Goal: Task Accomplishment & Management: Manage account settings

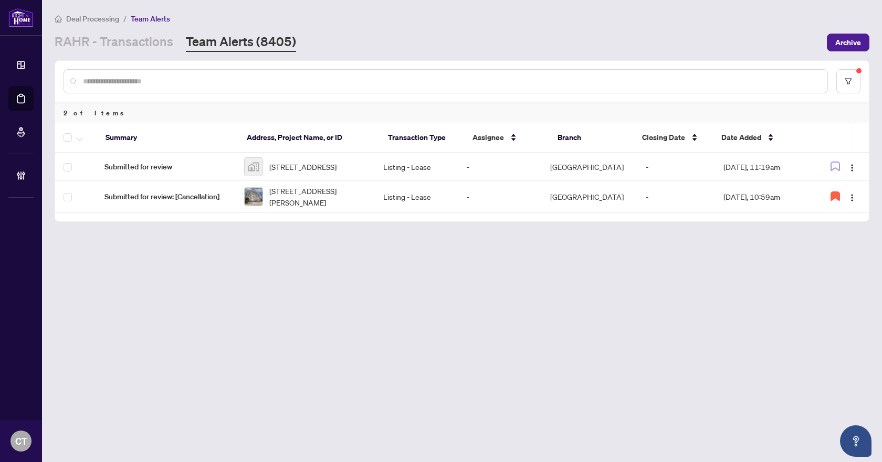
click at [254, 386] on main "Deal Processing / Team Alerts [PERSON_NAME] - Transactions Team Alerts (8405) A…" at bounding box center [462, 231] width 840 height 462
click at [156, 43] on link "RAHR - Transactions" at bounding box center [114, 42] width 119 height 19
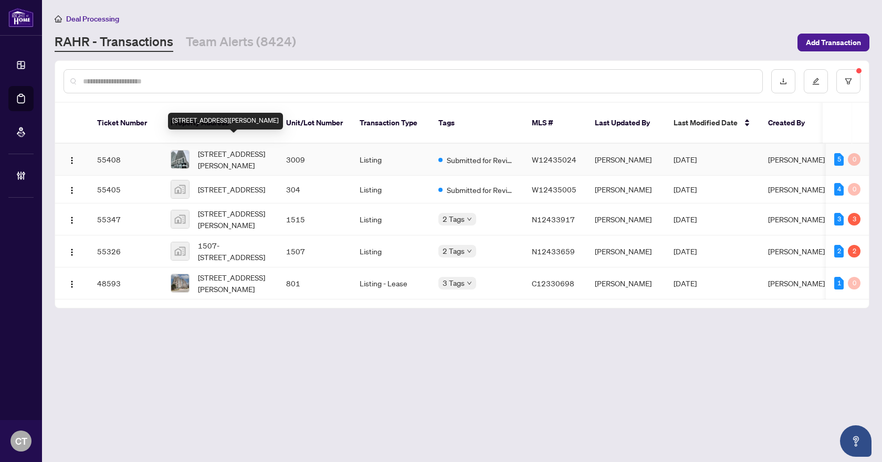
click at [246, 149] on span "[STREET_ADDRESS][PERSON_NAME]" at bounding box center [233, 159] width 71 height 23
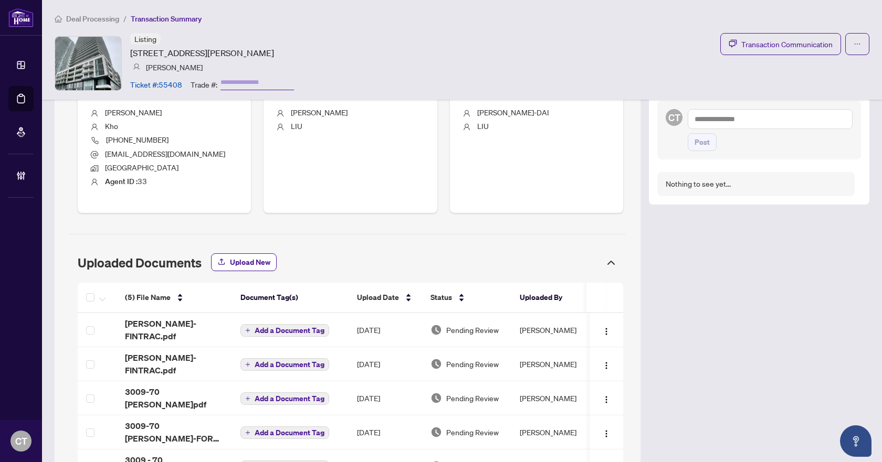
scroll to position [467, 0]
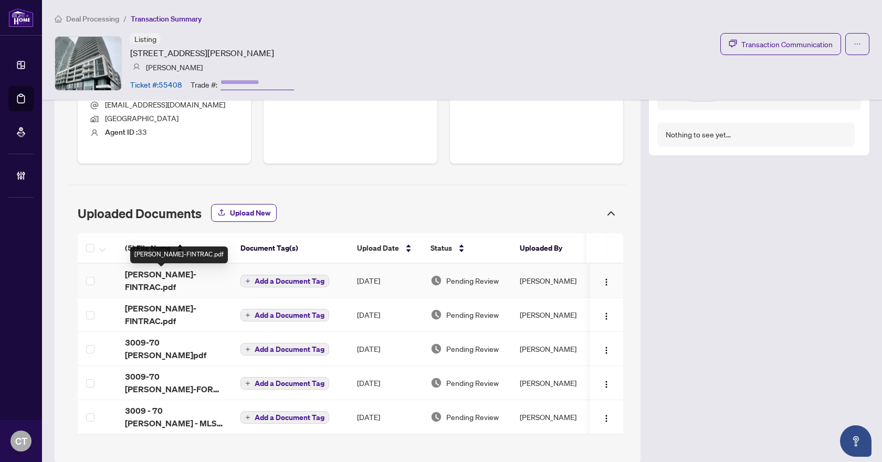
click at [177, 276] on div "(5) File Name Document Tag(s) Upload Date Status Uploaded By (5) File Name Docu…" at bounding box center [350, 334] width 545 height 201
click at [198, 276] on div "LIU T-FINTRAC.pdf" at bounding box center [174, 280] width 99 height 25
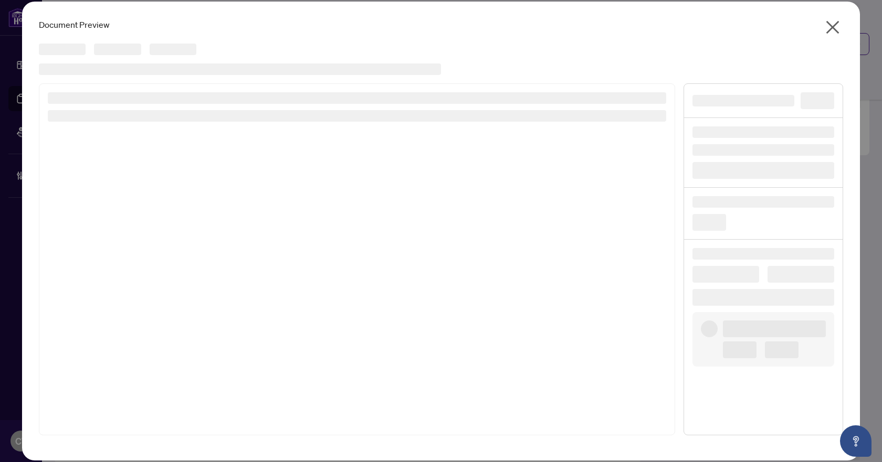
click at [830, 30] on icon "close" at bounding box center [832, 27] width 13 height 13
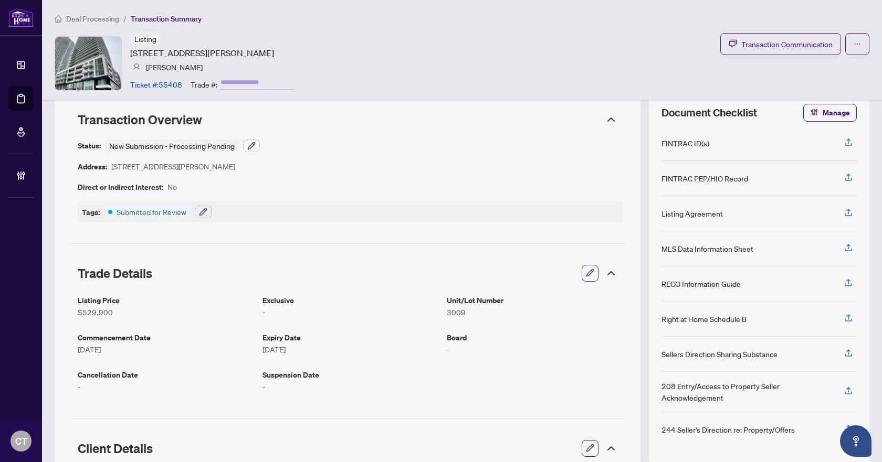
scroll to position [0, 0]
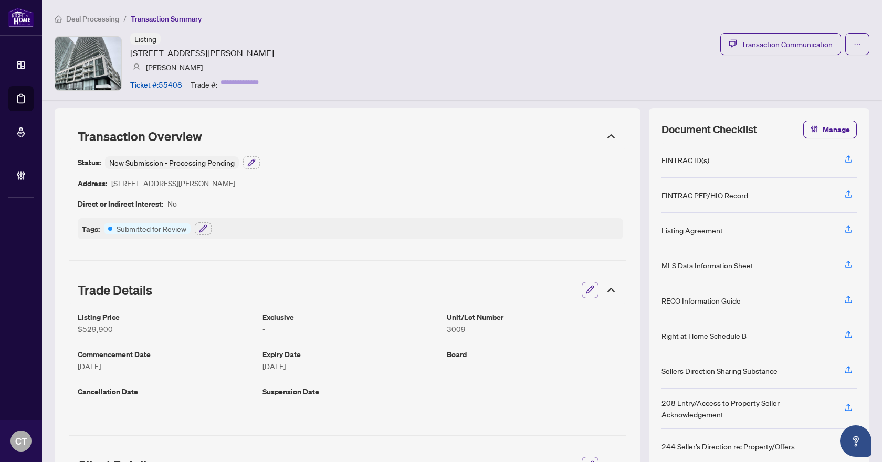
click at [605, 135] on icon at bounding box center [611, 136] width 13 height 13
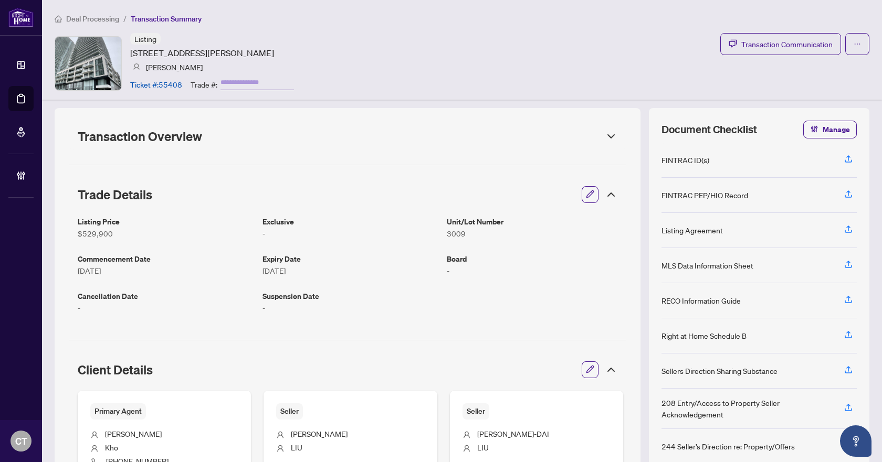
click at [608, 135] on icon at bounding box center [611, 136] width 6 height 3
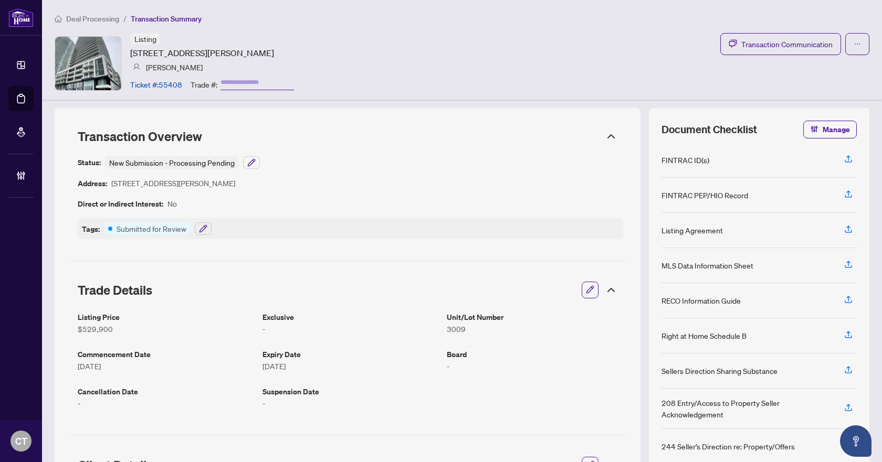
click at [104, 15] on span "Deal Processing" at bounding box center [92, 18] width 53 height 9
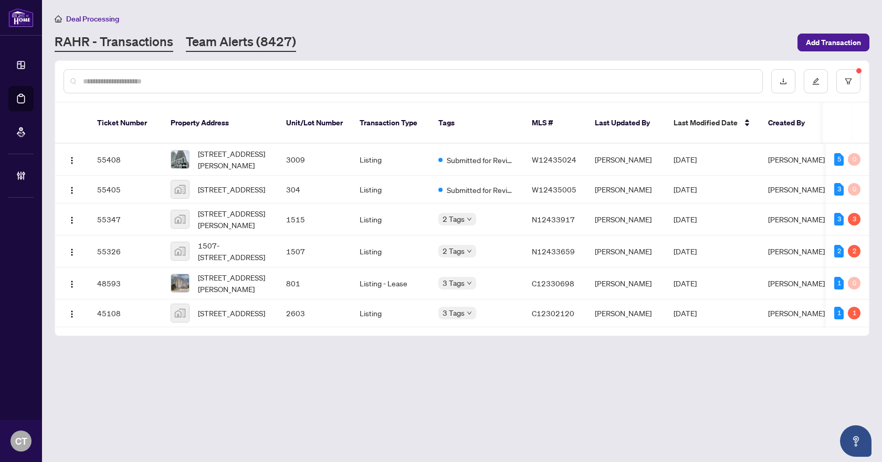
click at [240, 40] on link "Team Alerts (8427)" at bounding box center [241, 42] width 110 height 19
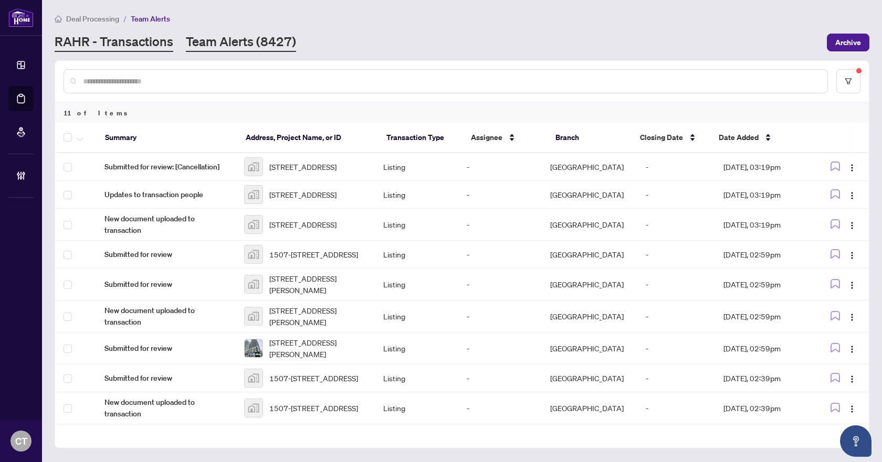
click at [143, 45] on link "RAHR - Transactions" at bounding box center [114, 42] width 119 height 19
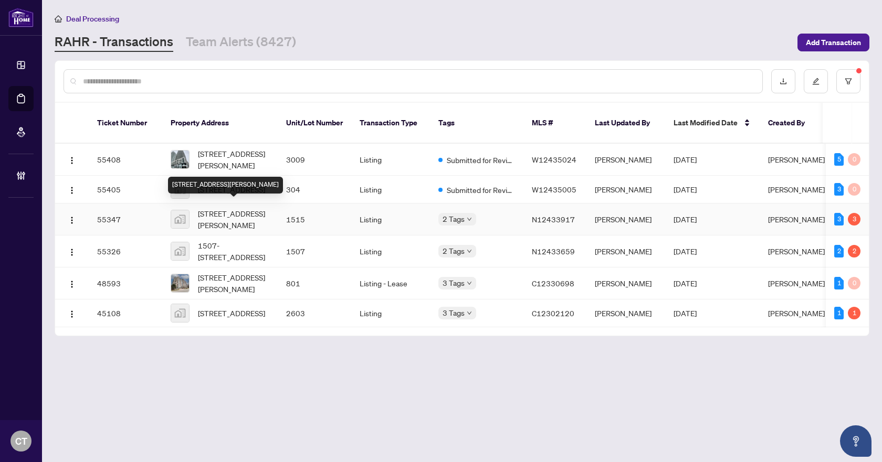
click at [267, 214] on span "1515-85 North Park Road, Thornhill, ON, Canada" at bounding box center [233, 219] width 71 height 23
click at [237, 31] on div "Deal Processing RAHR - Transactions Team Alerts (8427) Add Transaction" at bounding box center [462, 32] width 815 height 39
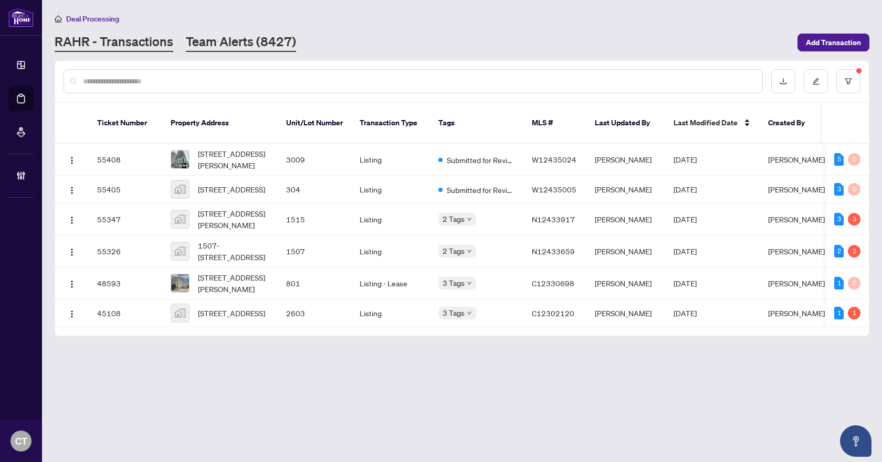
click at [215, 39] on link "Team Alerts (8427)" at bounding box center [241, 42] width 110 height 19
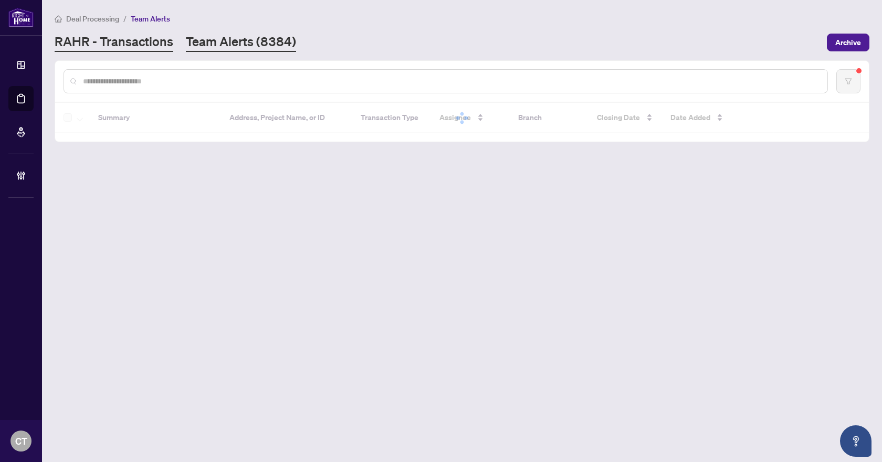
click at [145, 46] on link "RAHR - Transactions" at bounding box center [114, 42] width 119 height 19
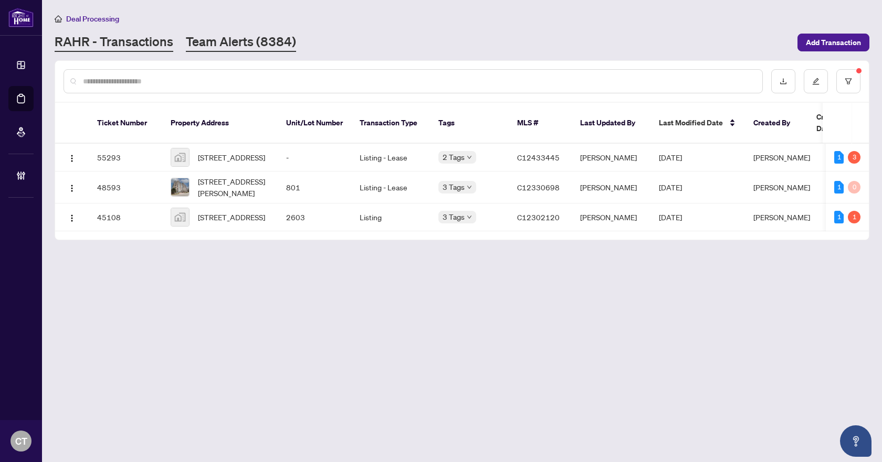
click at [244, 43] on link "Team Alerts (8384)" at bounding box center [241, 42] width 110 height 19
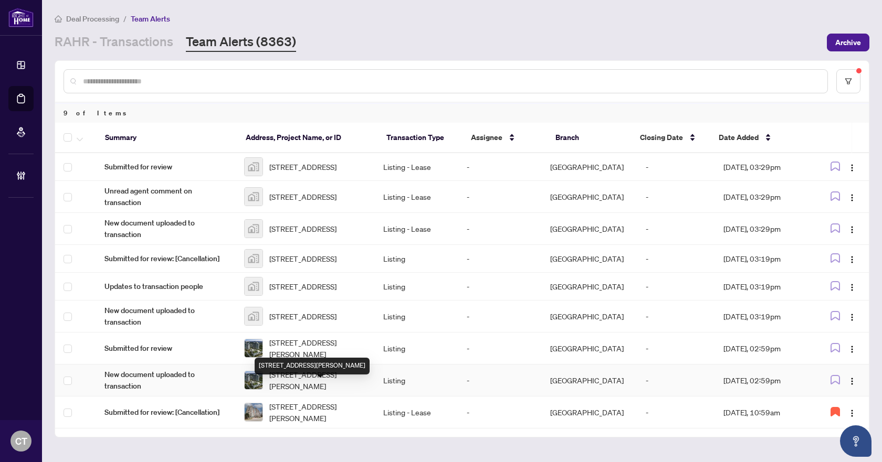
click at [309, 392] on span "1515-85 North Park Rd, Vaughan, Ontario L4J 0H9, Canada" at bounding box center [317, 380] width 97 height 23
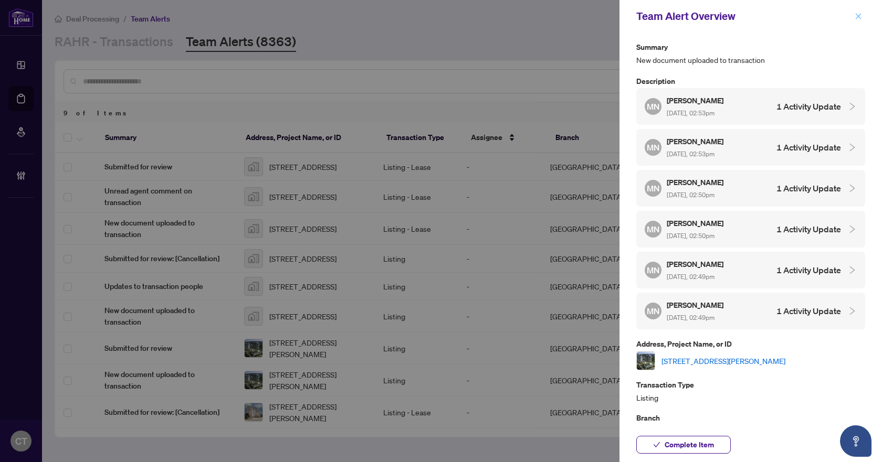
click at [854, 19] on button "button" at bounding box center [858, 16] width 14 height 13
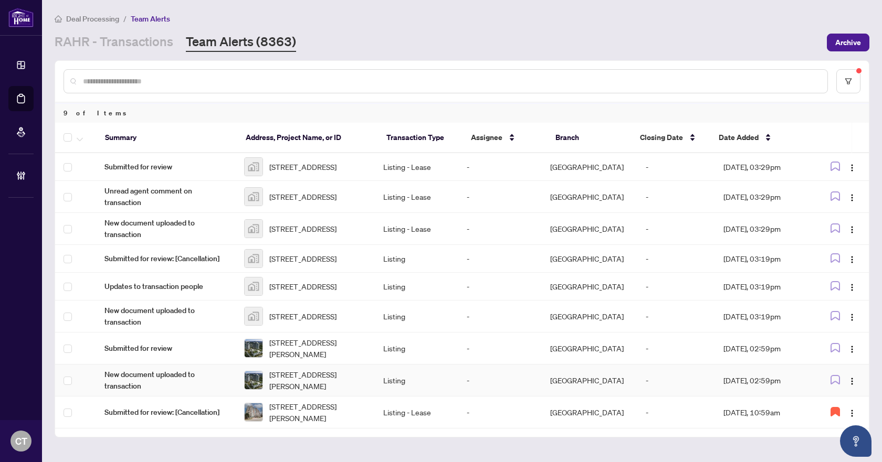
click at [63, 393] on td at bounding box center [75, 381] width 41 height 32
click at [81, 138] on icon "button" at bounding box center [80, 140] width 6 height 4
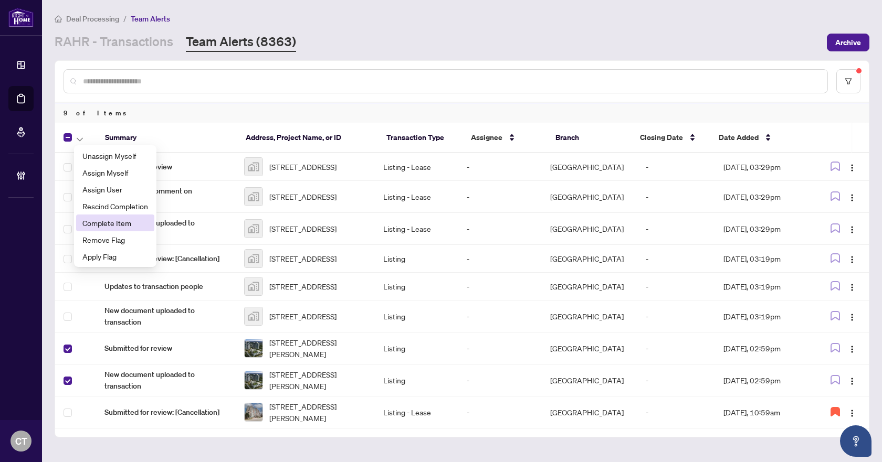
click at [118, 224] on span "Complete Item" at bounding box center [115, 223] width 66 height 12
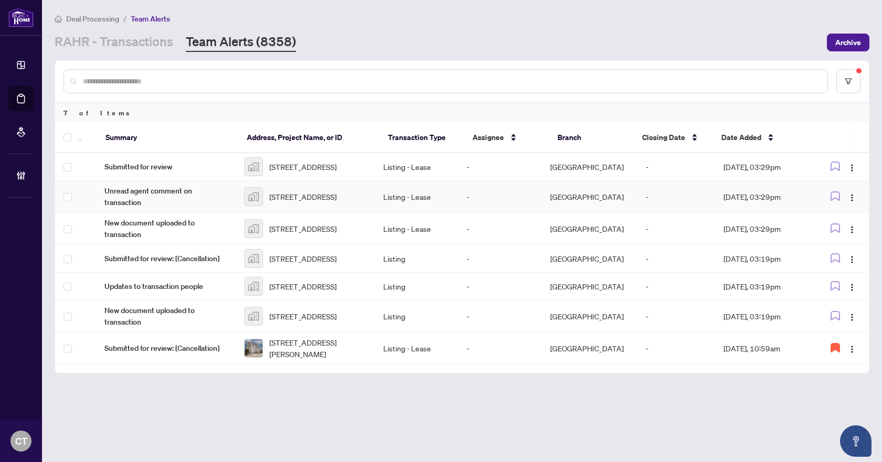
click at [186, 193] on span "Unread agent comment on transaction" at bounding box center [165, 196] width 122 height 23
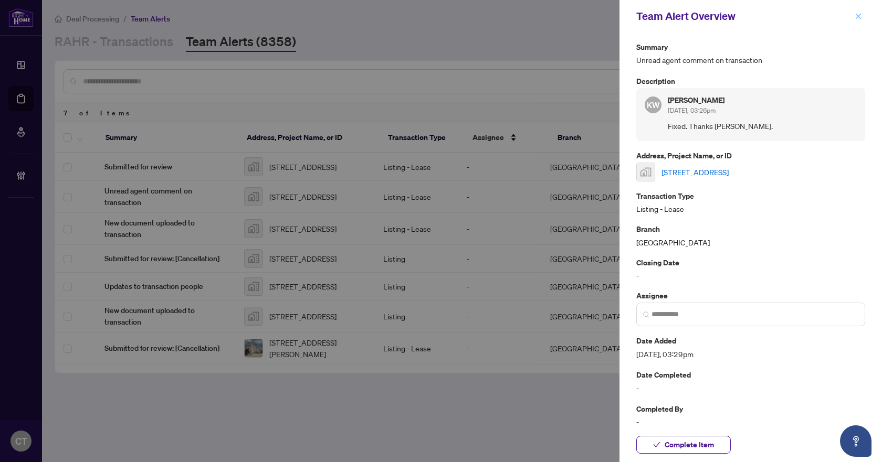
click at [857, 14] on icon "close" at bounding box center [858, 16] width 7 height 7
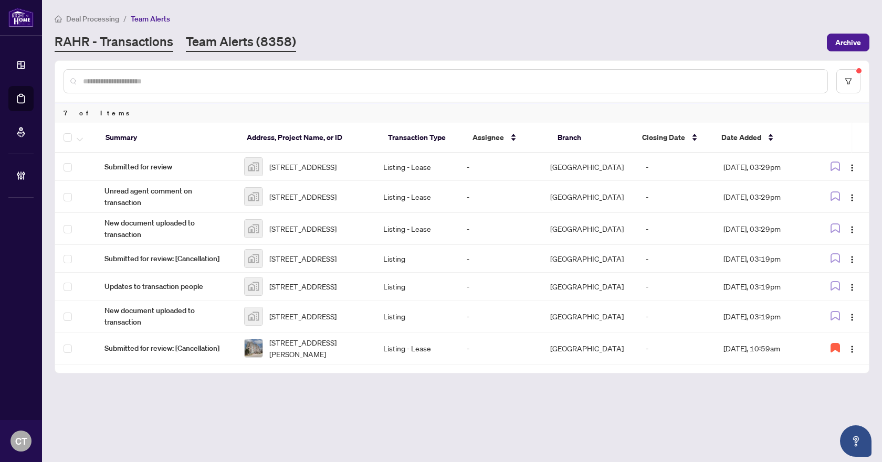
click at [143, 46] on link "RAHR - Transactions" at bounding box center [114, 42] width 119 height 19
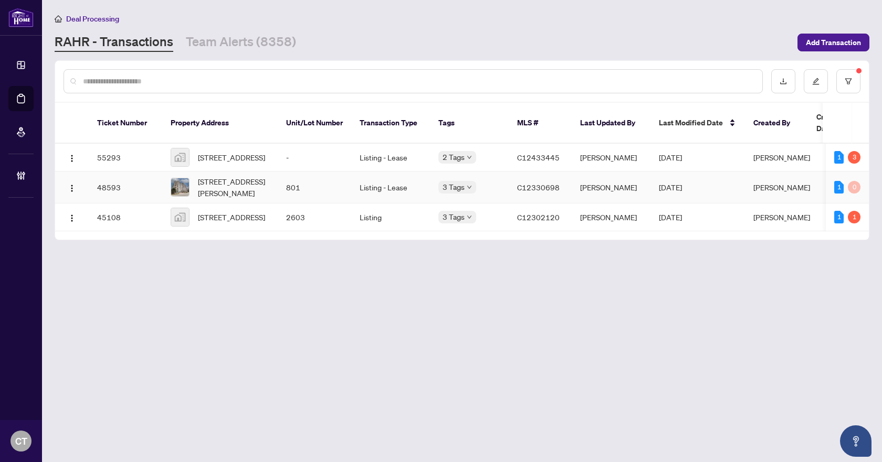
click at [396, 180] on td "Listing - Lease" at bounding box center [390, 188] width 79 height 32
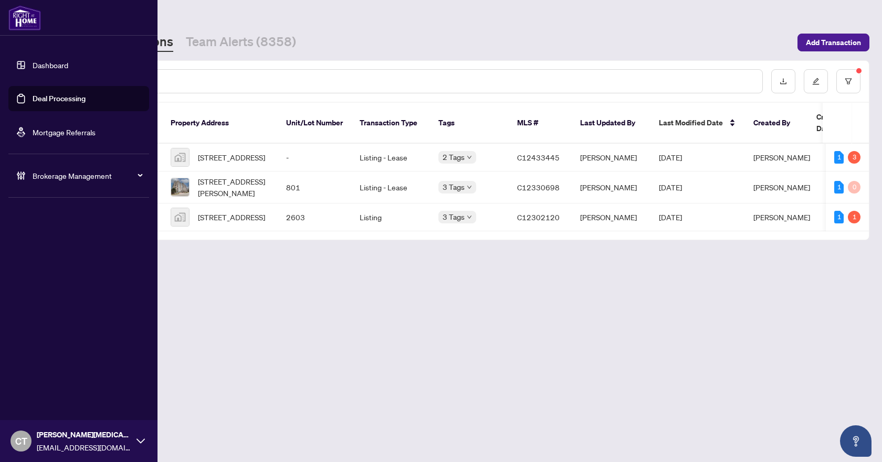
click at [48, 174] on span "Brokerage Management" at bounding box center [87, 176] width 109 height 12
click at [20, 176] on icon at bounding box center [21, 176] width 10 height 10
click at [61, 250] on link "Manage Agents" at bounding box center [48, 251] width 52 height 9
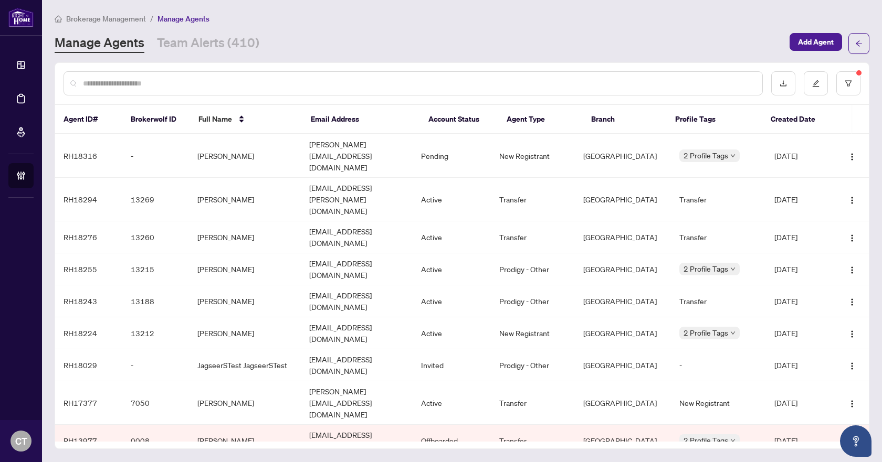
click at [231, 75] on div at bounding box center [413, 83] width 699 height 24
click at [225, 86] on input "text" at bounding box center [418, 84] width 671 height 12
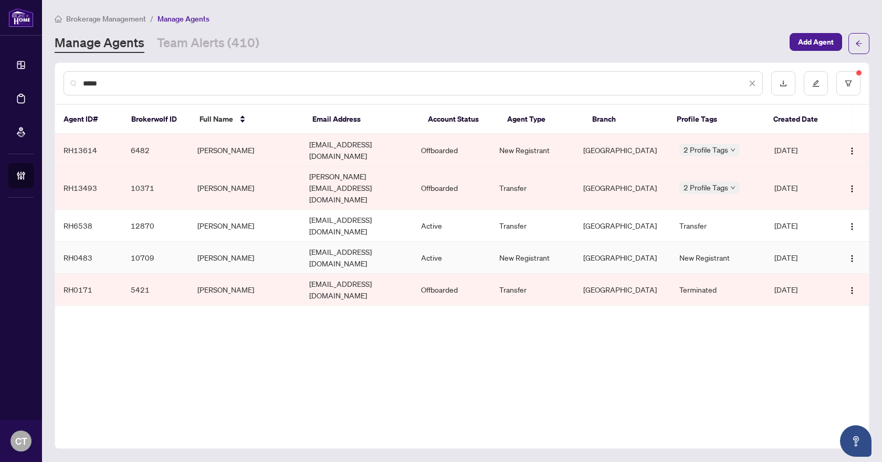
type input "*****"
click at [236, 242] on td "Helen Kaneva" at bounding box center [245, 258] width 112 height 32
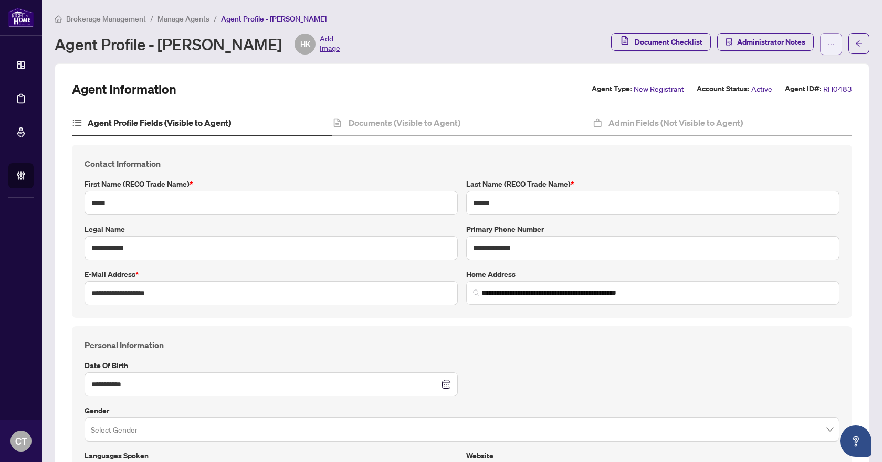
click at [827, 39] on span "button" at bounding box center [830, 44] width 7 height 17
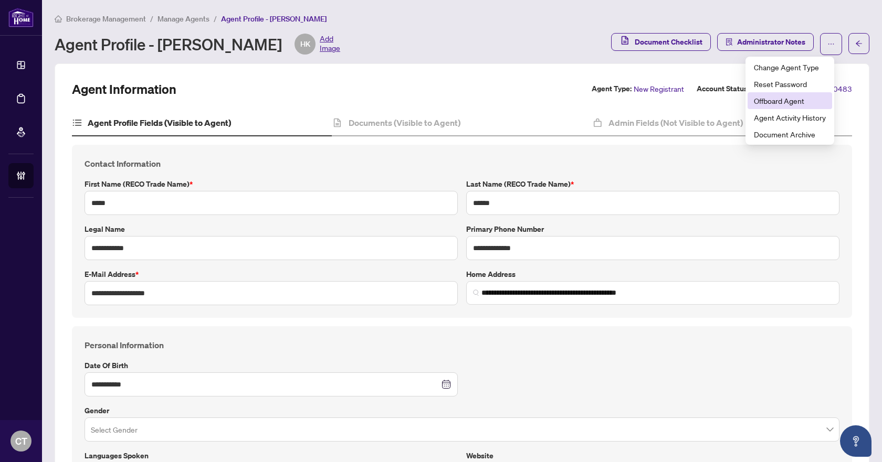
click at [797, 100] on span "Offboard Agent" at bounding box center [790, 101] width 72 height 12
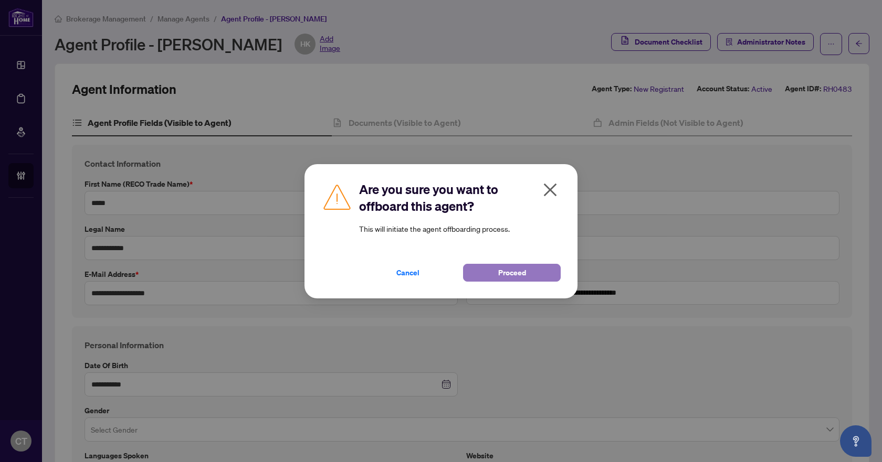
drag, startPoint x: 499, startPoint y: 276, endPoint x: 496, endPoint y: 268, distance: 9.2
click at [500, 277] on span "Proceed" at bounding box center [512, 273] width 28 height 17
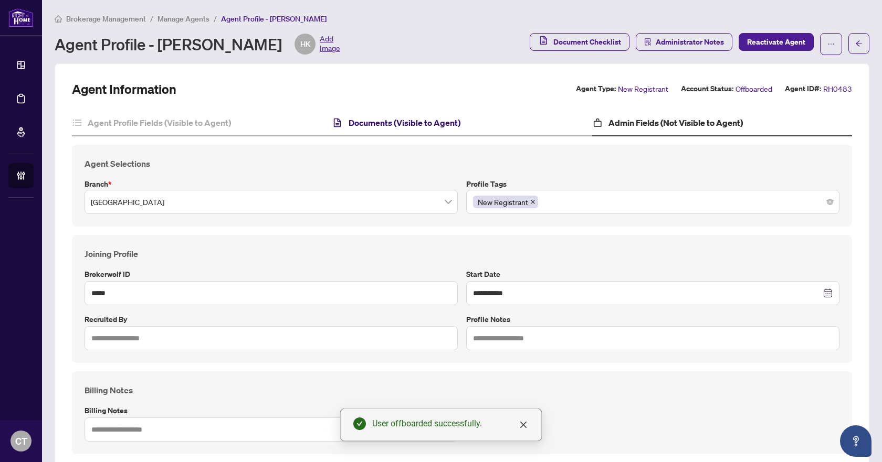
click at [390, 120] on h4 "Documents (Visible to Agent)" at bounding box center [405, 123] width 112 height 13
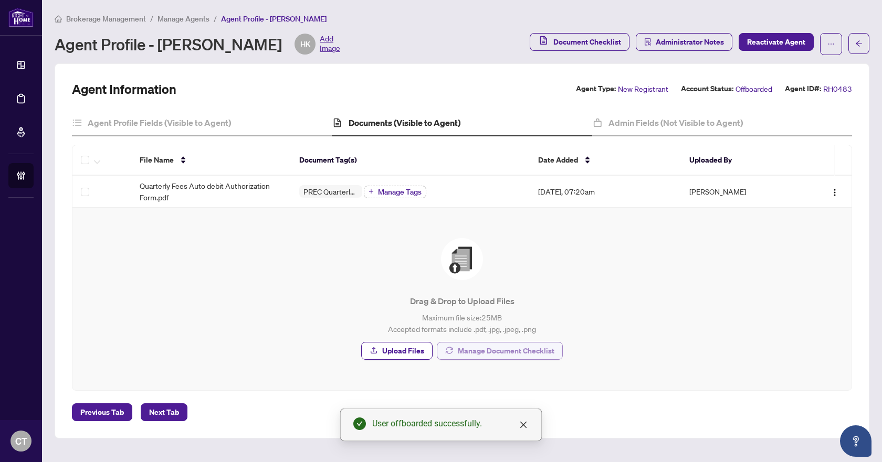
click at [505, 349] on span "Manage Document Checklist" at bounding box center [506, 351] width 97 height 17
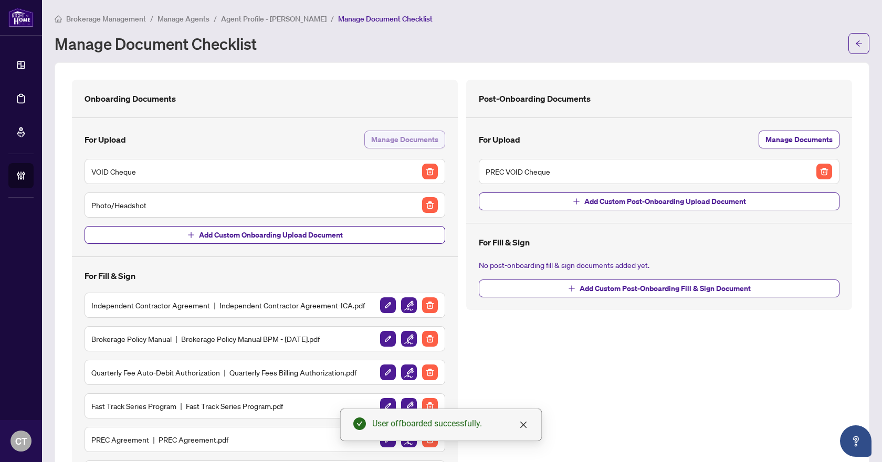
click at [402, 138] on span "Manage Documents" at bounding box center [404, 139] width 67 height 17
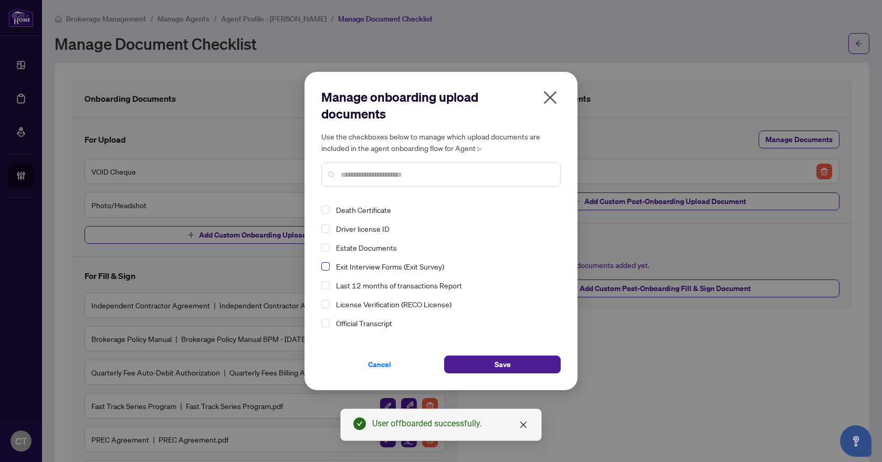
click at [325, 268] on span "Select Exit Interview Forms (Exit Survey)" at bounding box center [325, 266] width 8 height 8
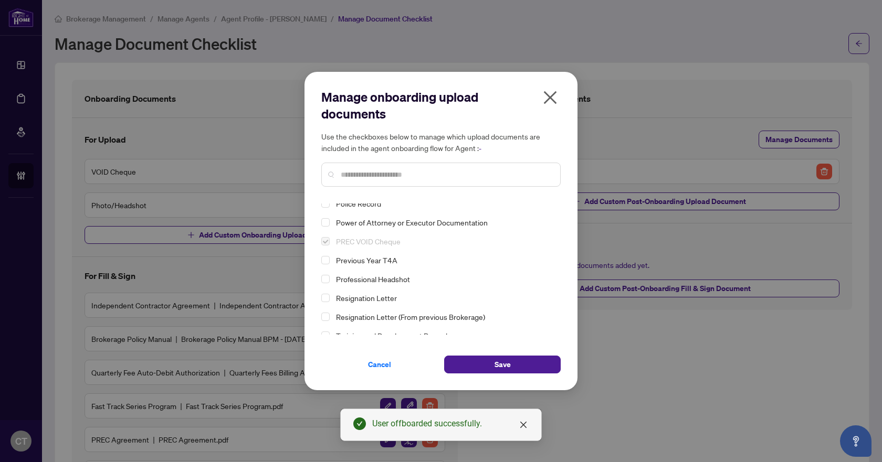
scroll to position [205, 0]
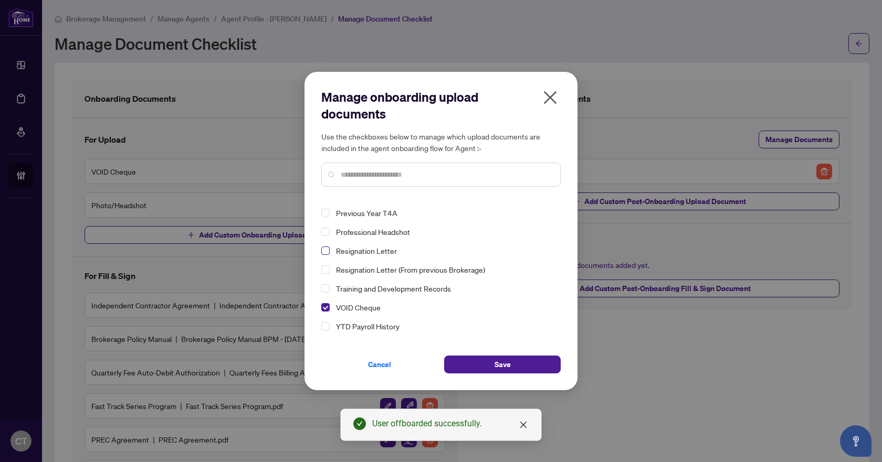
click at [328, 250] on span "Select Resignation Letter" at bounding box center [325, 251] width 8 height 8
click at [489, 362] on button "Save" at bounding box center [502, 365] width 117 height 18
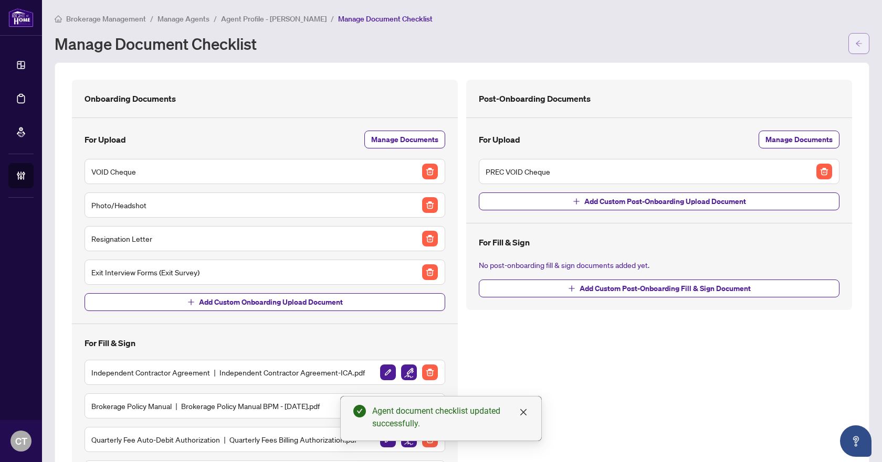
click at [855, 44] on icon "arrow-left" at bounding box center [858, 43] width 7 height 7
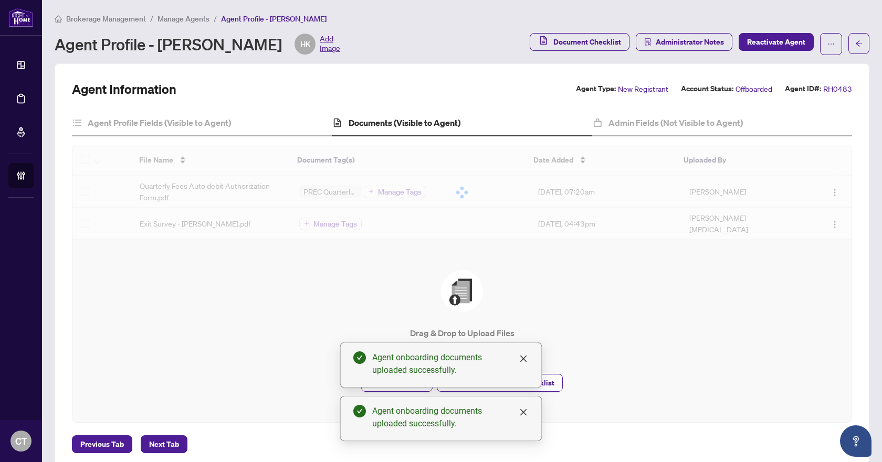
click at [310, 222] on div at bounding box center [461, 192] width 779 height 94
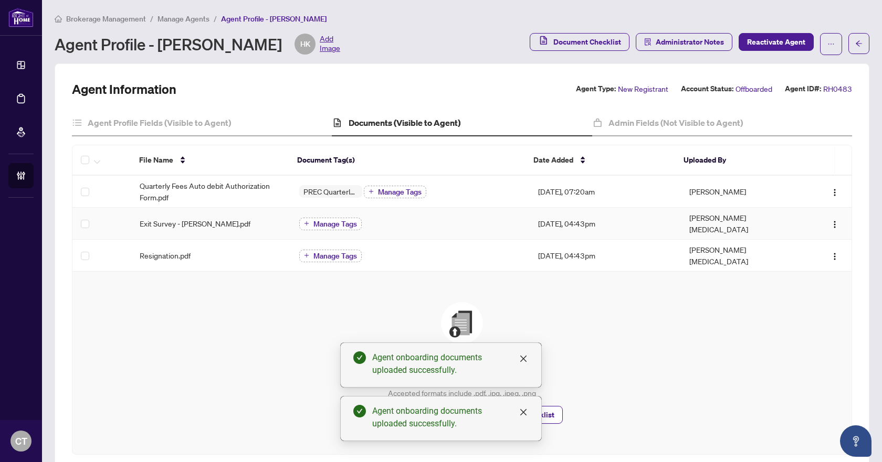
click at [321, 218] on button "Manage Tags" at bounding box center [330, 224] width 62 height 13
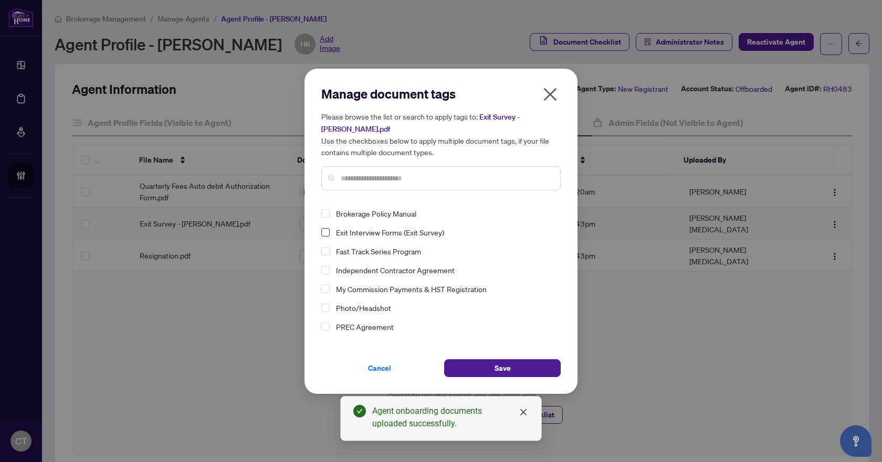
click at [326, 231] on span "Select Exit Interview Forms (Exit Survey)" at bounding box center [325, 232] width 8 height 8
click at [480, 372] on button "Save" at bounding box center [502, 369] width 117 height 18
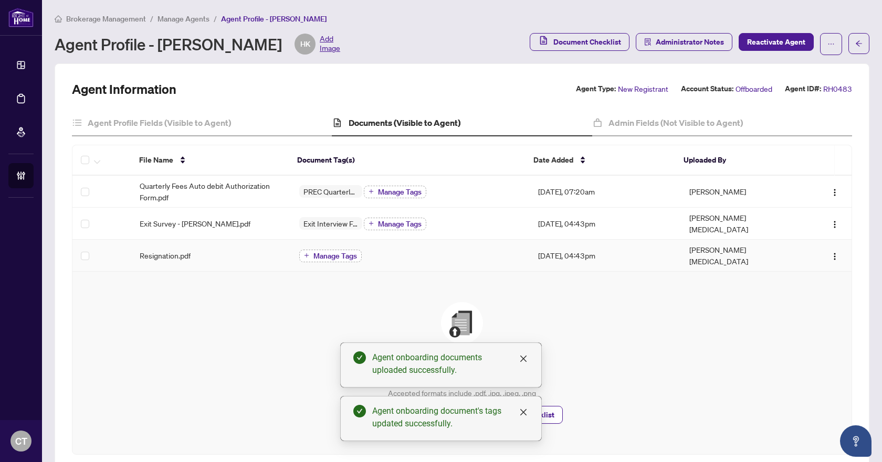
click at [310, 250] on button "Manage Tags" at bounding box center [330, 256] width 62 height 13
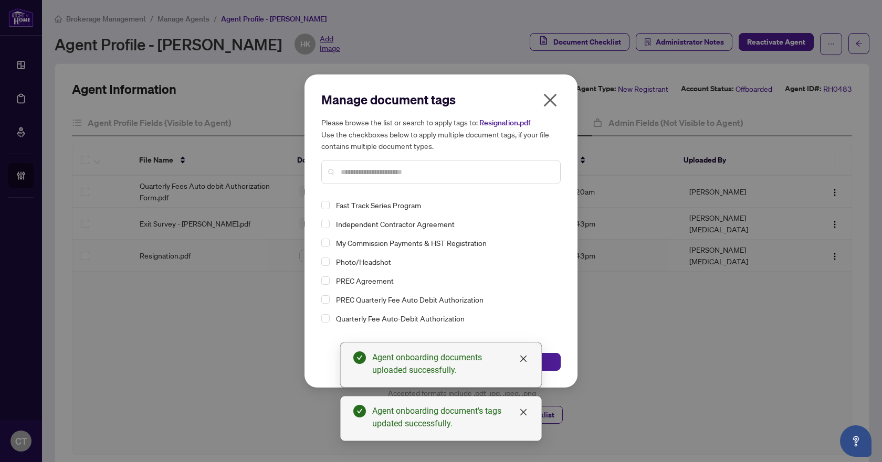
scroll to position [52, 0]
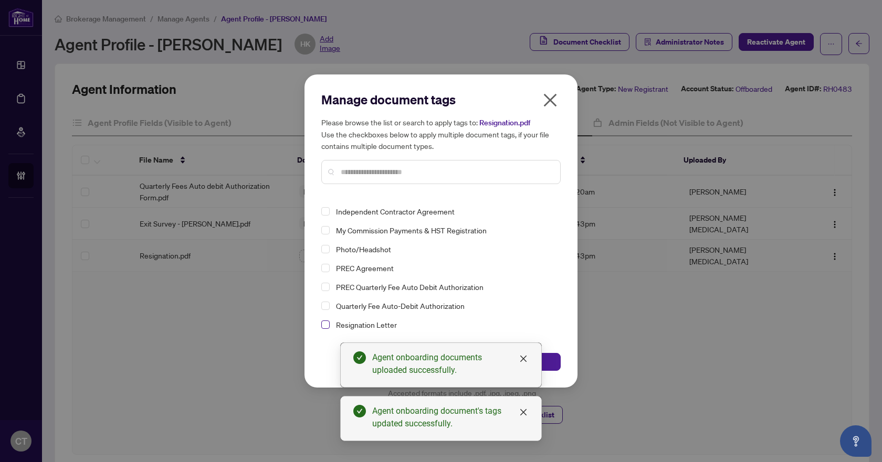
click at [326, 324] on span "Select Resignation Letter" at bounding box center [325, 325] width 8 height 8
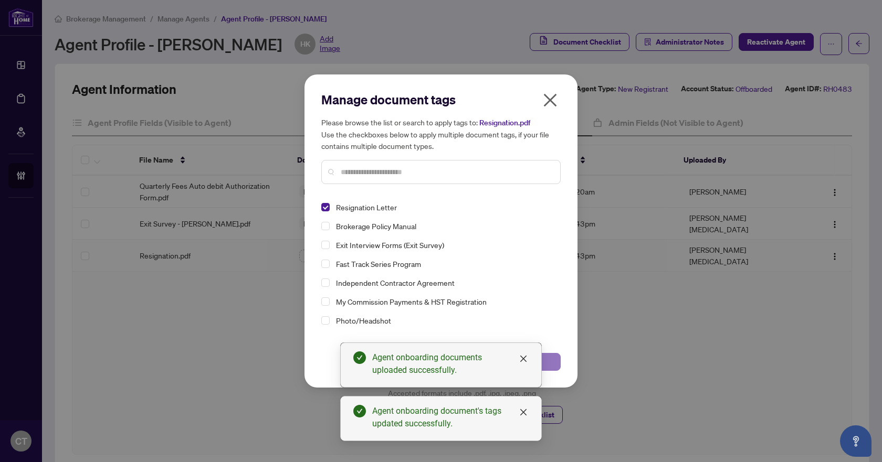
click at [550, 365] on button "Save" at bounding box center [502, 362] width 117 height 18
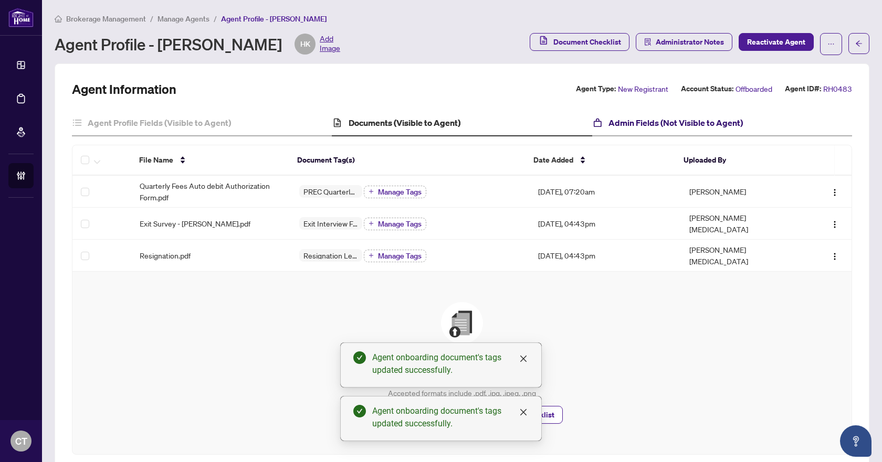
click at [700, 122] on h4 "Admin Fields (Not Visible to Agent)" at bounding box center [675, 123] width 134 height 13
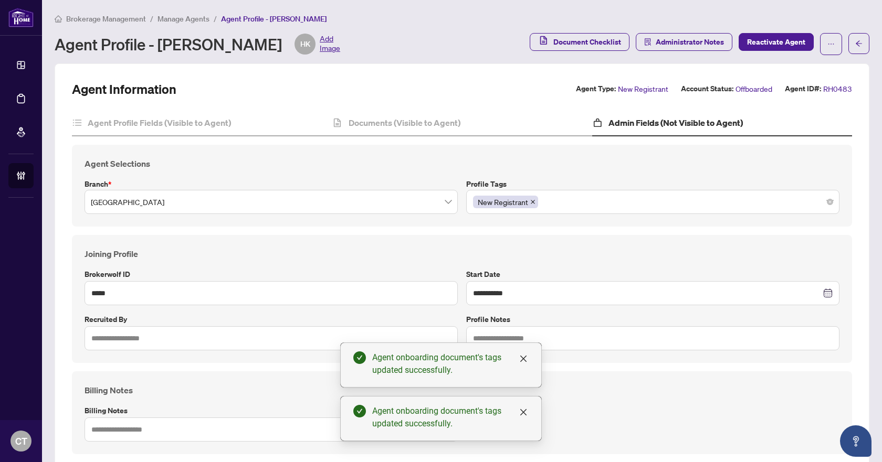
click at [587, 205] on div "New Registrant" at bounding box center [653, 202] width 360 height 19
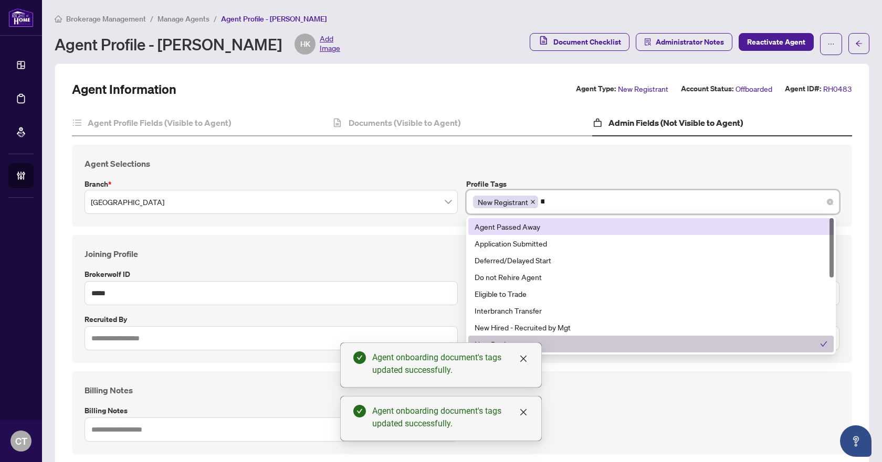
type input "**"
type input "*"
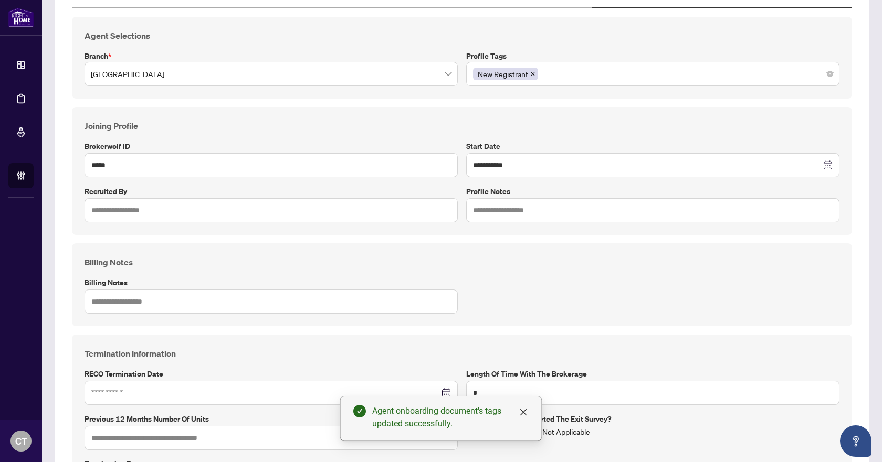
scroll to position [27, 0]
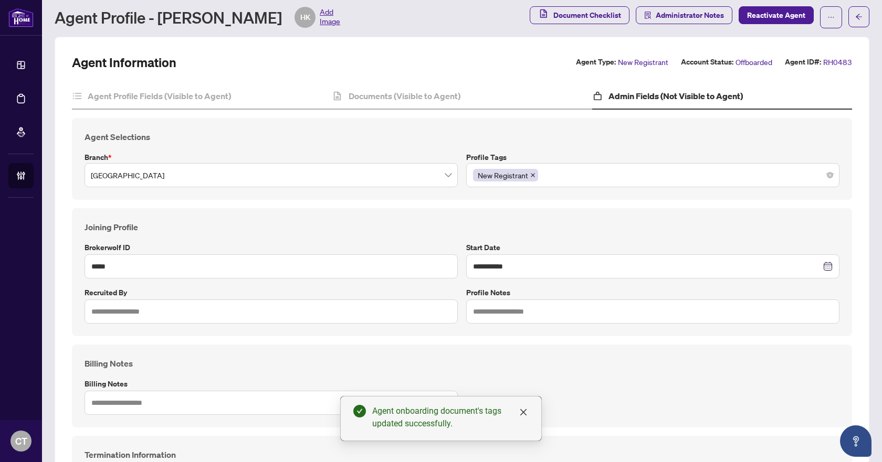
click at [560, 178] on div "New Registrant" at bounding box center [653, 175] width 360 height 19
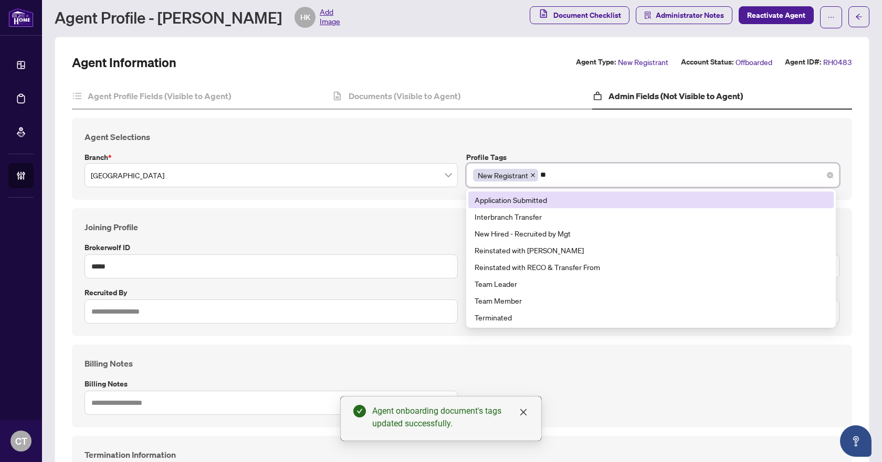
type input "***"
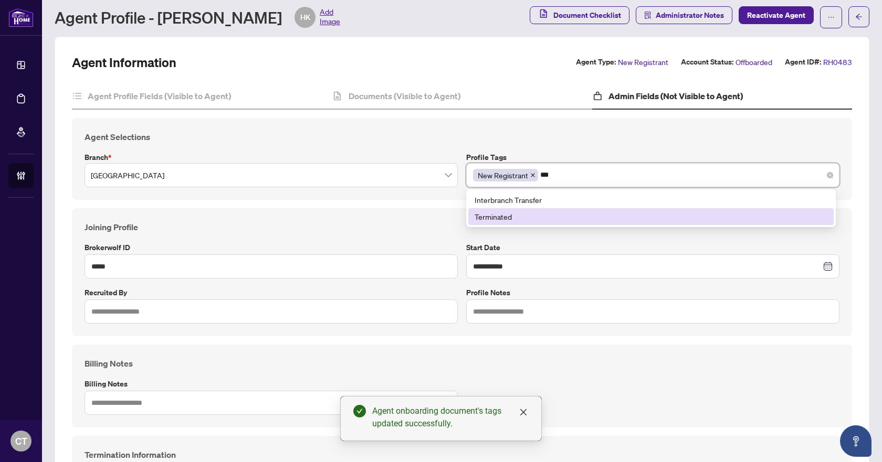
click at [501, 220] on div "Terminated" at bounding box center [651, 217] width 353 height 12
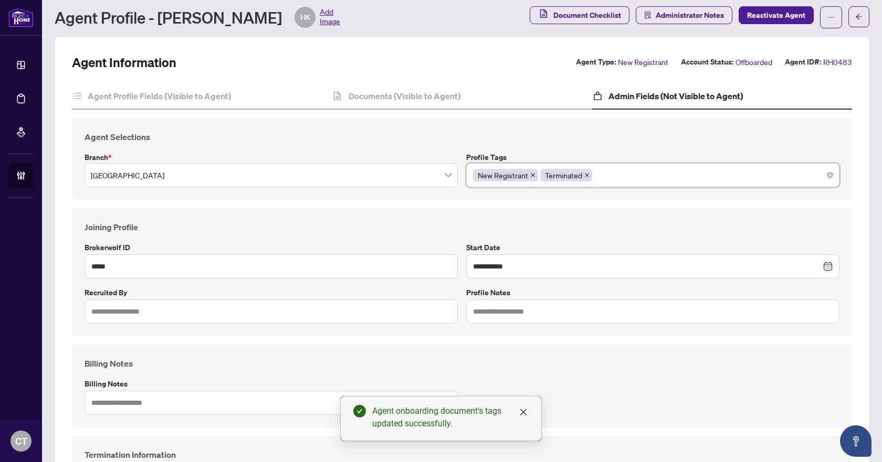
click at [446, 213] on div "**********" at bounding box center [462, 272] width 780 height 128
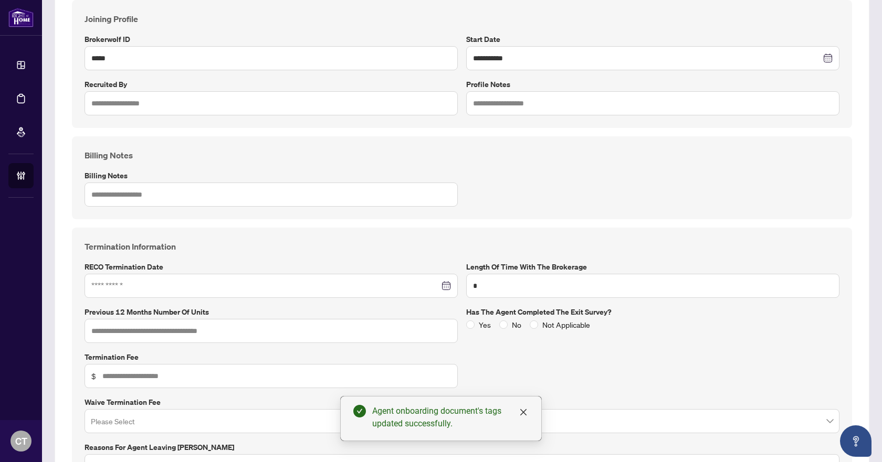
scroll to position [289, 0]
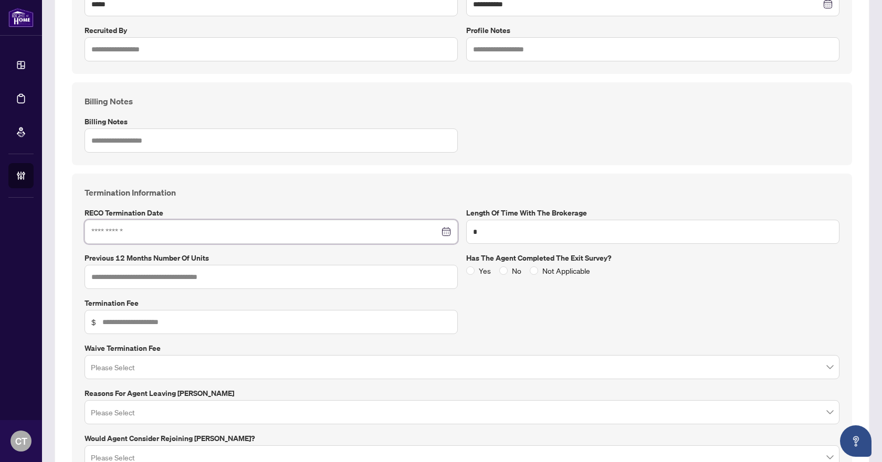
click at [194, 233] on input at bounding box center [265, 232] width 348 height 12
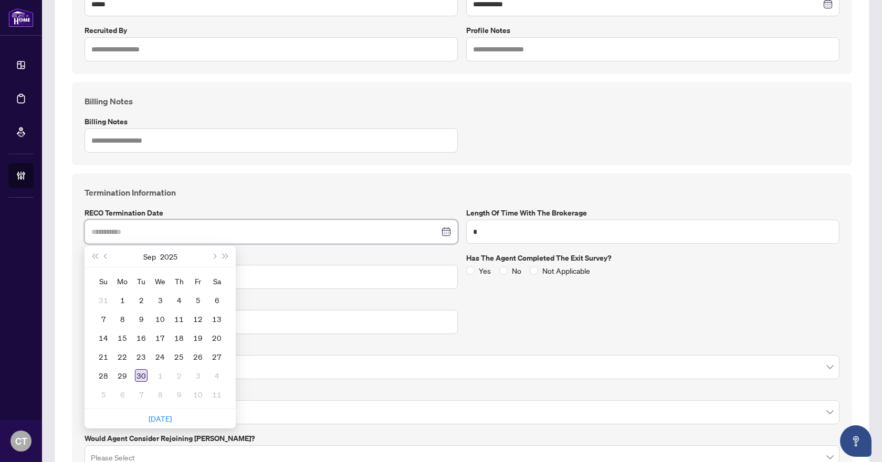
type input "**********"
drag, startPoint x: 138, startPoint y: 373, endPoint x: 161, endPoint y: 359, distance: 27.8
click at [138, 373] on div "30" at bounding box center [141, 376] width 13 height 13
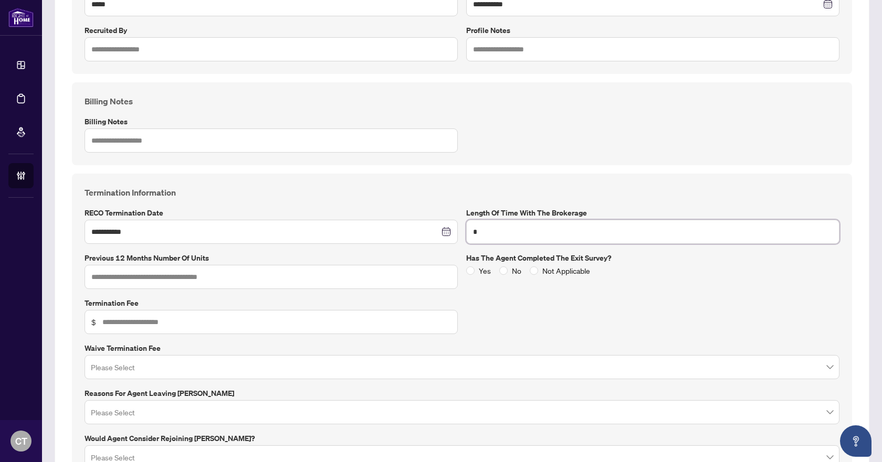
drag, startPoint x: 482, startPoint y: 235, endPoint x: 470, endPoint y: 234, distance: 12.1
click at [470, 234] on input "*" at bounding box center [652, 232] width 373 height 24
click at [157, 279] on input "text" at bounding box center [271, 277] width 373 height 24
click at [338, 288] on input "*" at bounding box center [271, 277] width 373 height 24
type input "*"
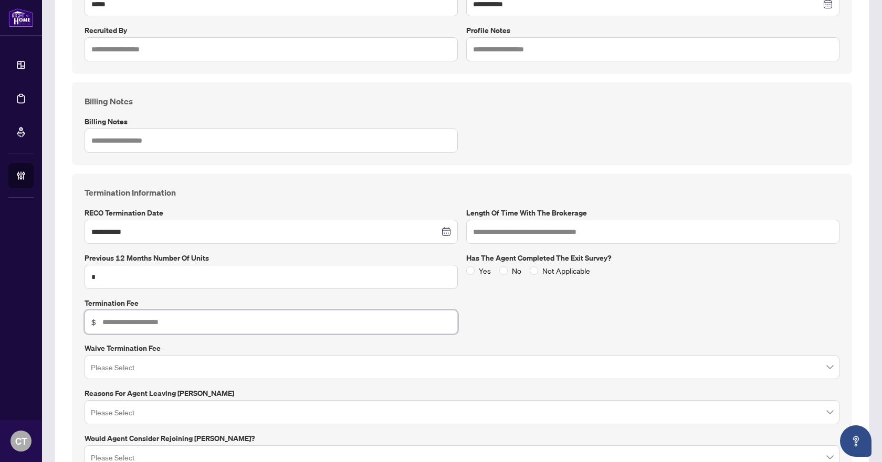
click at [213, 321] on input "text" at bounding box center [276, 323] width 349 height 12
type input "***"
click at [221, 298] on label "Termination Fee" at bounding box center [271, 304] width 373 height 12
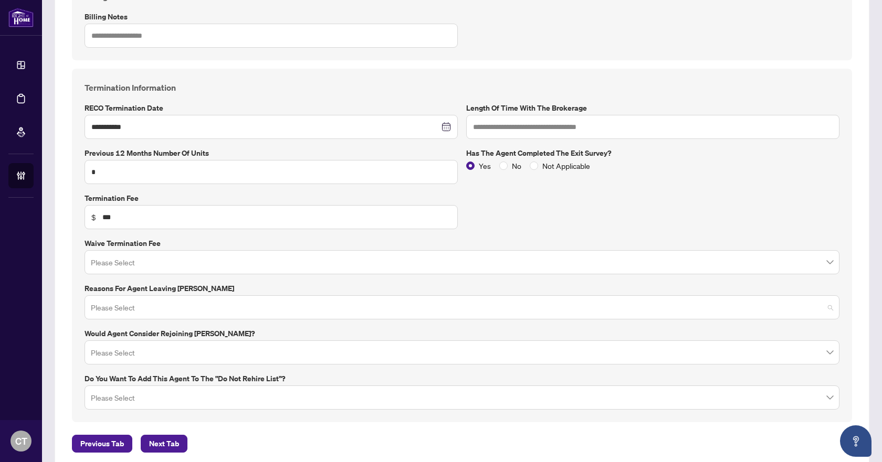
click at [151, 307] on input "search" at bounding box center [457, 309] width 733 height 23
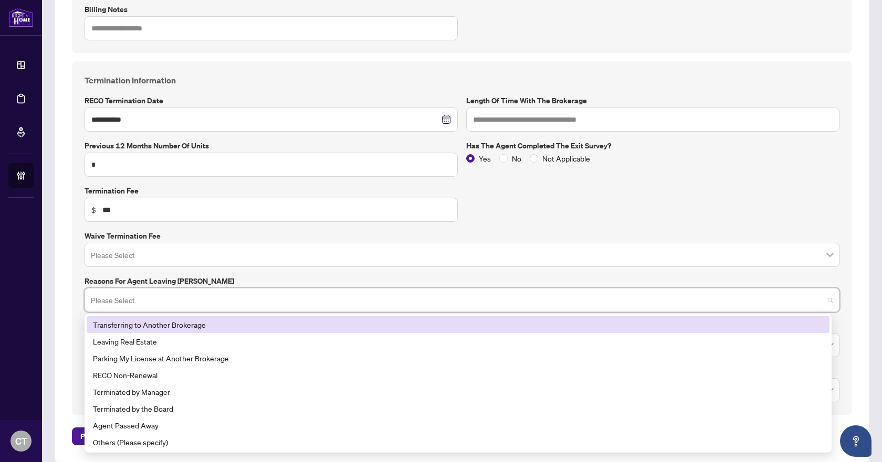
scroll to position [414, 0]
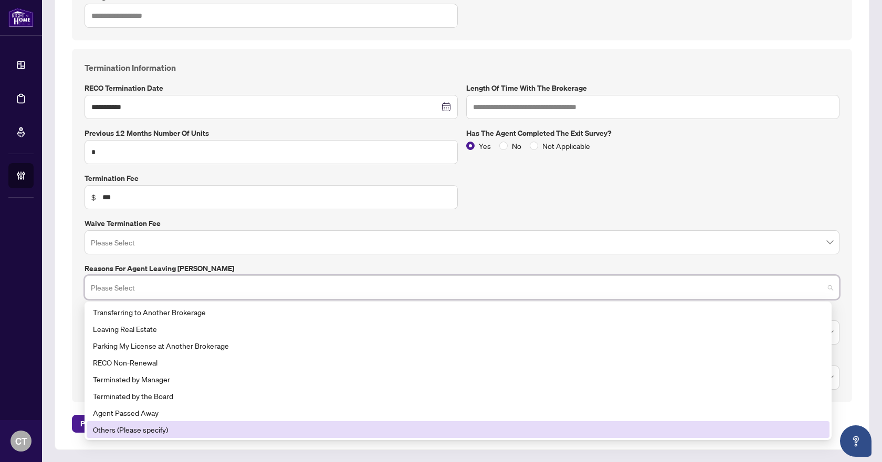
click at [139, 427] on div "Others (Please specify)" at bounding box center [458, 430] width 730 height 12
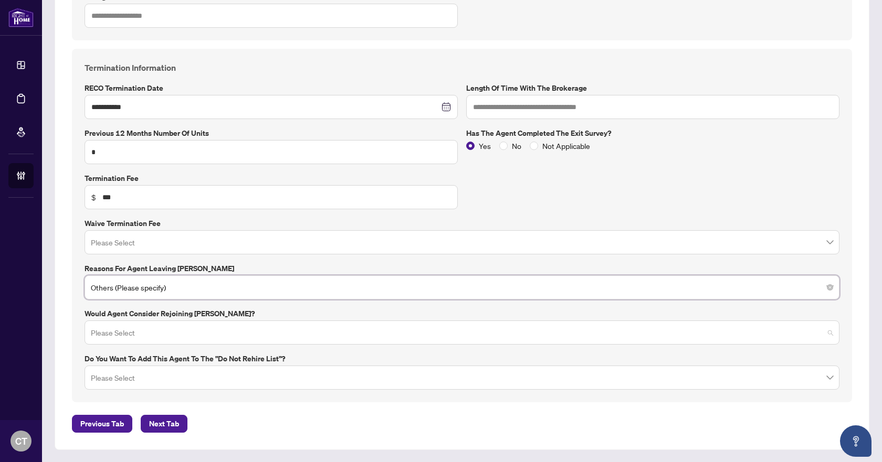
click at [126, 336] on input "search" at bounding box center [457, 334] width 733 height 23
click at [131, 340] on input "search" at bounding box center [457, 334] width 733 height 23
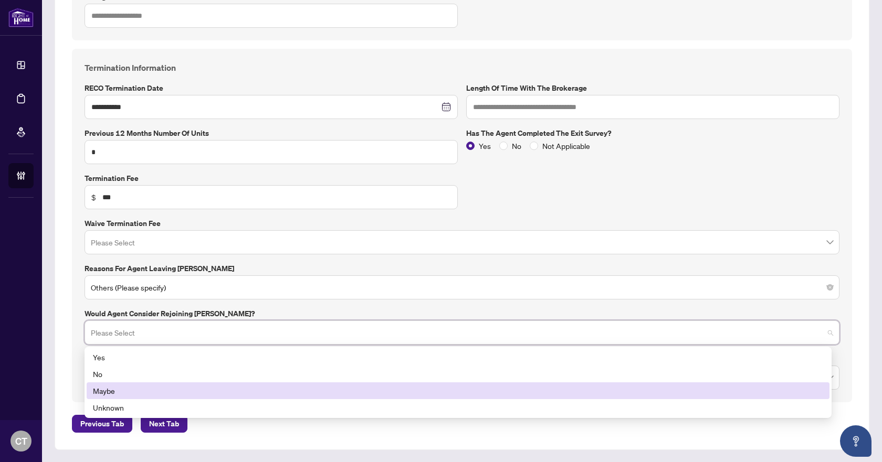
click at [112, 393] on div "Maybe" at bounding box center [458, 391] width 730 height 12
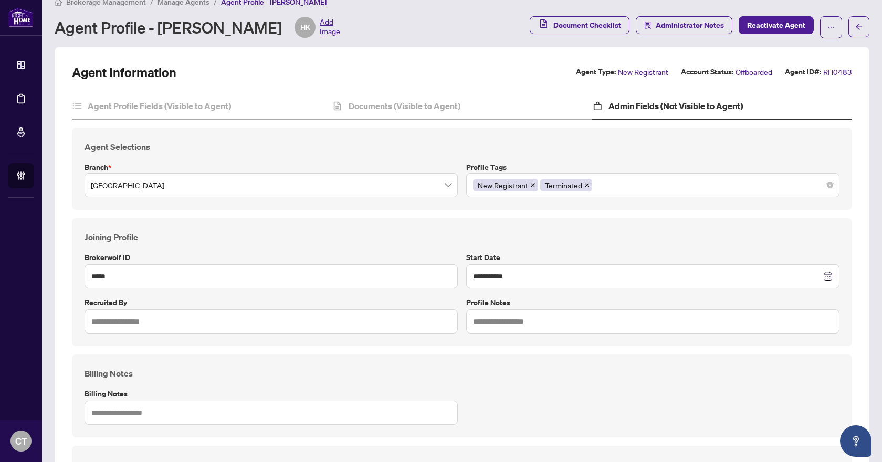
scroll to position [0, 0]
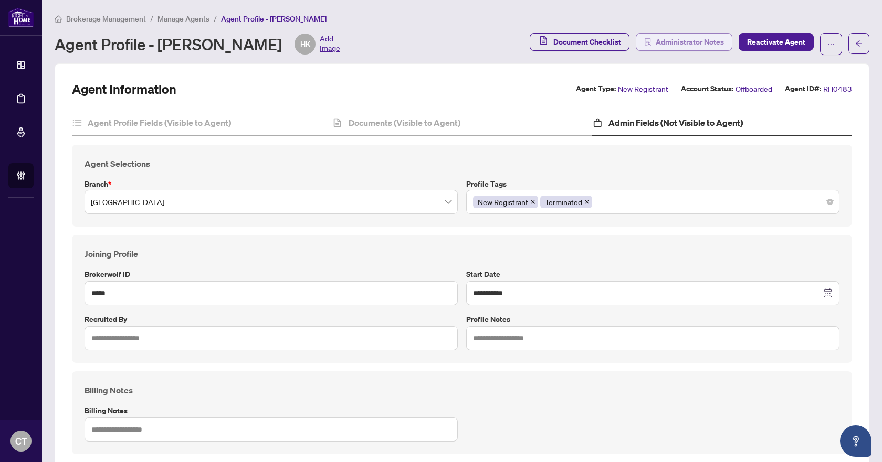
click at [700, 42] on span "Administrator Notes" at bounding box center [690, 42] width 68 height 17
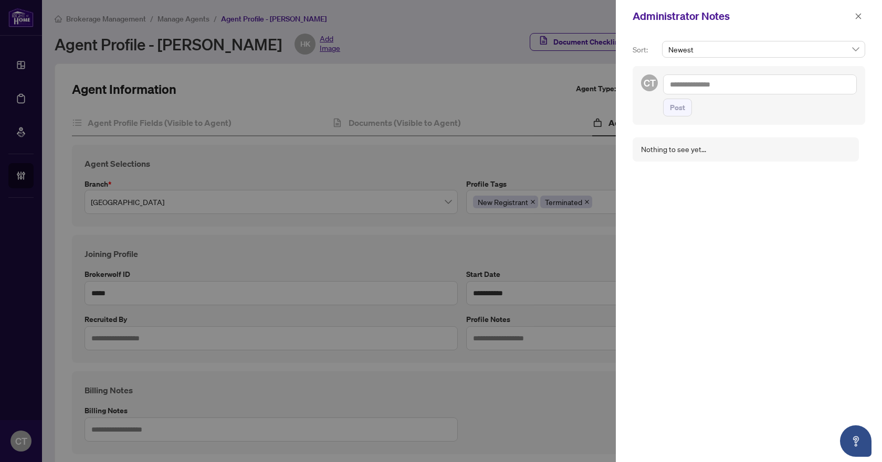
click at [749, 84] on textarea at bounding box center [760, 85] width 194 height 20
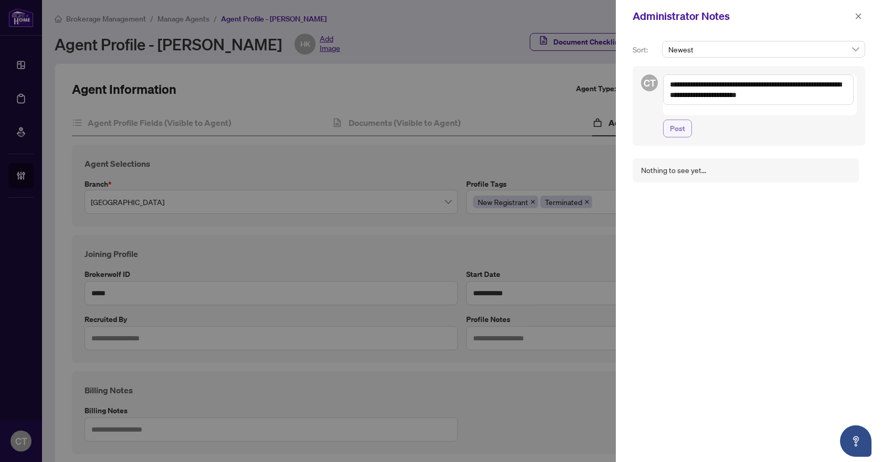
type textarea "**********"
click at [675, 121] on span "Post" at bounding box center [677, 128] width 15 height 17
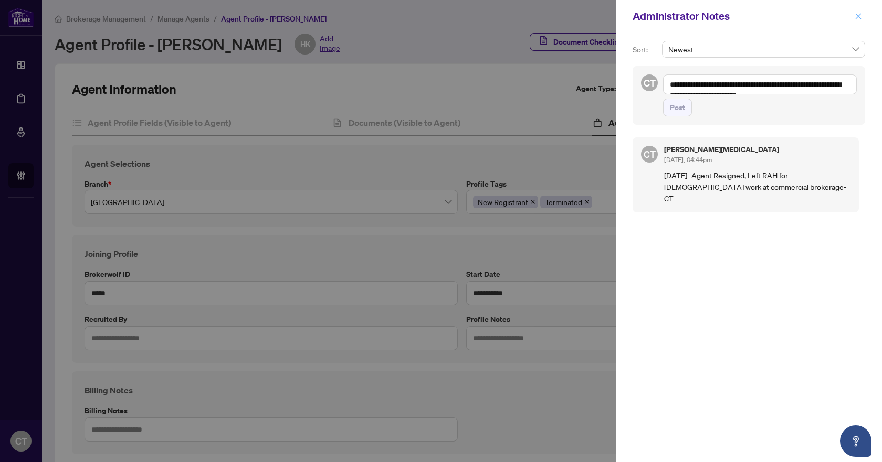
click at [860, 14] on icon "close" at bounding box center [858, 16] width 7 height 7
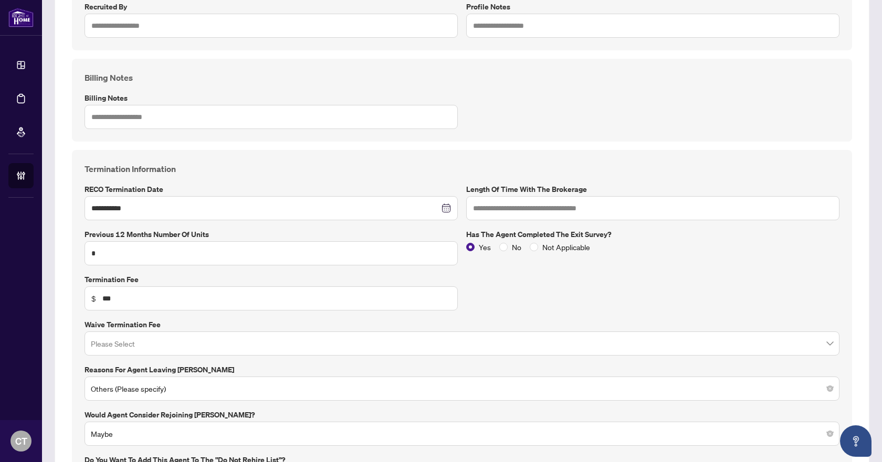
scroll to position [414, 0]
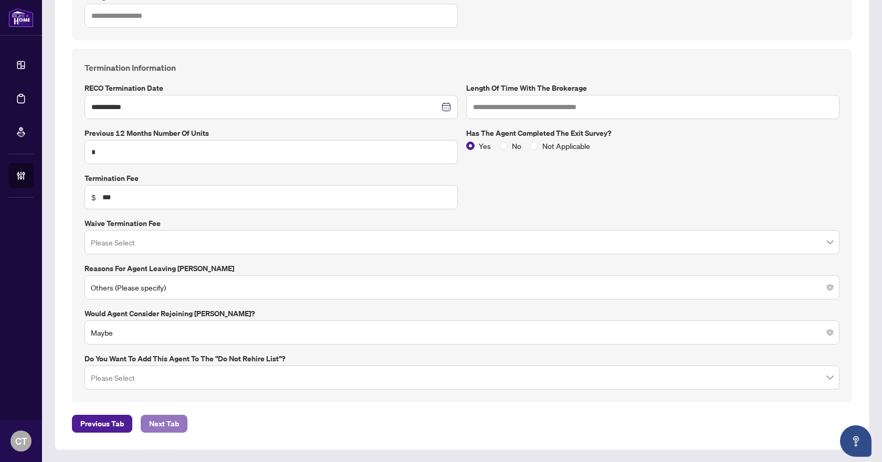
click at [167, 422] on span "Next Tab" at bounding box center [164, 424] width 30 height 17
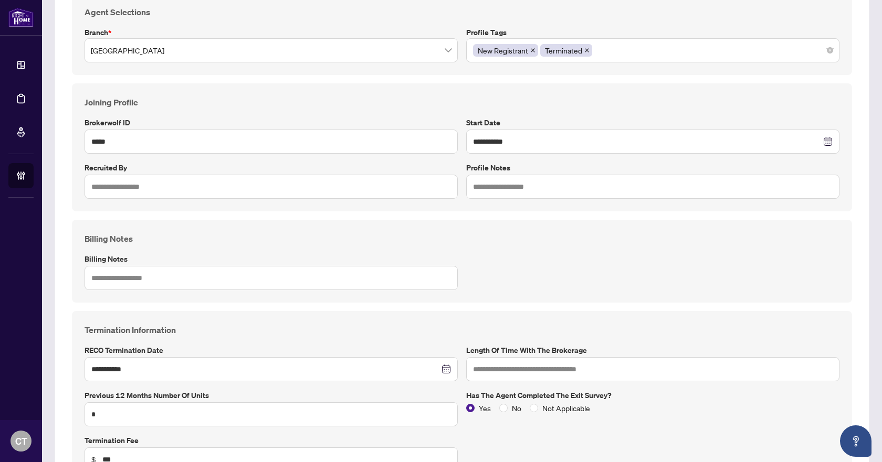
scroll to position [0, 0]
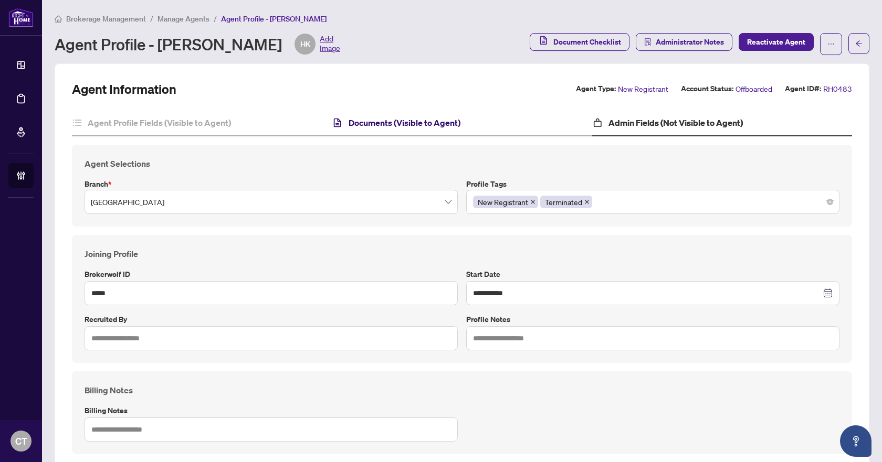
click at [408, 127] on h4 "Documents (Visible to Agent)" at bounding box center [405, 123] width 112 height 13
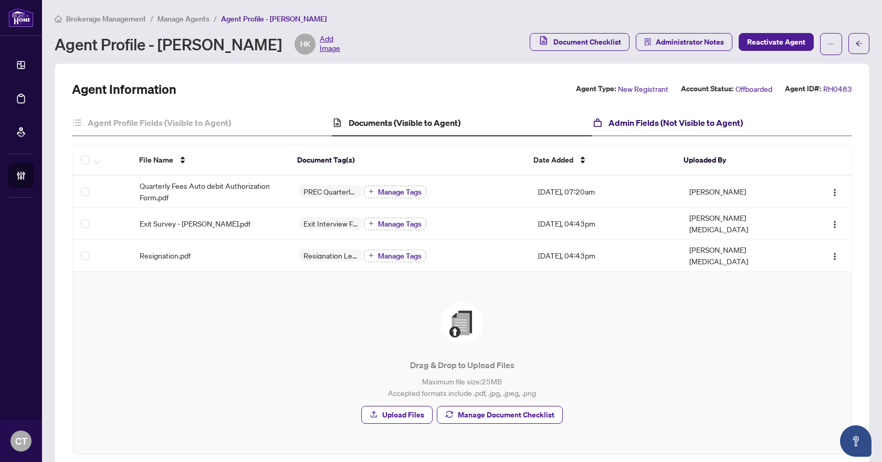
click at [652, 117] on h4 "Admin Fields (Not Visible to Agent)" at bounding box center [675, 123] width 134 height 13
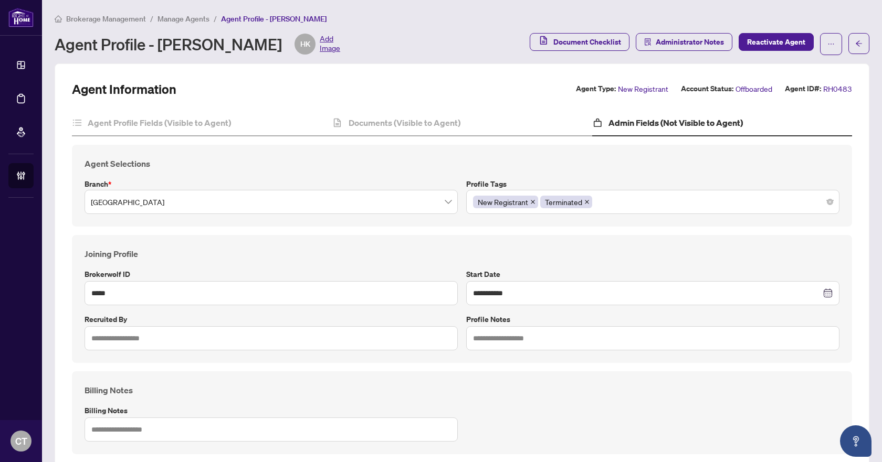
click at [102, 16] on span "Brokerage Management" at bounding box center [106, 18] width 80 height 9
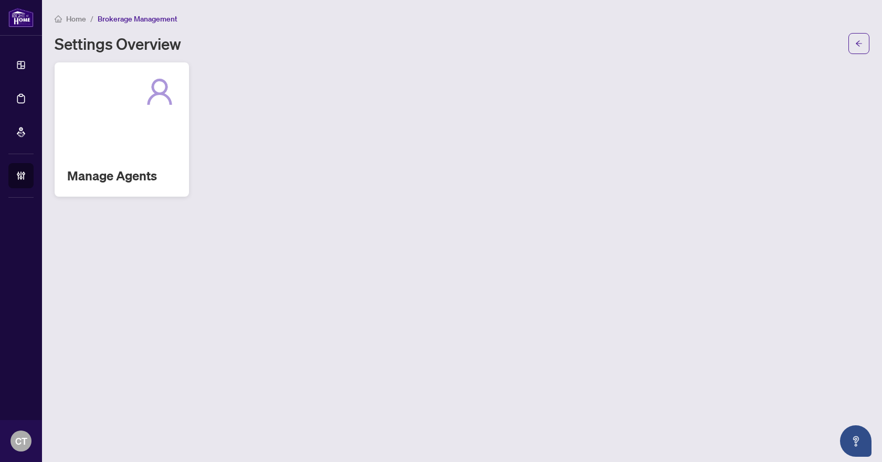
click at [101, 103] on div at bounding box center [121, 92] width 109 height 34
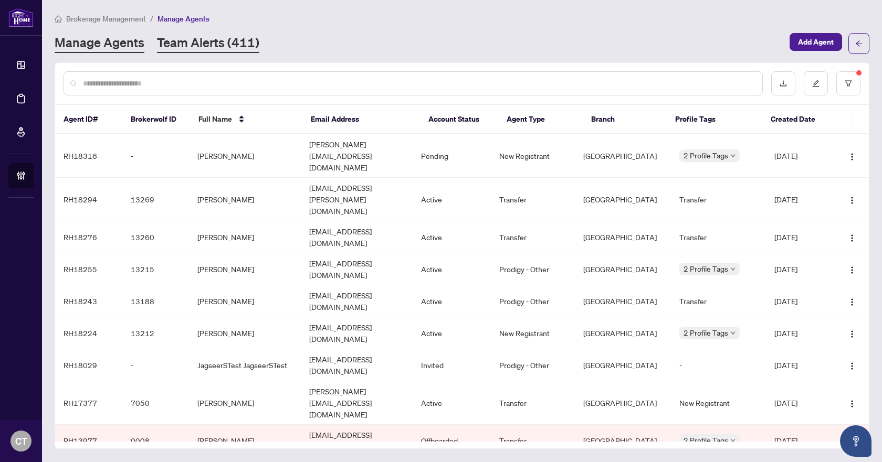
click at [217, 34] on link "Team Alerts (411)" at bounding box center [208, 43] width 102 height 19
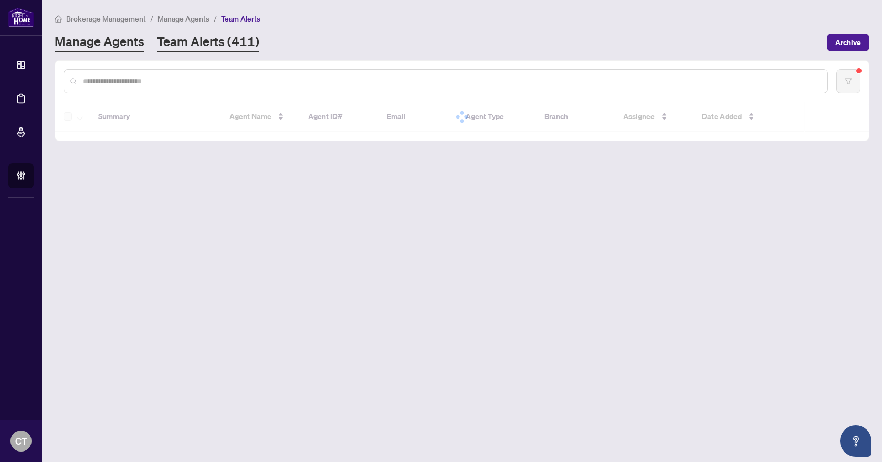
click at [97, 45] on link "Manage Agents" at bounding box center [100, 42] width 90 height 19
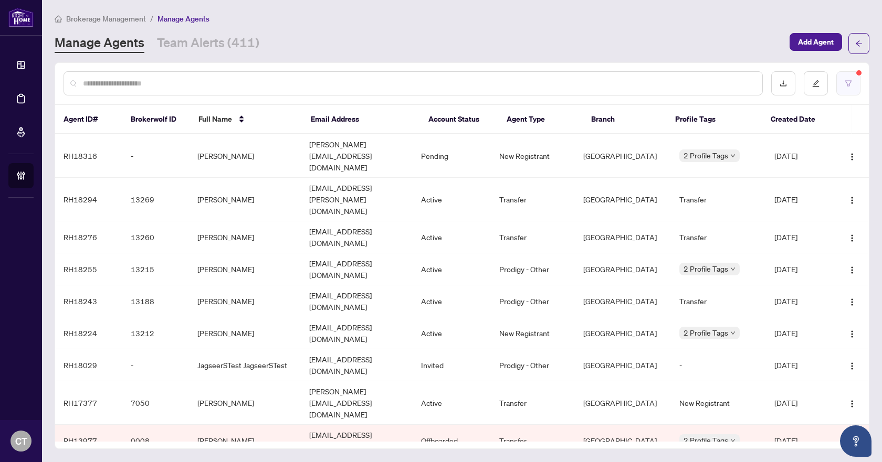
click at [838, 91] on button "button" at bounding box center [848, 83] width 24 height 24
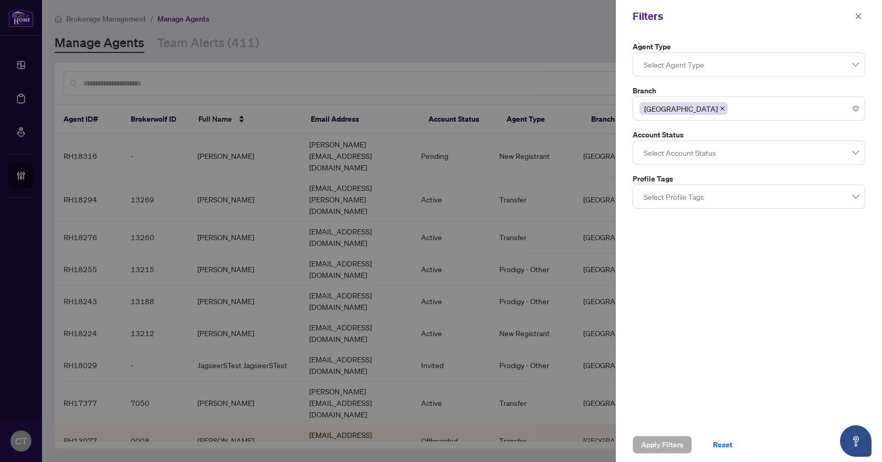
click at [700, 64] on div at bounding box center [748, 64] width 219 height 19
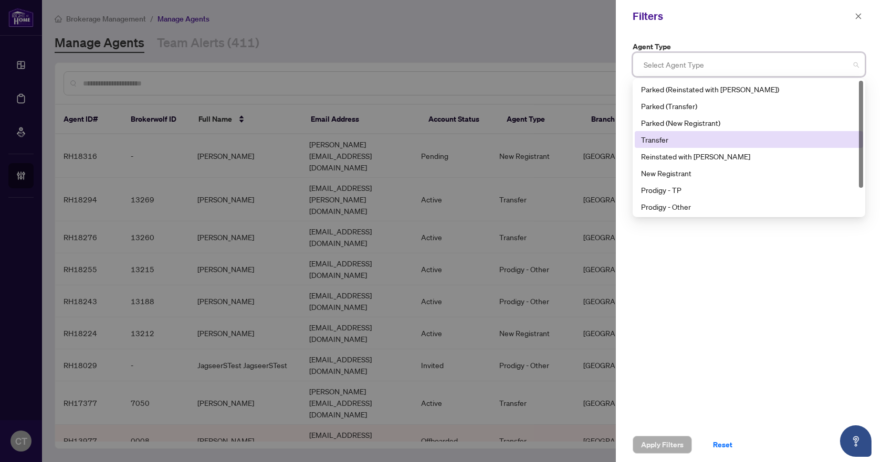
click at [621, 179] on div "Agent Type Select Agent Type 3 4 5 Parked (Reinstated with RAHR) Parked (Transf…" at bounding box center [749, 230] width 266 height 395
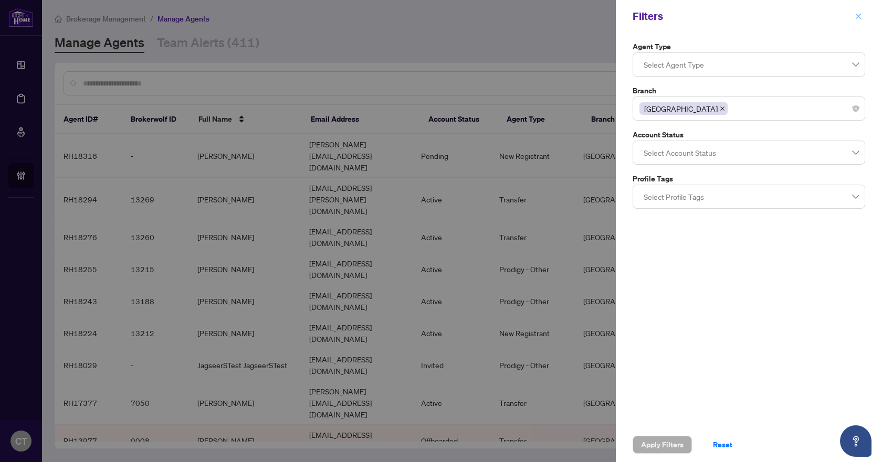
click at [862, 15] on button "button" at bounding box center [858, 16] width 14 height 13
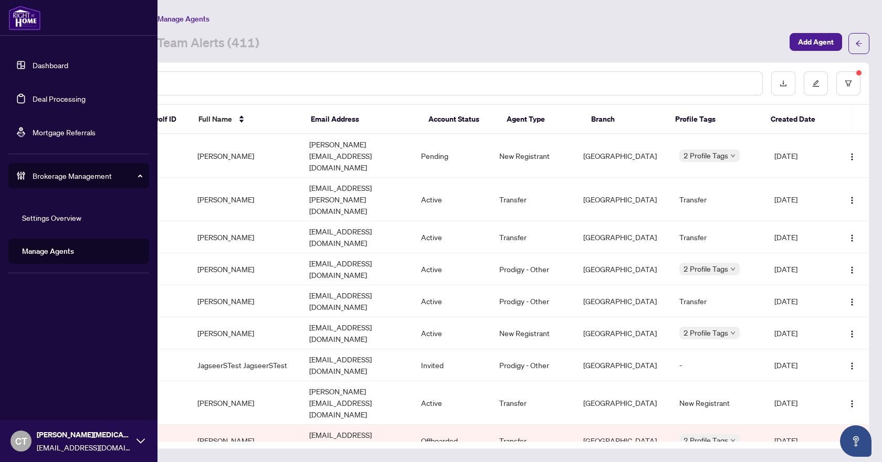
click at [33, 103] on link "Deal Processing" at bounding box center [59, 98] width 53 height 9
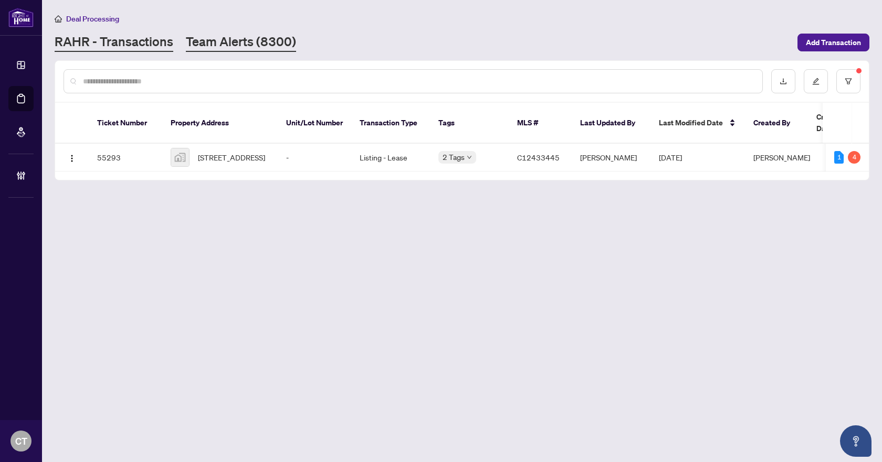
click at [220, 44] on link "Team Alerts (8300)" at bounding box center [241, 42] width 110 height 19
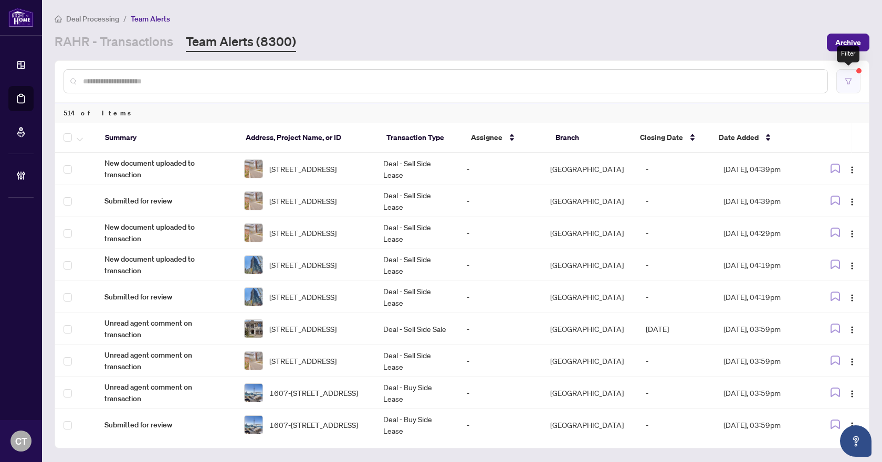
click at [851, 80] on icon "filter" at bounding box center [848, 81] width 7 height 7
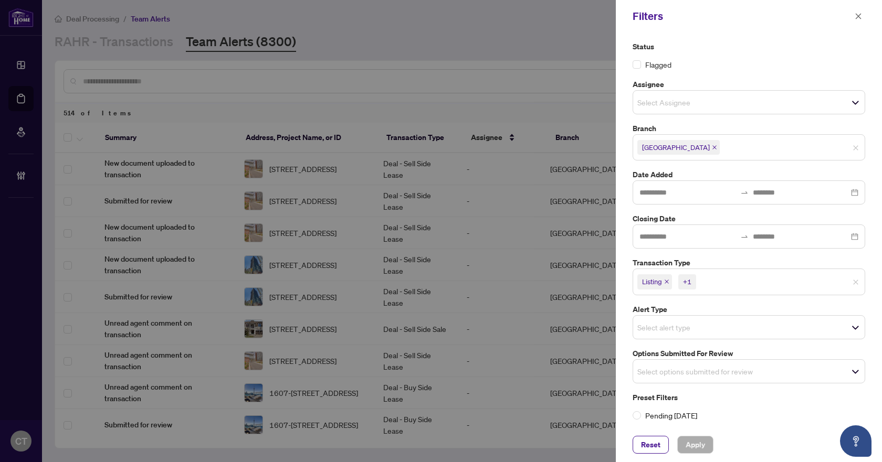
click at [695, 321] on input "search" at bounding box center [673, 327] width 73 height 13
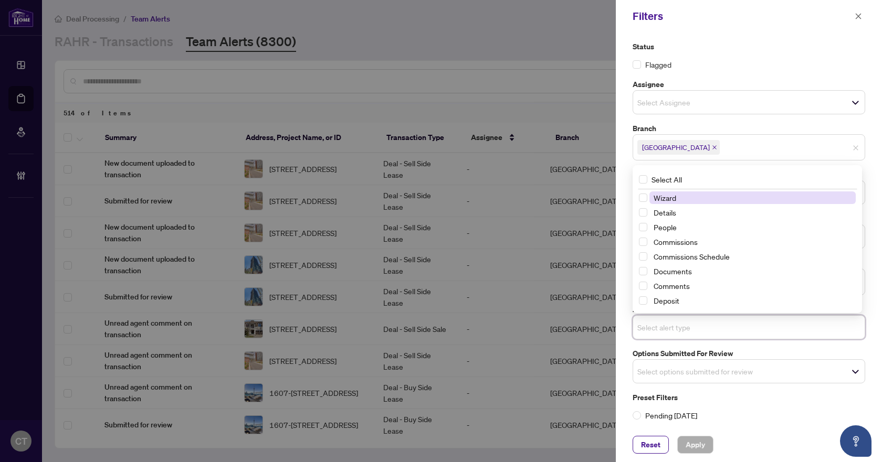
click at [669, 349] on label "Options Submitted for Review" at bounding box center [749, 354] width 233 height 12
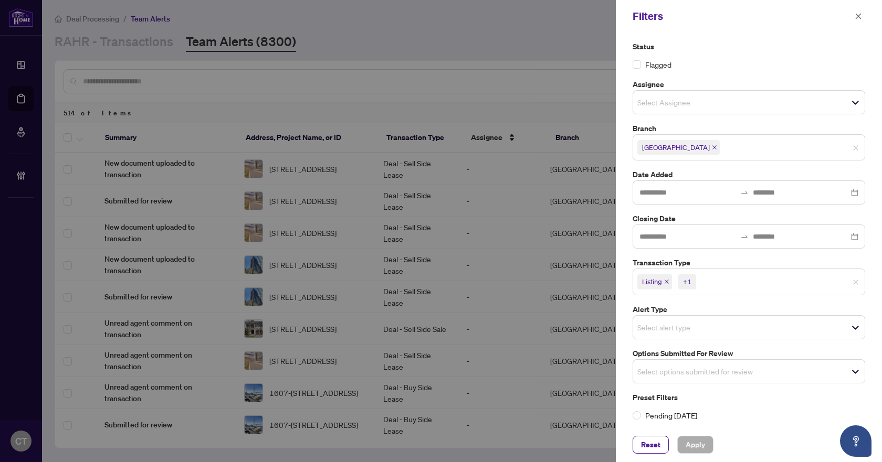
click at [677, 375] on input "search" at bounding box center [673, 371] width 73 height 13
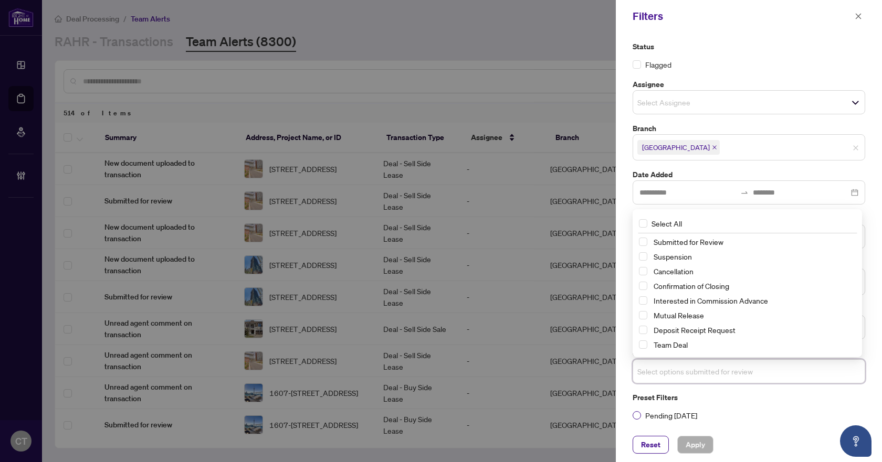
click at [740, 410] on label "Pending Today" at bounding box center [749, 416] width 233 height 12
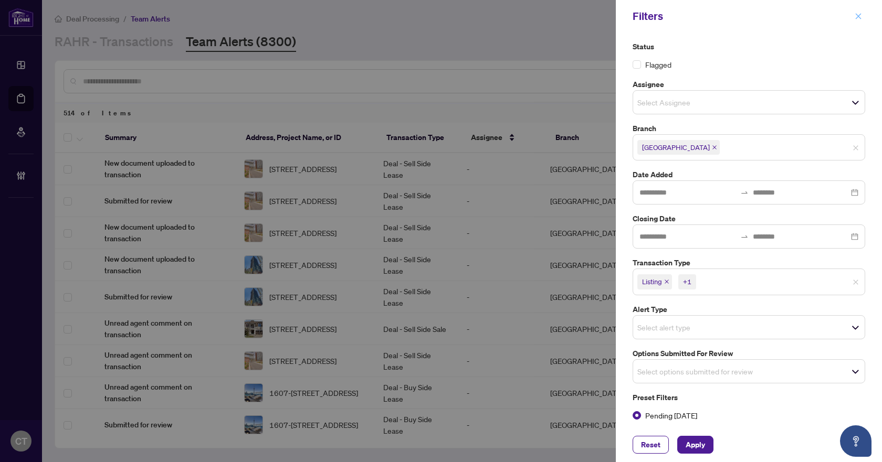
click at [863, 15] on button "button" at bounding box center [858, 16] width 14 height 13
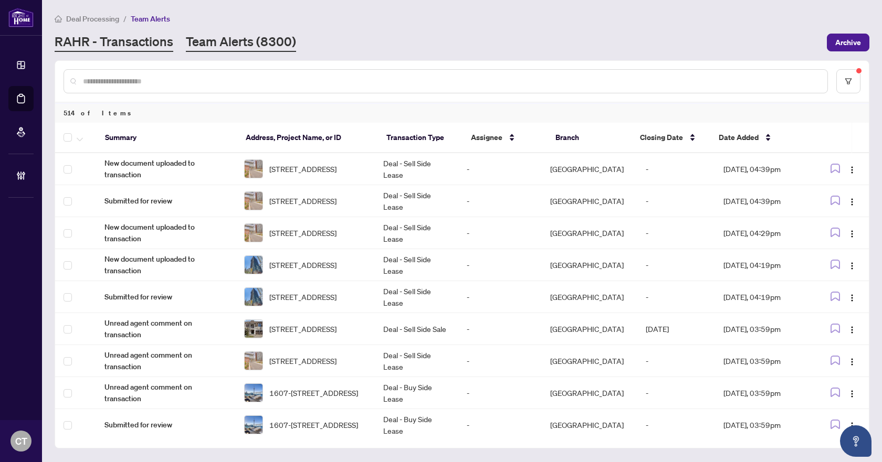
click at [115, 48] on link "RAHR - Transactions" at bounding box center [114, 42] width 119 height 19
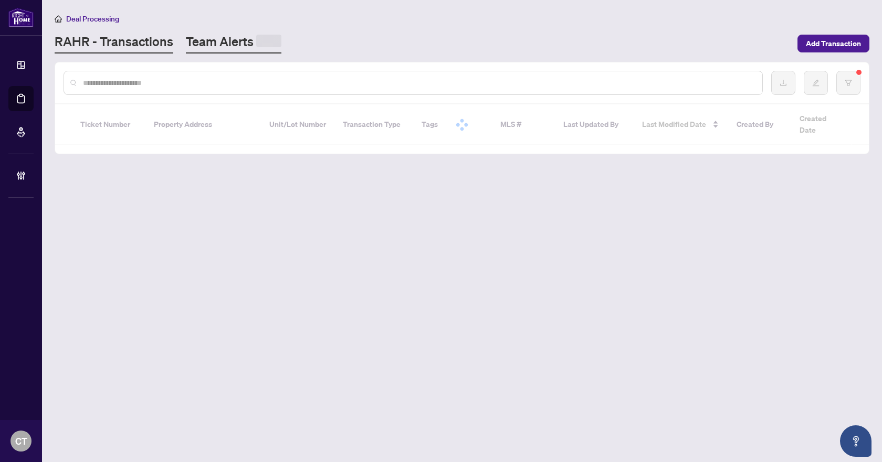
click at [239, 45] on link "Team Alerts" at bounding box center [234, 43] width 96 height 20
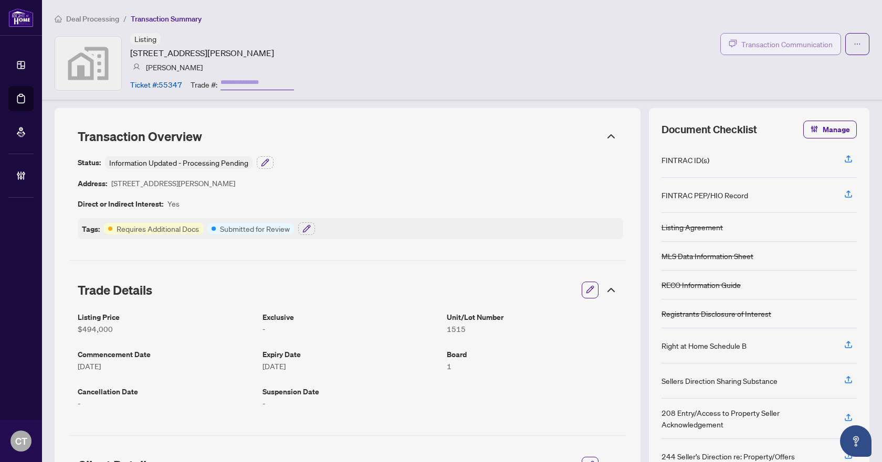
click at [741, 49] on span "Transaction Communication" at bounding box center [786, 44] width 91 height 12
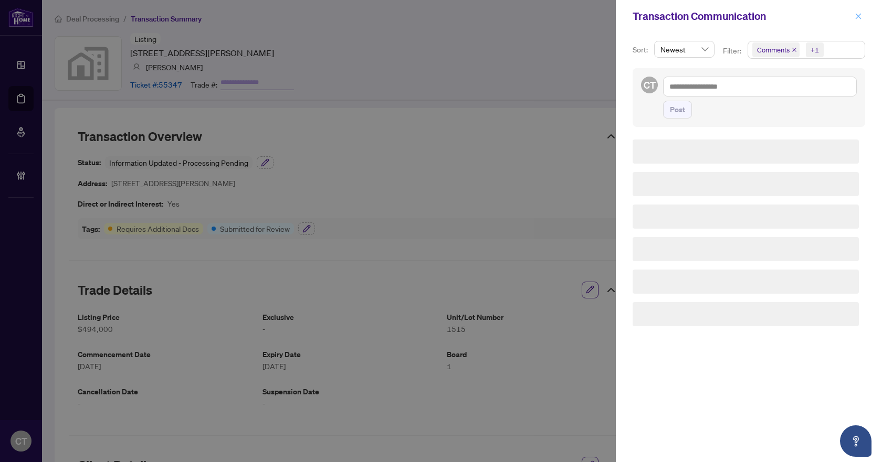
click at [862, 12] on button "button" at bounding box center [858, 16] width 14 height 13
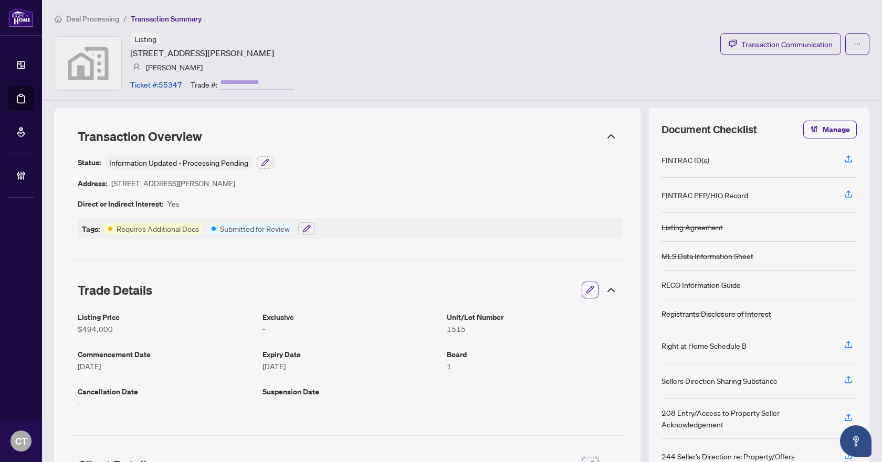
click at [92, 18] on span "Deal Processing" at bounding box center [92, 18] width 53 height 9
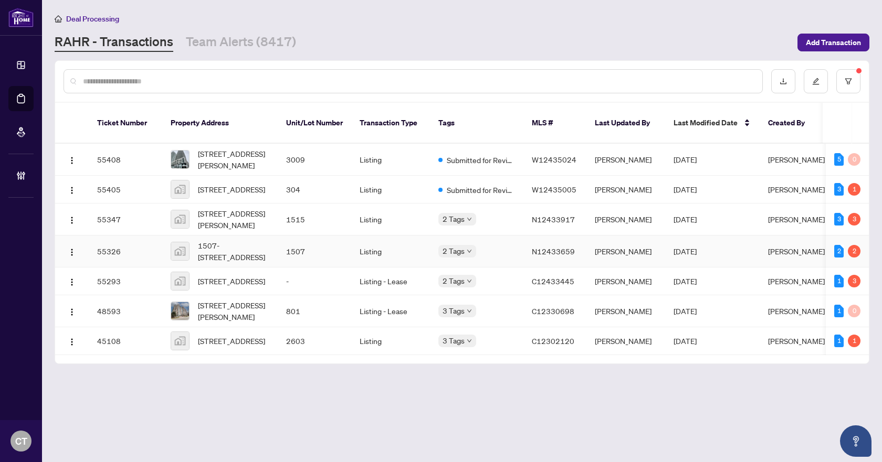
click at [287, 252] on td "1507" at bounding box center [314, 252] width 73 height 32
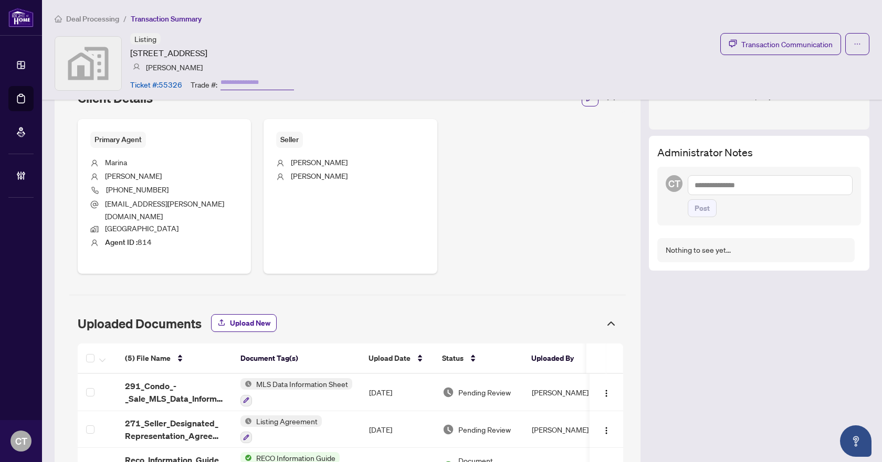
scroll to position [472, 0]
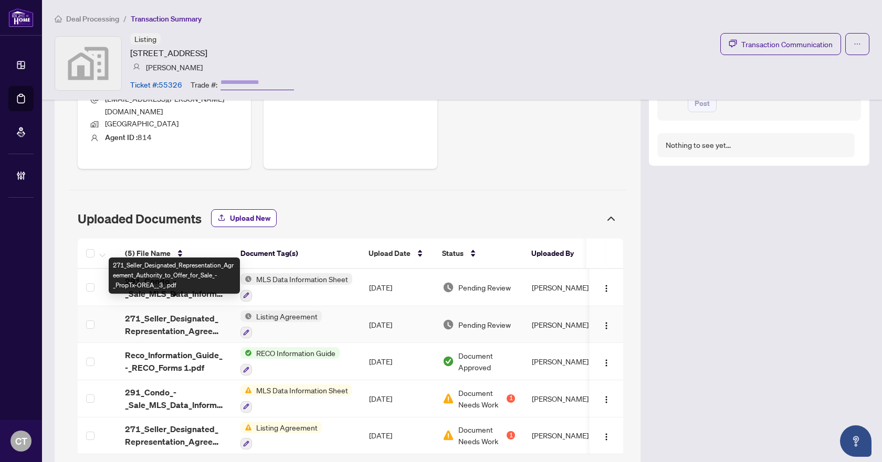
click at [163, 312] on span "271_Seller_Designated_Representation_Agreement_Authority_to_Offer_for_Sale_-_Pr…" at bounding box center [174, 324] width 99 height 25
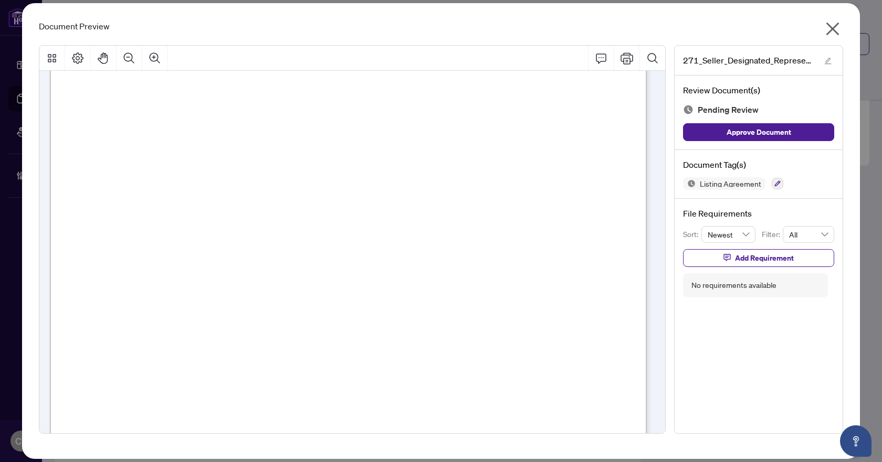
scroll to position [3178, 0]
click at [777, 182] on icon "button" at bounding box center [778, 184] width 6 height 6
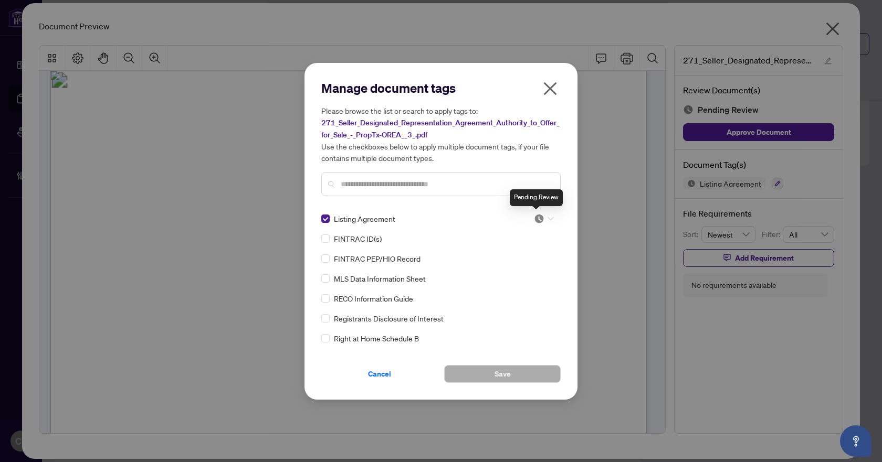
click at [534, 215] on img at bounding box center [539, 219] width 10 height 10
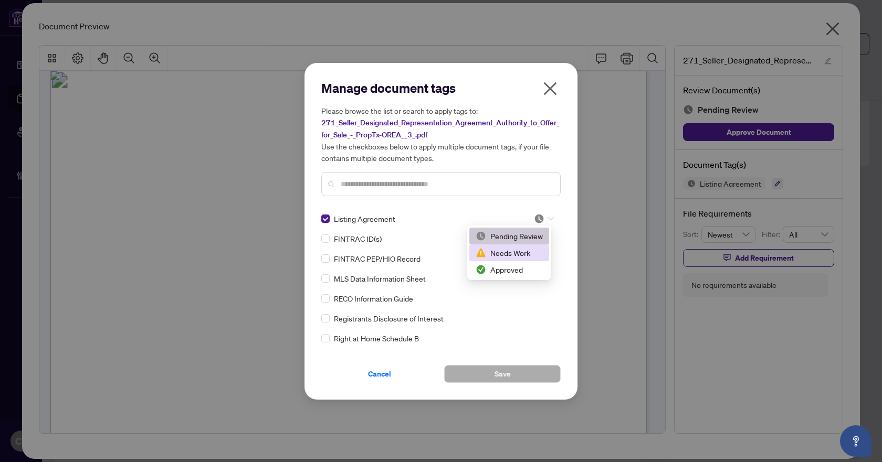
click at [515, 257] on div "Needs Work" at bounding box center [509, 253] width 67 height 12
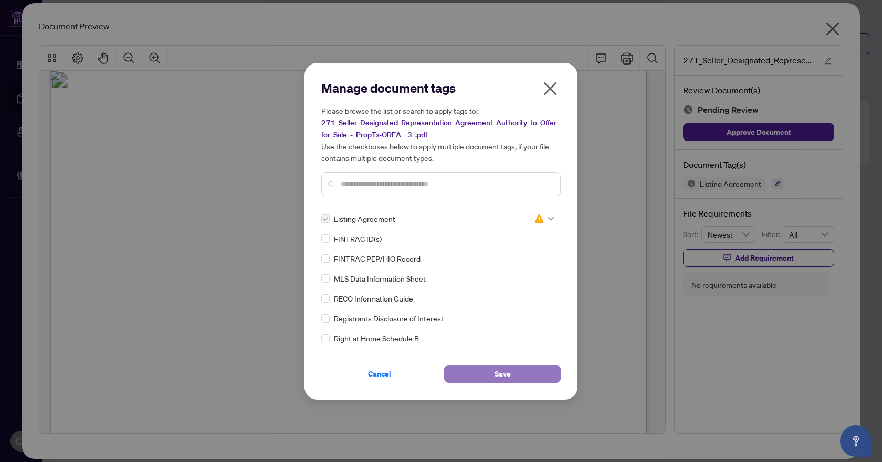
click at [494, 376] on span "Save" at bounding box center [502, 374] width 16 height 17
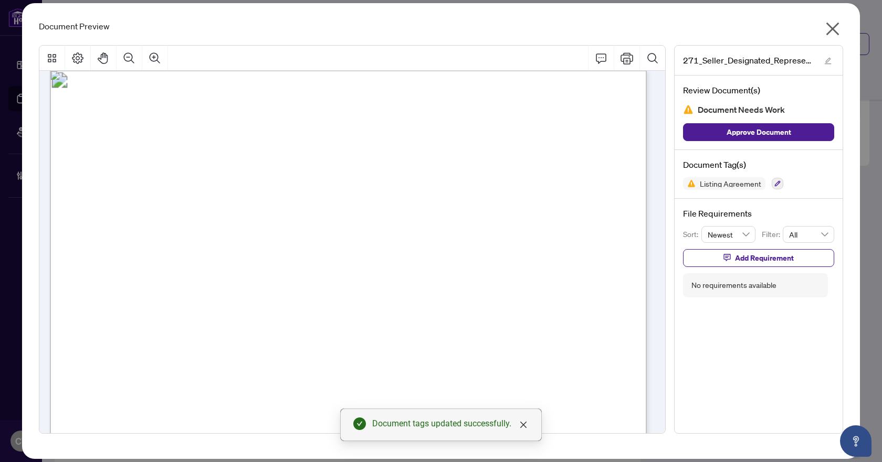
drag, startPoint x: 735, startPoint y: 257, endPoint x: 537, endPoint y: 289, distance: 200.4
click at [735, 257] on span "Add Requirement" at bounding box center [764, 258] width 59 height 17
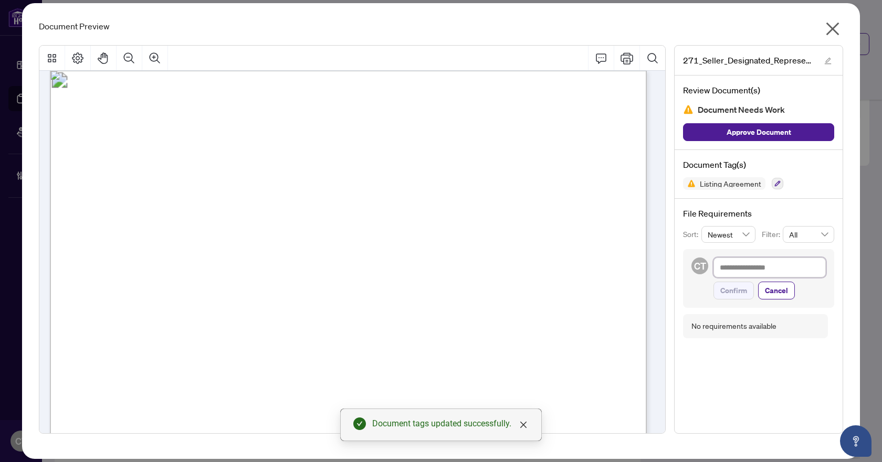
click at [741, 271] on textarea at bounding box center [769, 268] width 112 height 20
paste textarea "**********"
type textarea "**********"
click at [733, 294] on span "Confirm" at bounding box center [733, 290] width 27 height 17
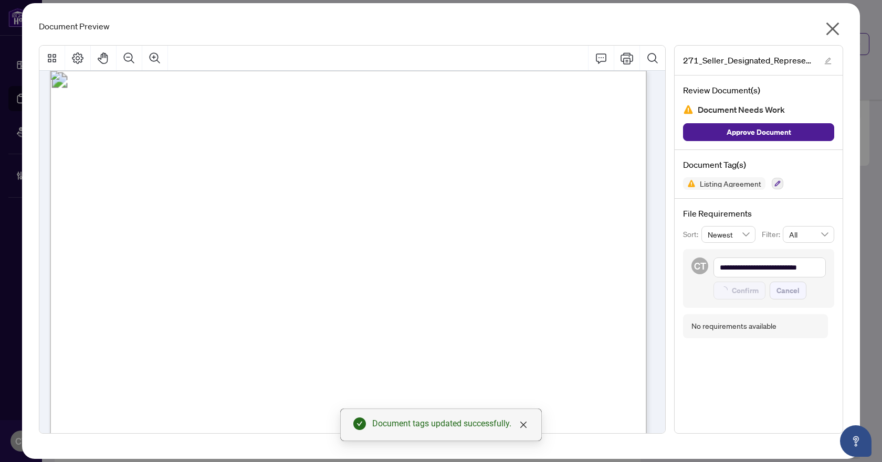
type textarea "**********"
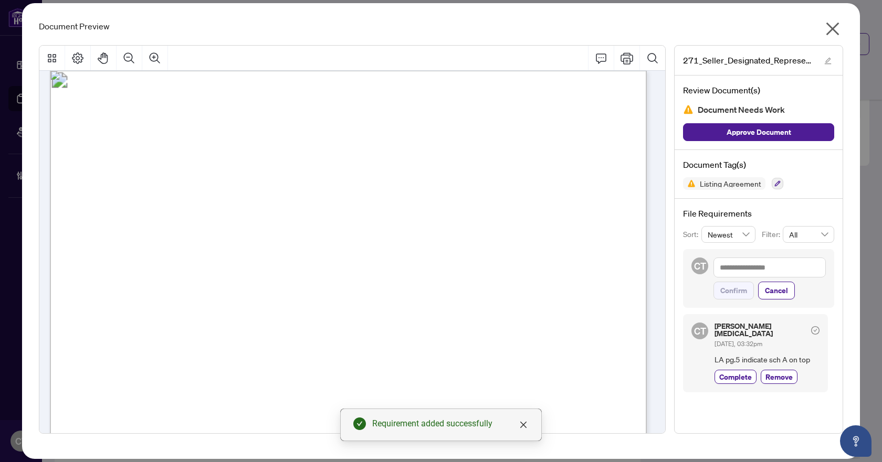
click at [836, 25] on icon "close" at bounding box center [832, 29] width 13 height 13
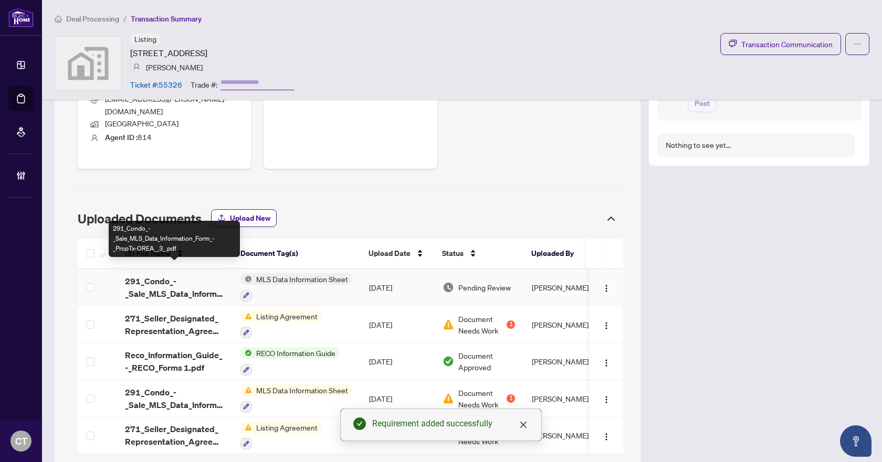
click at [191, 276] on span "291_Condo_-_Sale_MLS_Data_Information_Form_-_PropTx-OREA__3_.pdf" at bounding box center [174, 287] width 99 height 25
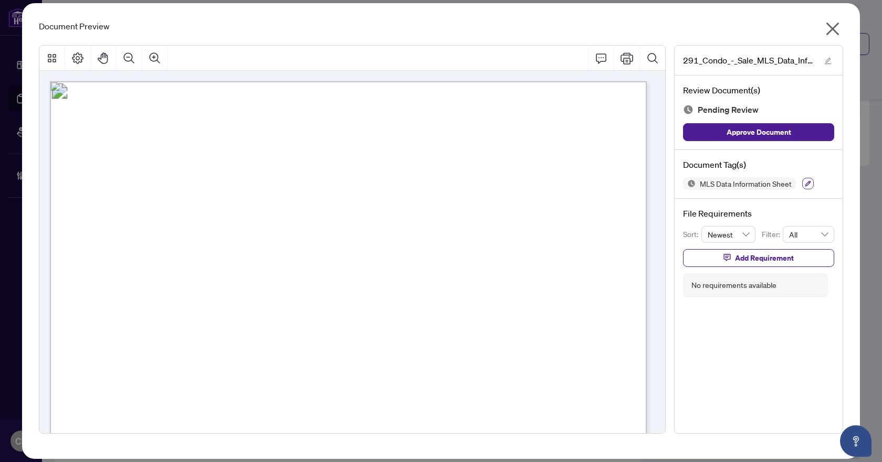
click at [807, 181] on icon "button" at bounding box center [808, 184] width 6 height 6
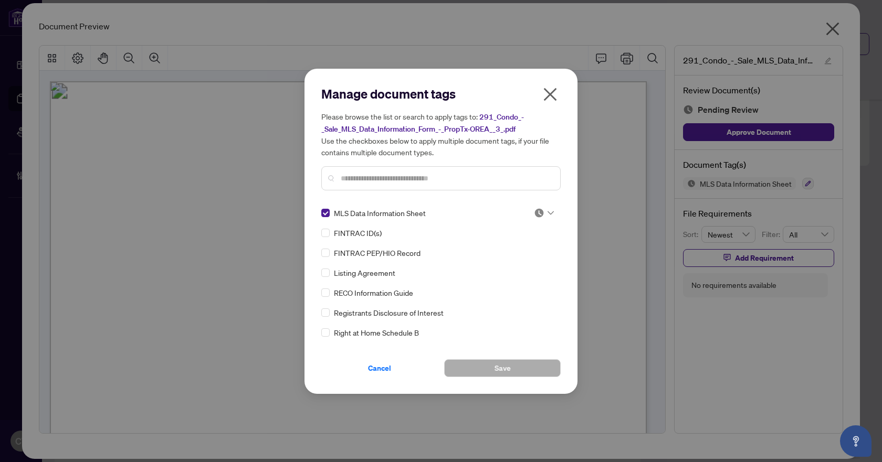
click at [537, 212] on img at bounding box center [539, 213] width 10 height 10
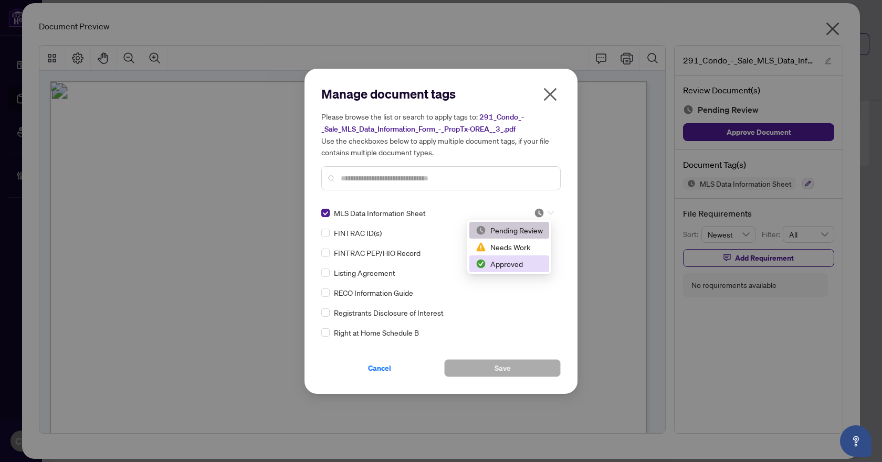
click at [524, 263] on div "Approved" at bounding box center [509, 264] width 67 height 12
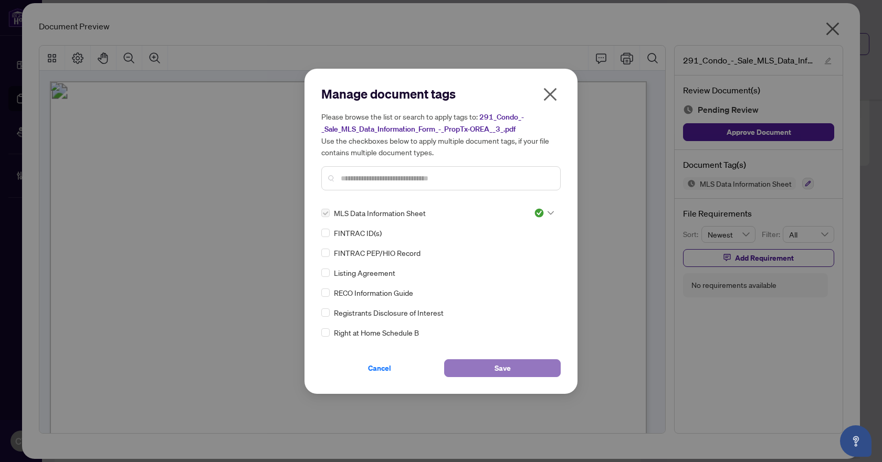
click at [499, 364] on span "Save" at bounding box center [502, 368] width 16 height 17
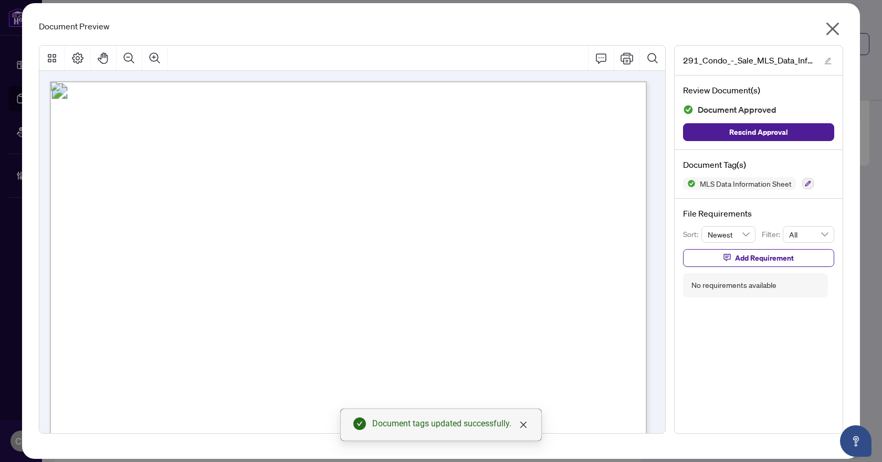
click at [834, 25] on icon "close" at bounding box center [832, 28] width 17 height 17
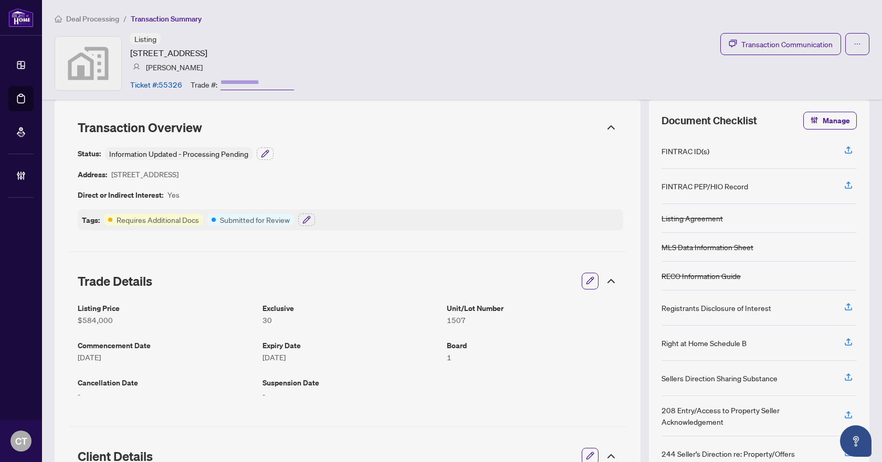
scroll to position [0, 0]
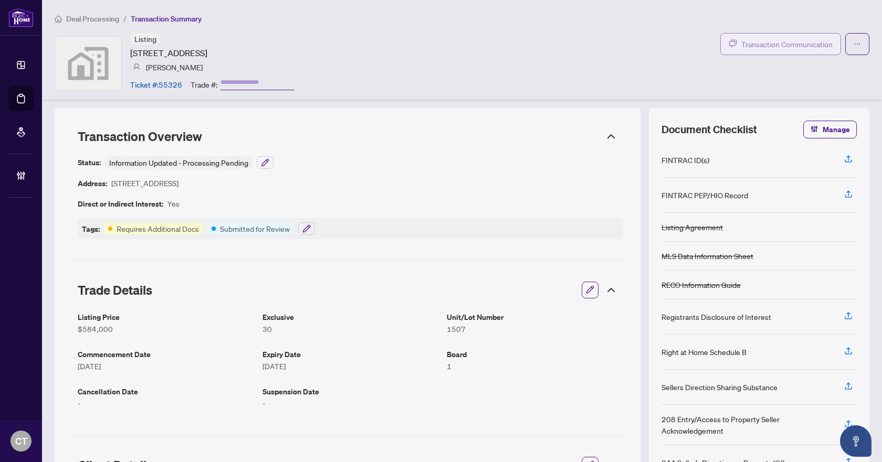
click at [760, 45] on span "Transaction Communication" at bounding box center [786, 44] width 91 height 12
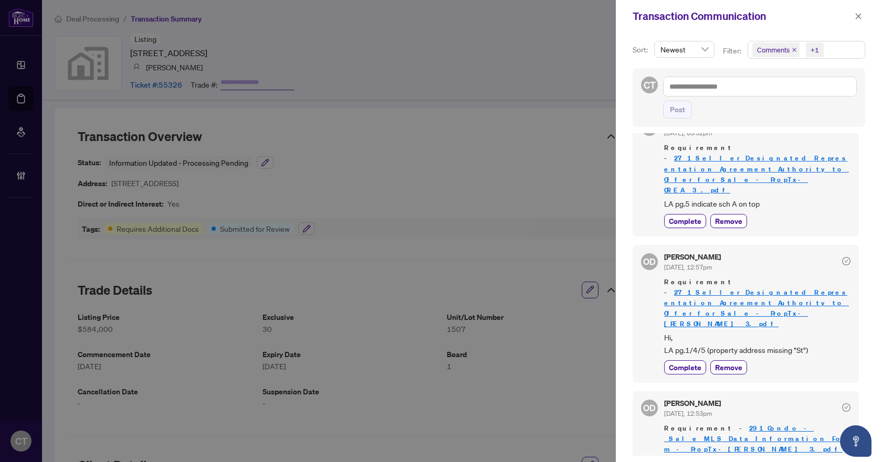
scroll to position [41, 0]
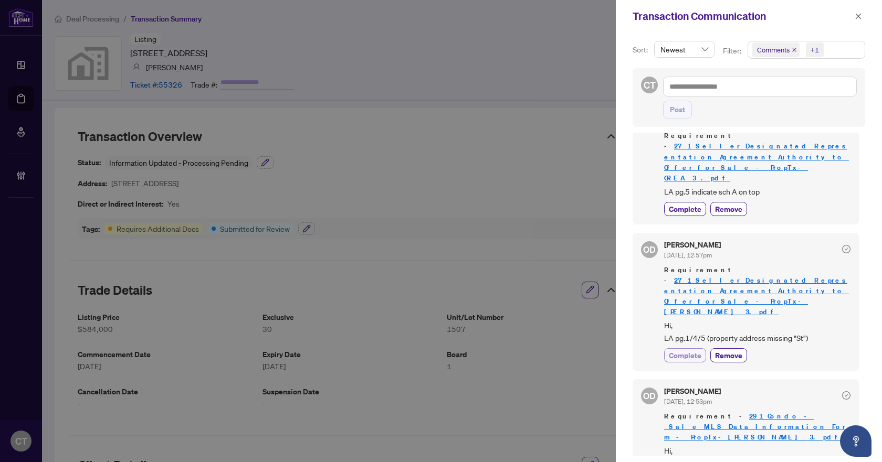
click at [684, 350] on span "Complete" at bounding box center [685, 355] width 33 height 11
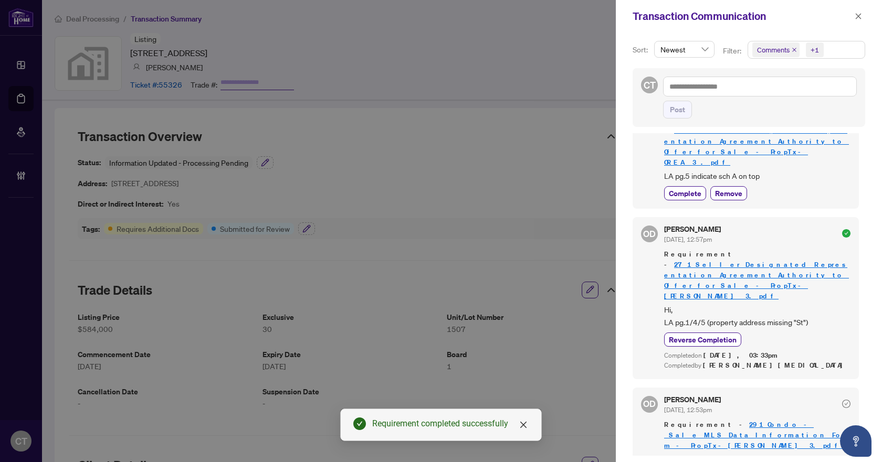
scroll to position [65, 0]
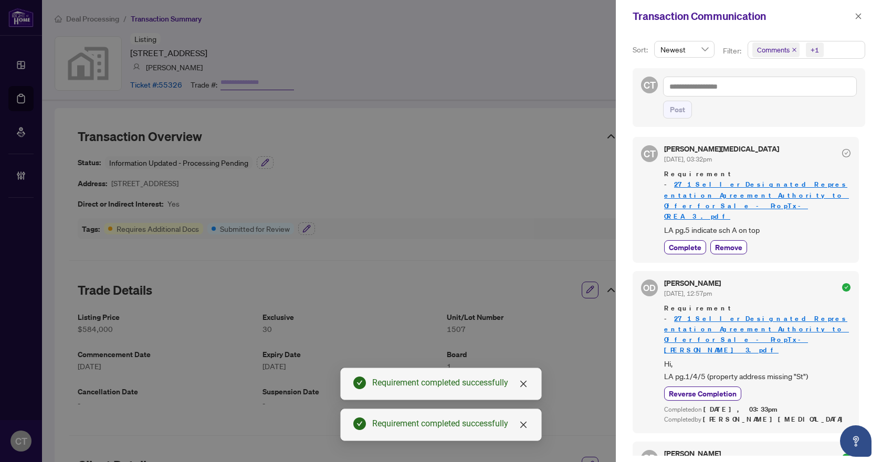
scroll to position [0, 0]
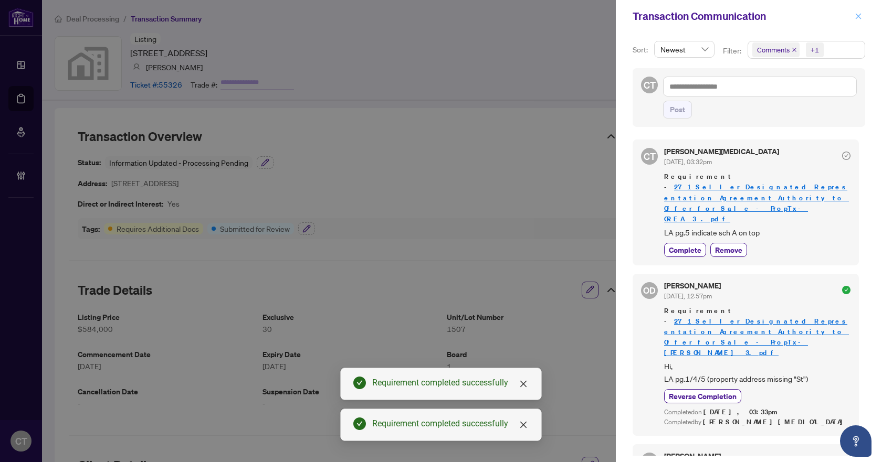
click at [860, 11] on span "button" at bounding box center [858, 16] width 7 height 17
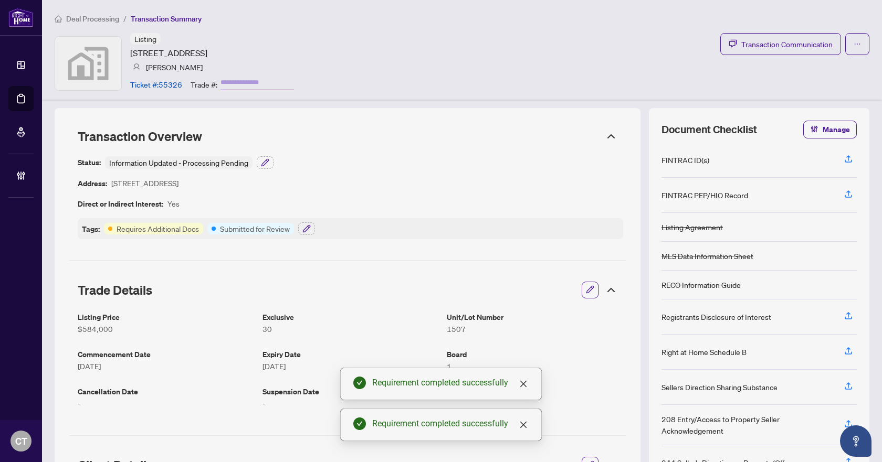
click at [102, 18] on span "Deal Processing" at bounding box center [92, 18] width 53 height 9
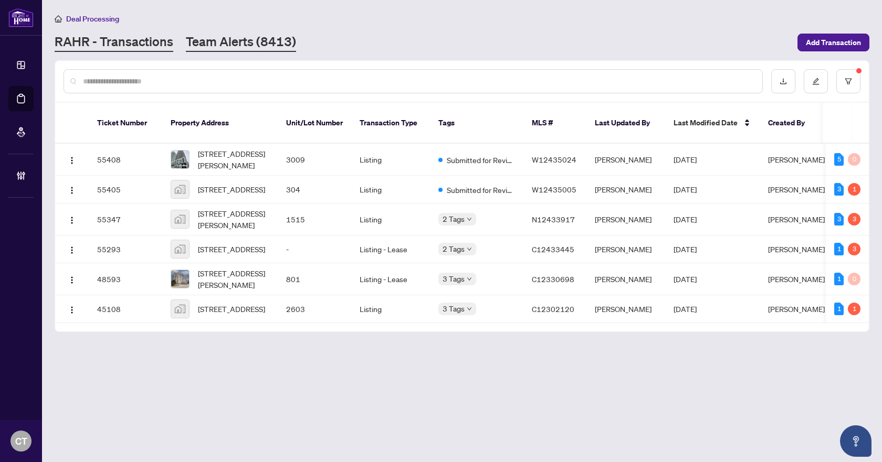
click at [240, 43] on link "Team Alerts (8413)" at bounding box center [241, 42] width 110 height 19
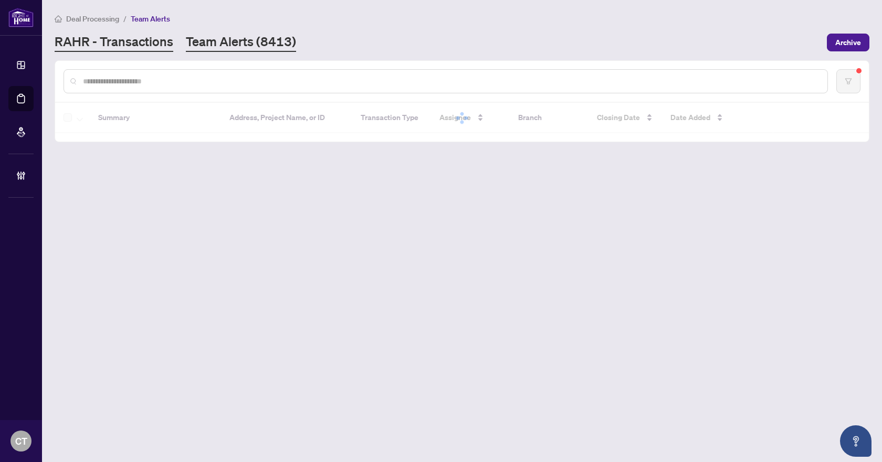
click at [162, 42] on link "RAHR - Transactions" at bounding box center [114, 42] width 119 height 19
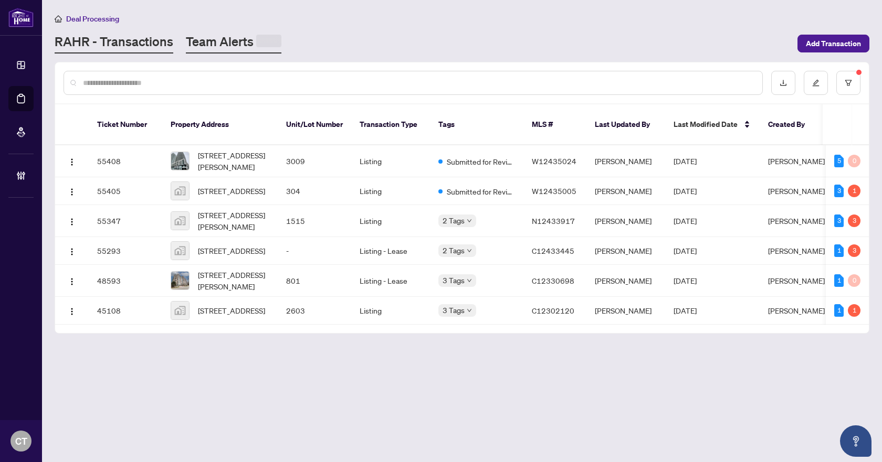
click at [218, 39] on link "Team Alerts" at bounding box center [234, 43] width 96 height 20
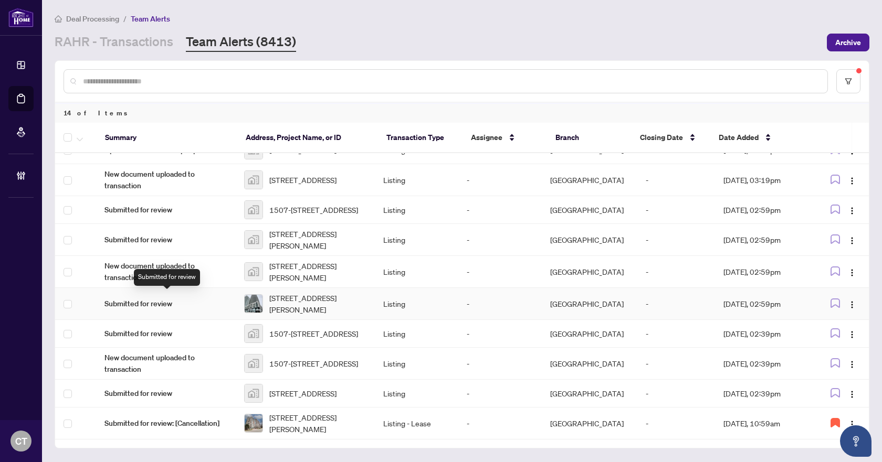
scroll to position [162, 0]
click at [130, 49] on link "RAHR - Transactions" at bounding box center [114, 42] width 119 height 19
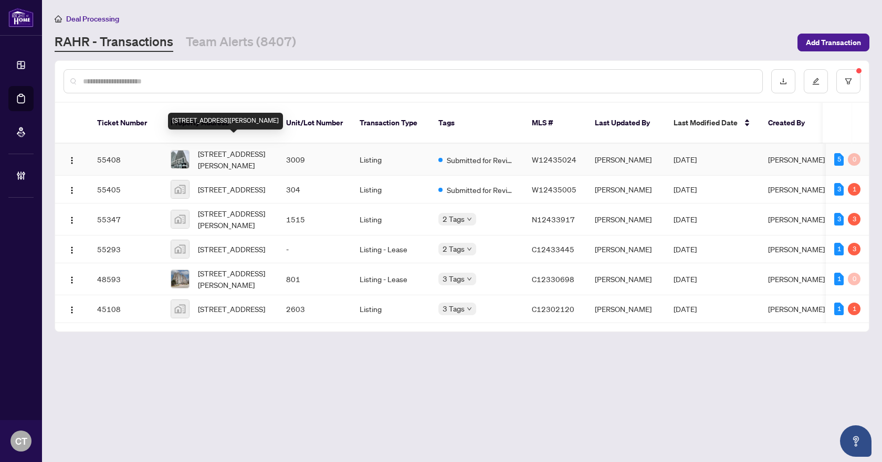
click at [268, 153] on span "3009-70 ANNIE CRAIG Dr, Toronto, Ontario M8V 0C5, Canada" at bounding box center [233, 159] width 71 height 23
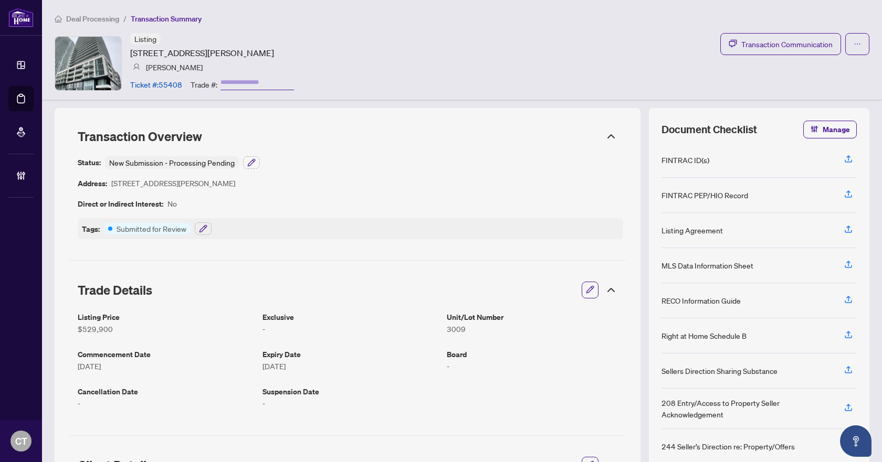
click at [586, 286] on icon "button" at bounding box center [590, 290] width 8 height 8
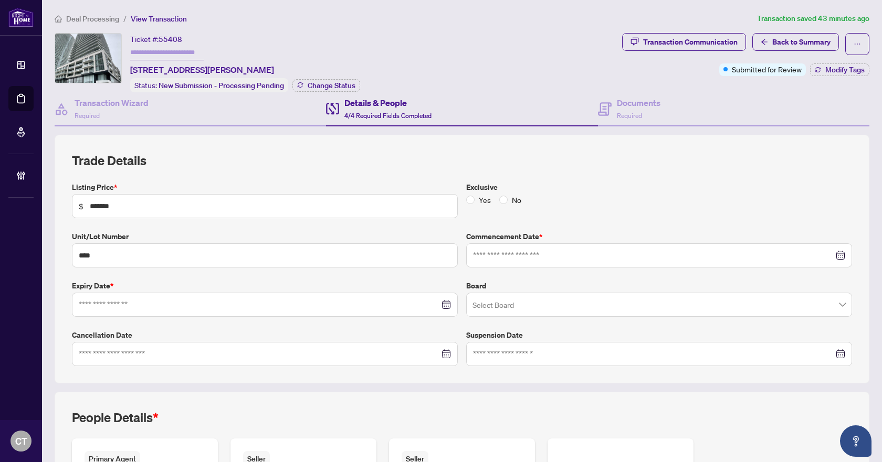
type input "**********"
click at [132, 110] on div "Transaction Wizard Required" at bounding box center [112, 109] width 74 height 25
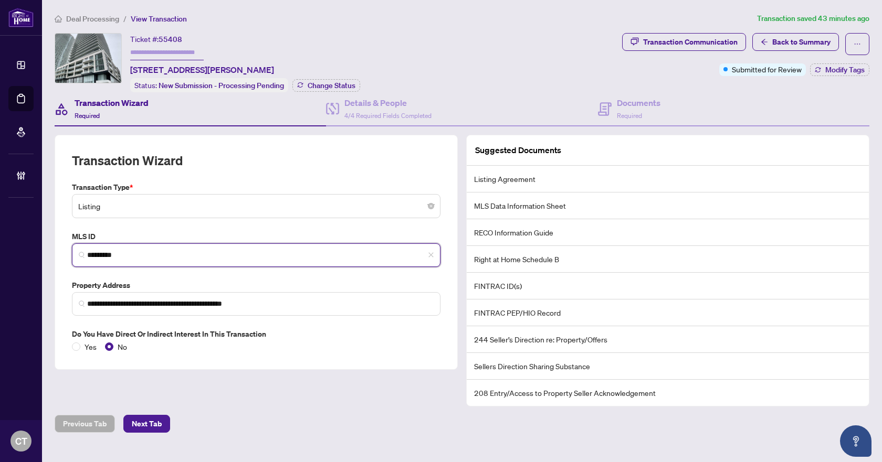
drag, startPoint x: 151, startPoint y: 259, endPoint x: 88, endPoint y: 252, distance: 63.4
click at [88, 252] on input "*********" at bounding box center [260, 255] width 346 height 11
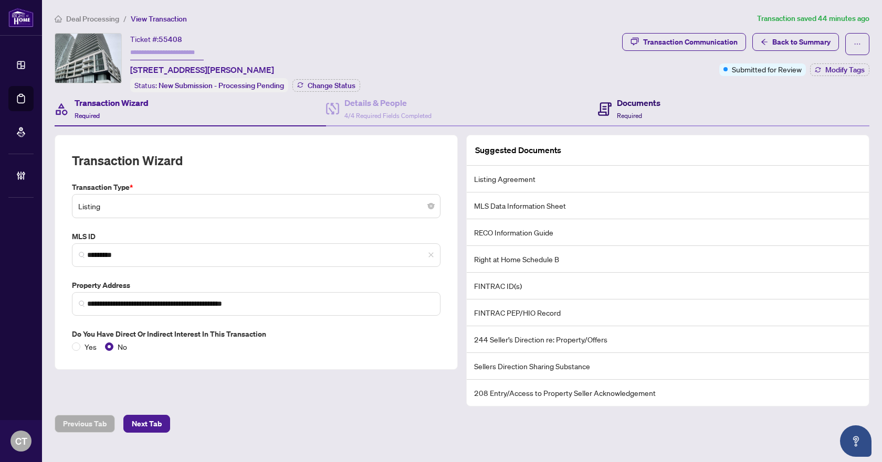
click at [652, 117] on div "Documents Required" at bounding box center [639, 109] width 44 height 25
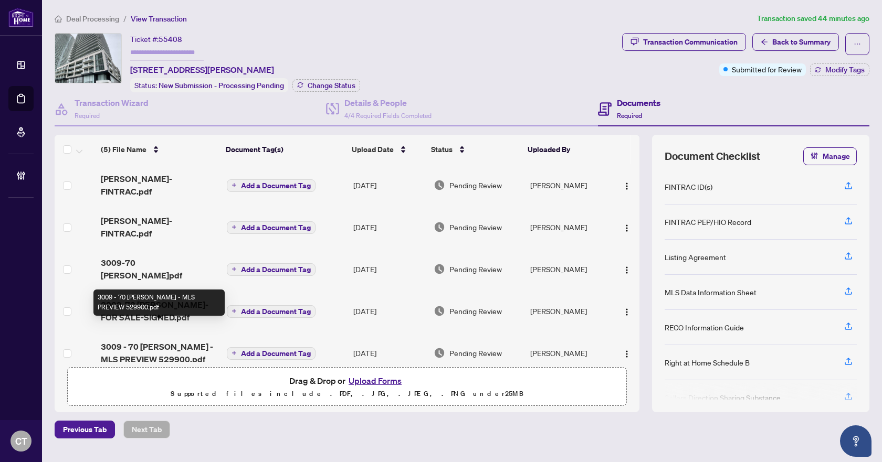
click at [167, 341] on span "3009 - 70 ANNIE CRAIG - MLS PREVIEW 529900.pdf" at bounding box center [159, 353] width 117 height 25
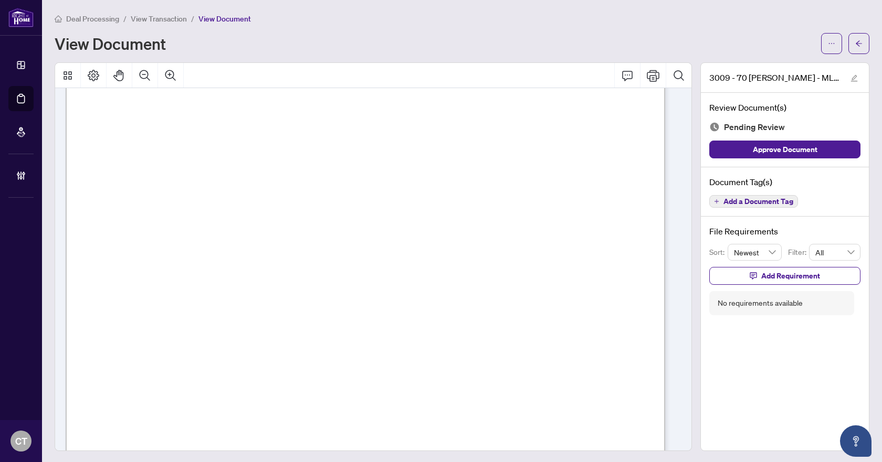
scroll to position [224, 0]
click at [758, 147] on span "Approve Document" at bounding box center [785, 149] width 65 height 17
click at [848, 45] on button "button" at bounding box center [858, 43] width 21 height 21
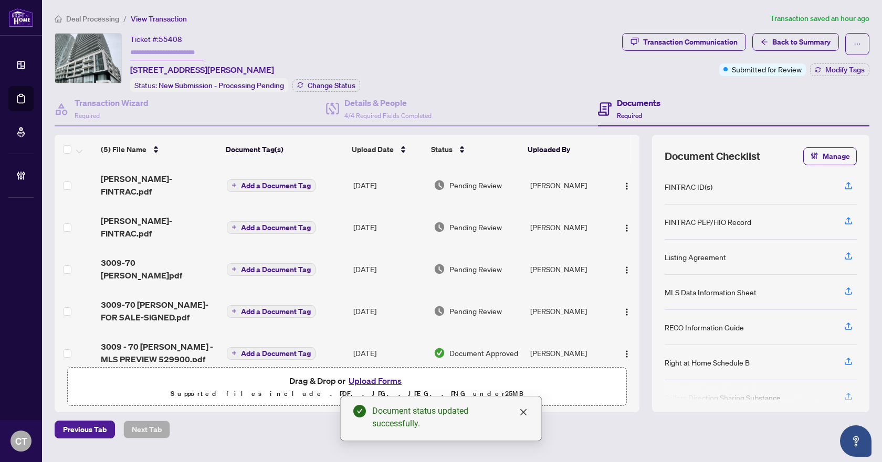
click at [156, 299] on span "3009-70 ANNIE CRAIG-FOR SALE-SIGNED.pdf" at bounding box center [159, 311] width 117 height 25
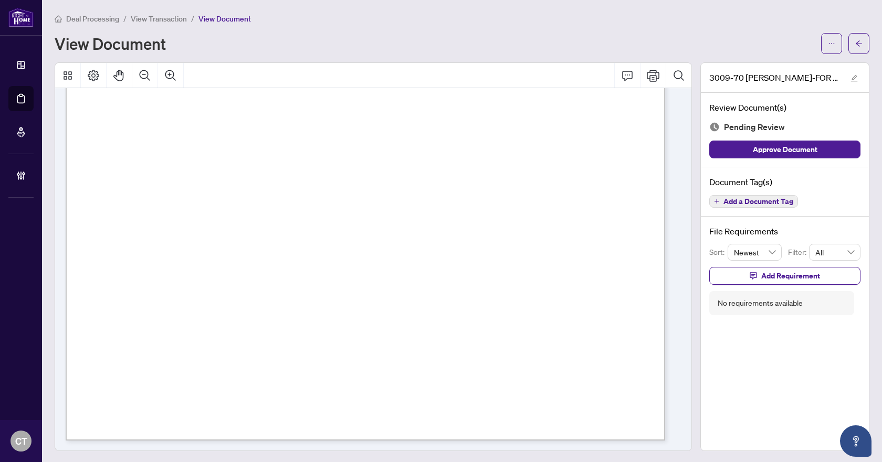
scroll to position [25089, 0]
click at [745, 204] on span "Add a Document Tag" at bounding box center [758, 201] width 70 height 7
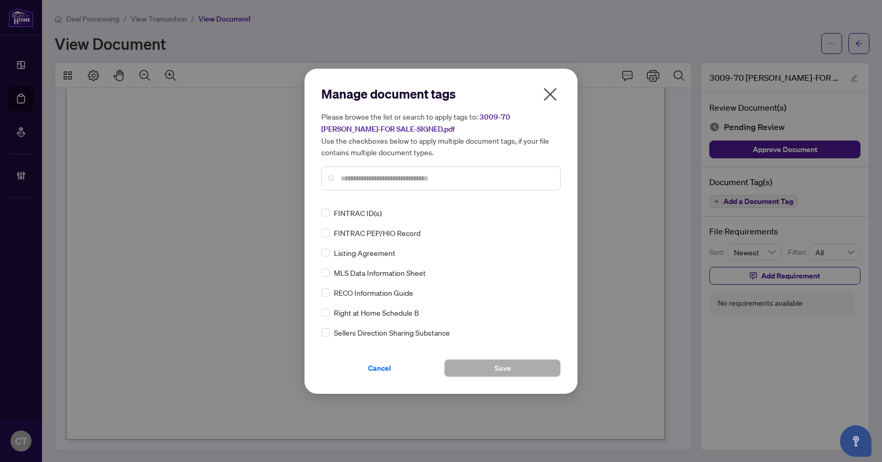
click at [412, 199] on div "Manage document tags Please browse the list or search to apply tags to: 3009-70…" at bounding box center [440, 232] width 239 height 292
click at [417, 164] on div "Please browse the list or search to apply tags to: 3009-70 ANNIE CRAIG-FOR SALE…" at bounding box center [440, 151] width 239 height 80
click at [417, 167] on div at bounding box center [440, 178] width 239 height 24
click at [417, 175] on input "text" at bounding box center [446, 179] width 211 height 12
click at [323, 287] on label at bounding box center [325, 293] width 8 height 12
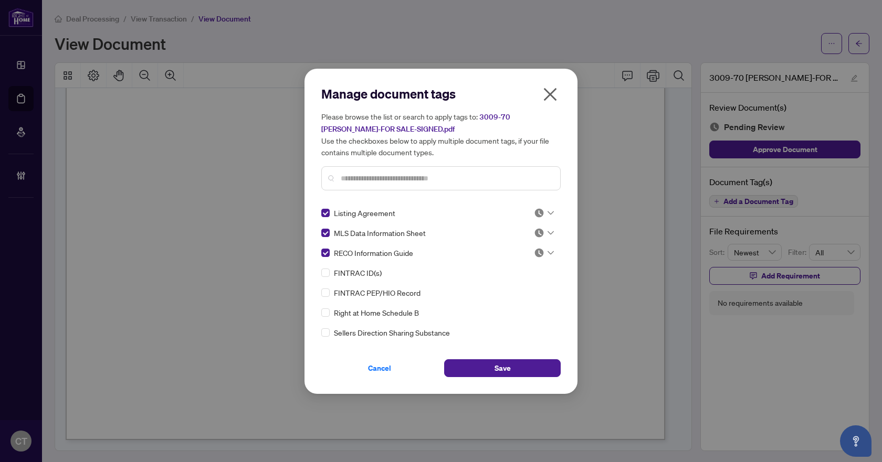
click at [384, 178] on input "text" at bounding box center [446, 179] width 211 height 12
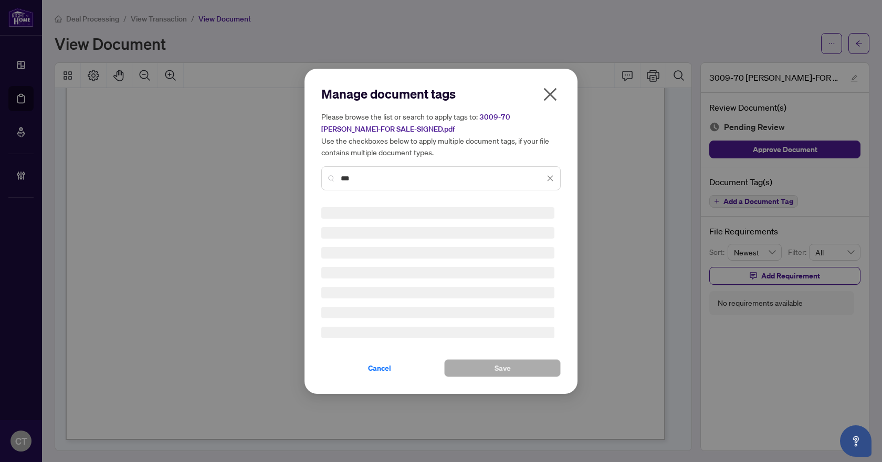
type input "***"
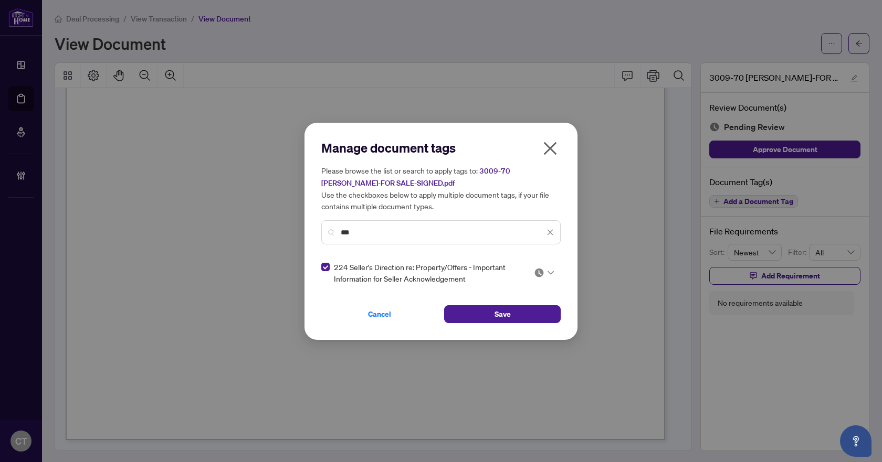
click at [537, 278] on input "search" at bounding box center [539, 273] width 10 height 16
click at [551, 229] on icon "close" at bounding box center [549, 232] width 7 height 7
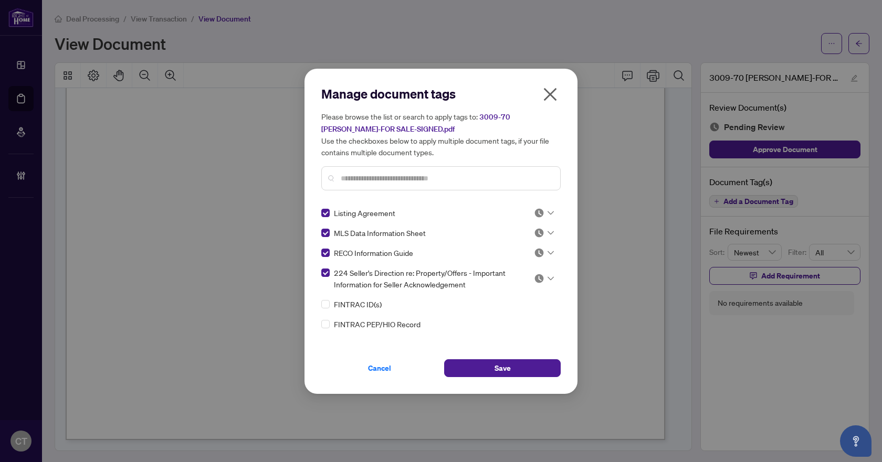
click at [551, 209] on div at bounding box center [541, 213] width 27 height 10
click at [537, 261] on div "Approved" at bounding box center [509, 264] width 67 height 12
click at [541, 237] on div "Pending Review" at bounding box center [536, 232] width 53 height 17
click at [533, 286] on div "224 Seller's Direction re: Property/Offers - Important Information for Seller A…" at bounding box center [437, 278] width 233 height 23
click at [536, 281] on img at bounding box center [539, 278] width 10 height 10
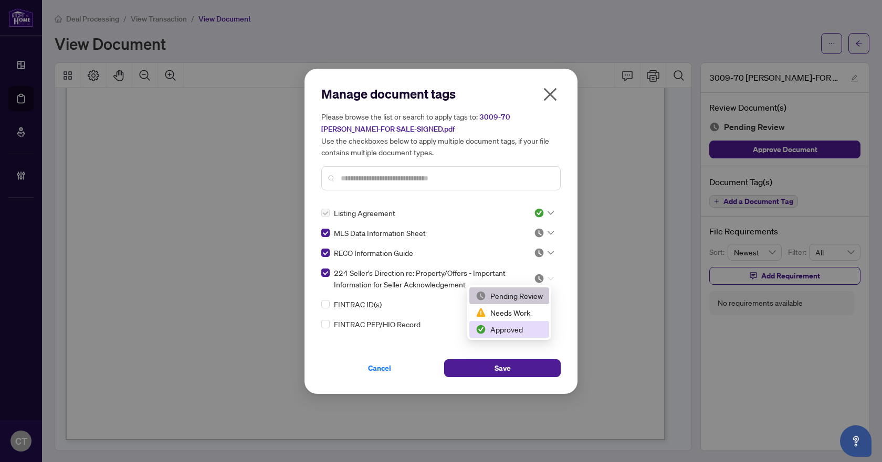
click at [528, 326] on div "Approved" at bounding box center [509, 330] width 67 height 12
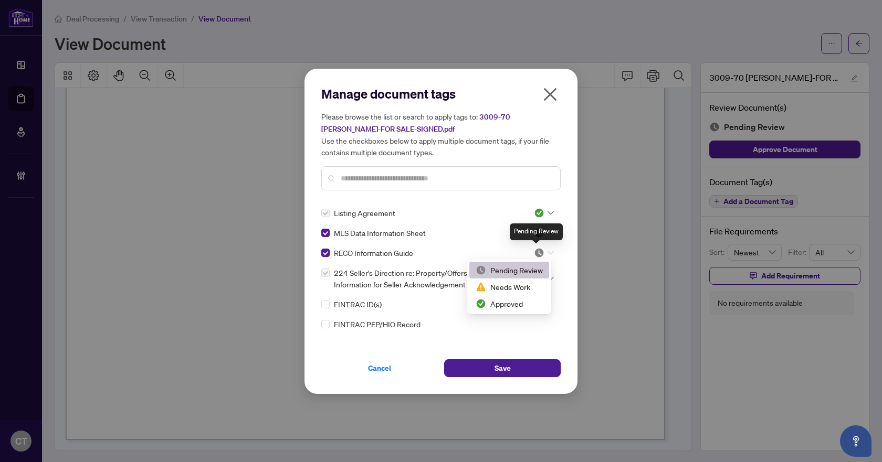
click at [541, 252] on img at bounding box center [539, 253] width 10 height 10
click at [521, 305] on div "Approved" at bounding box center [509, 304] width 67 height 12
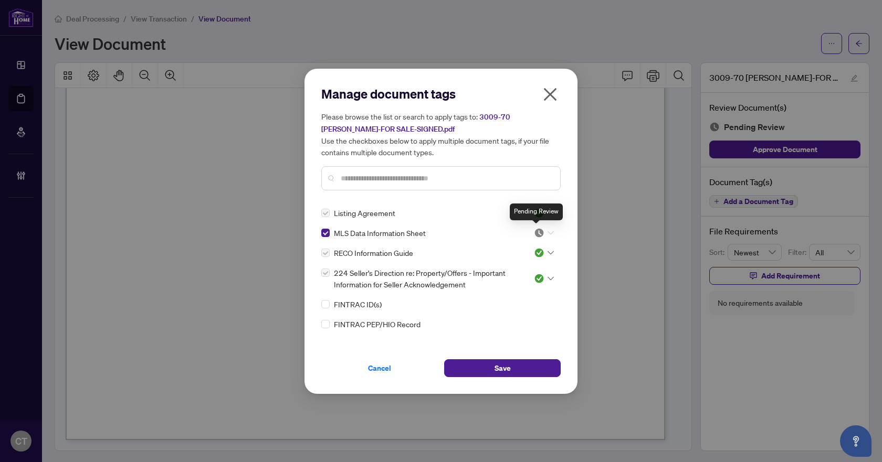
click at [540, 229] on img at bounding box center [539, 233] width 10 height 10
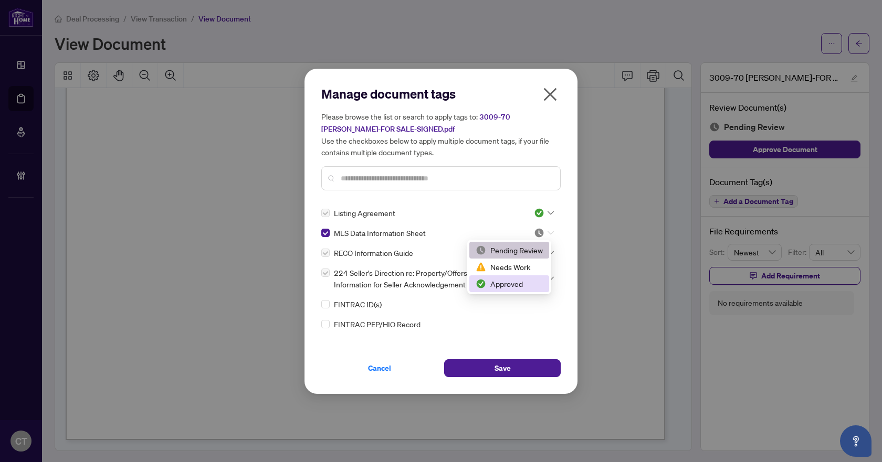
click at [515, 287] on div "Approved" at bounding box center [509, 284] width 67 height 12
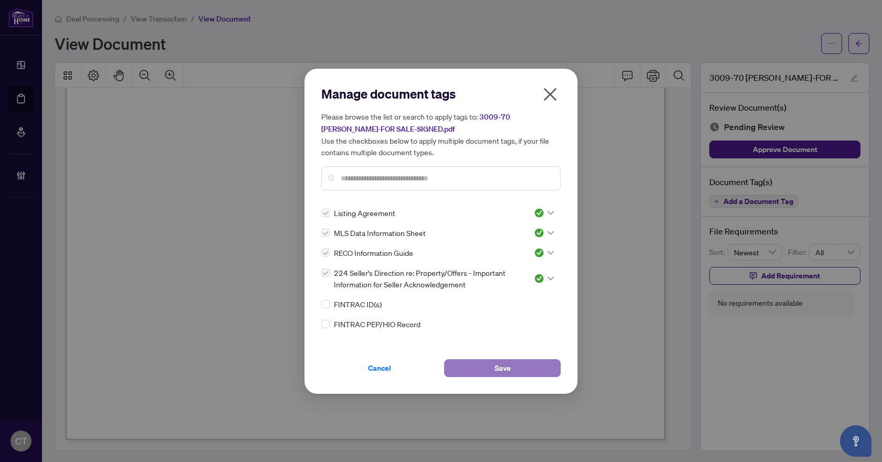
click at [503, 370] on span "Save" at bounding box center [502, 368] width 16 height 17
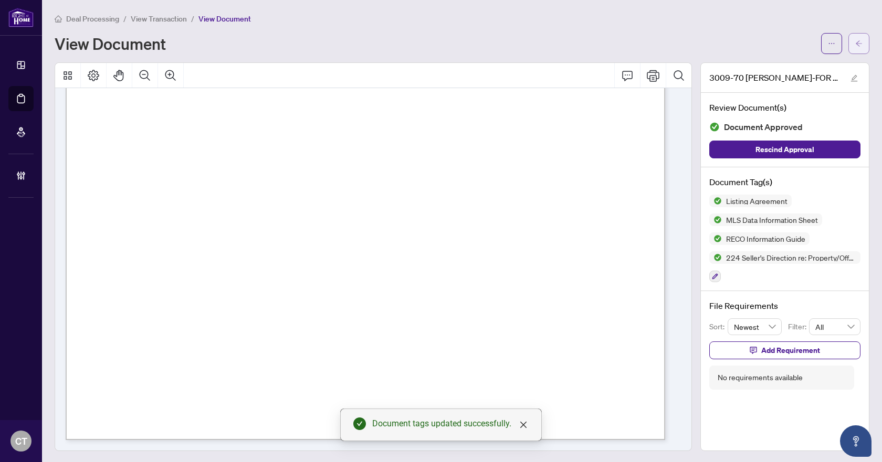
click at [855, 49] on span "button" at bounding box center [858, 43] width 7 height 17
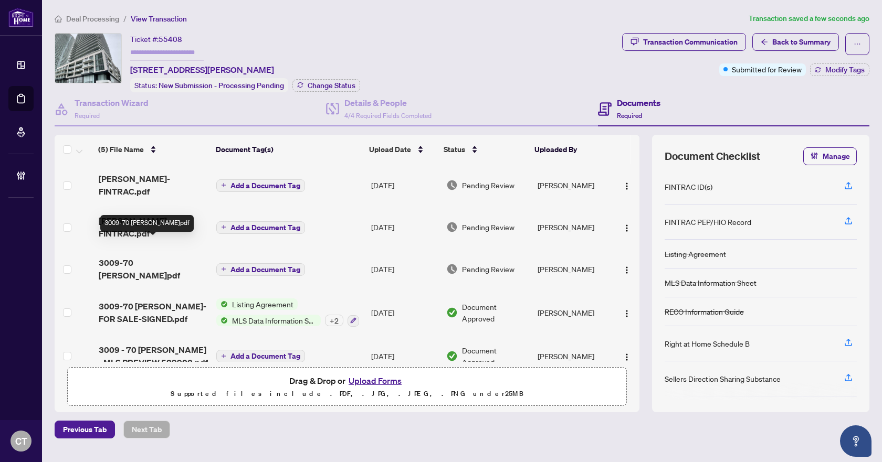
click at [147, 257] on span "3009-70 ANNIE CRAIG-SCH B.pdf" at bounding box center [154, 269] width 110 height 25
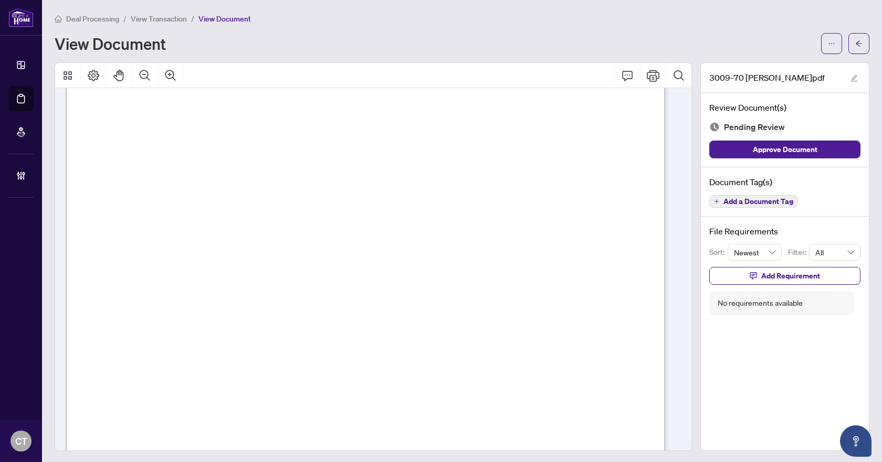
scroll to position [172, 0]
click at [780, 204] on span "Add a Document Tag" at bounding box center [758, 201] width 70 height 7
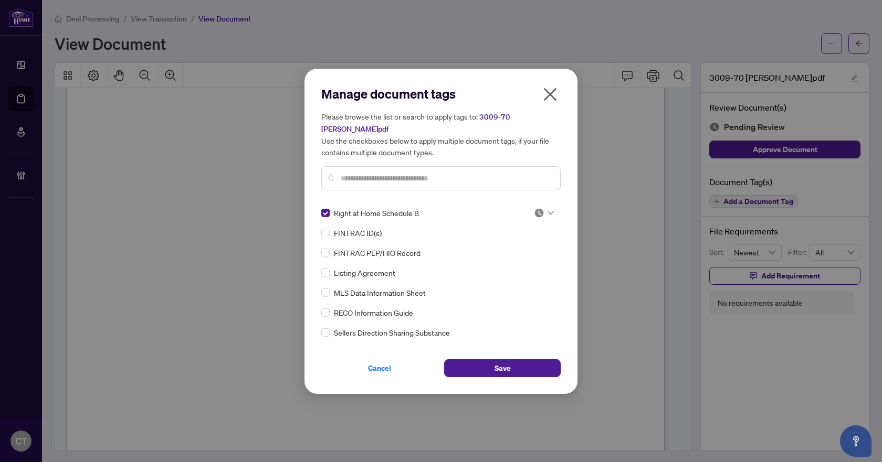
click at [547, 209] on div at bounding box center [544, 213] width 20 height 10
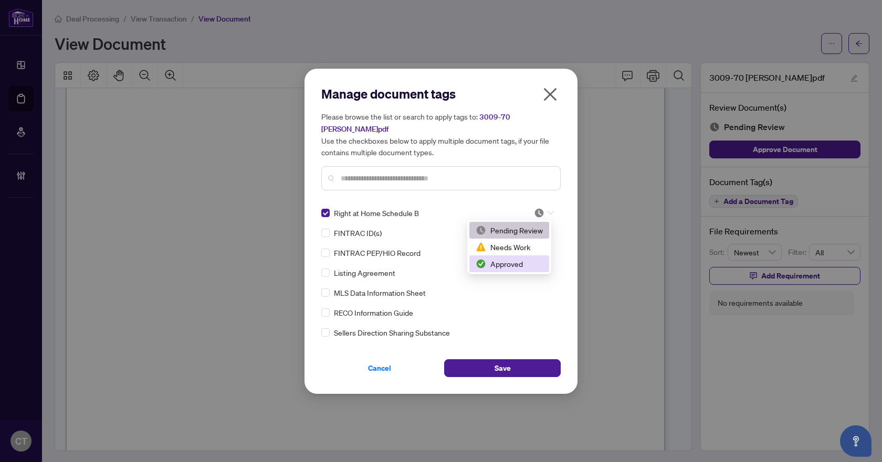
click at [503, 259] on div "Approved" at bounding box center [509, 264] width 67 height 12
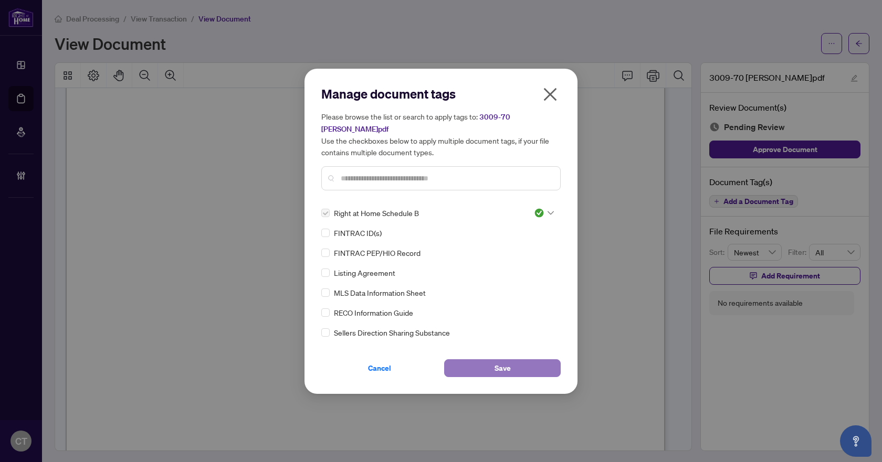
click at [503, 366] on span "Save" at bounding box center [502, 368] width 16 height 17
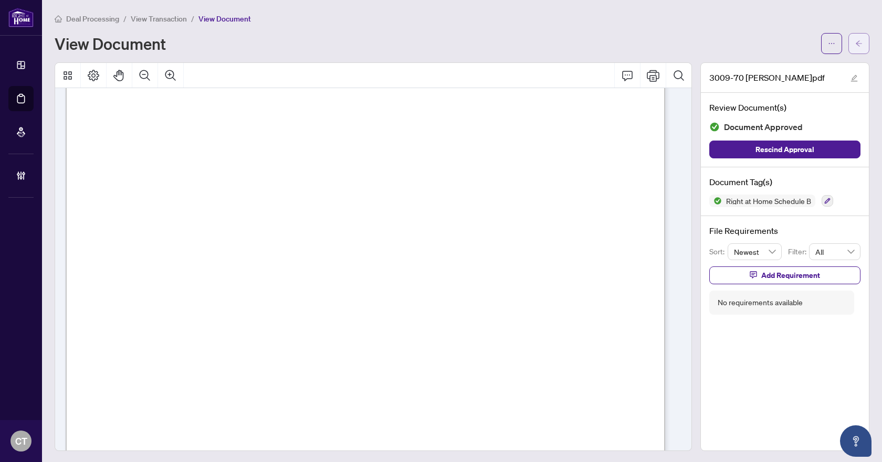
click at [855, 41] on icon "arrow-left" at bounding box center [858, 43] width 7 height 7
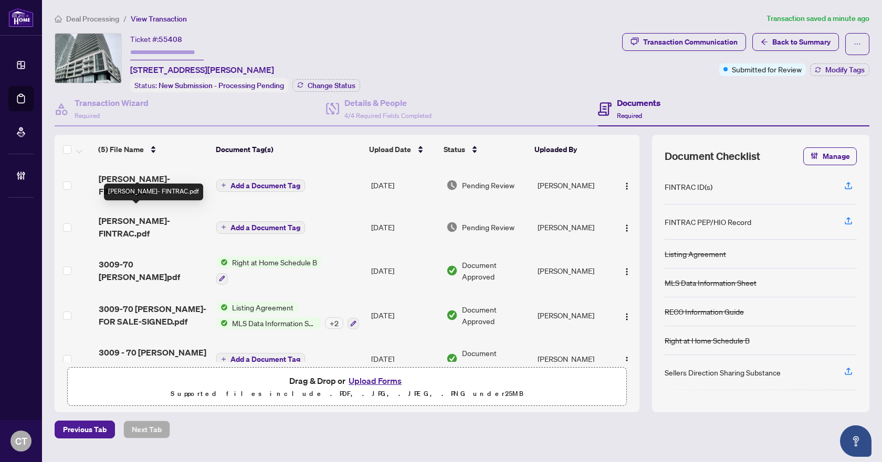
click at [154, 215] on span "LIU G- FINTRAC.pdf" at bounding box center [154, 227] width 110 height 25
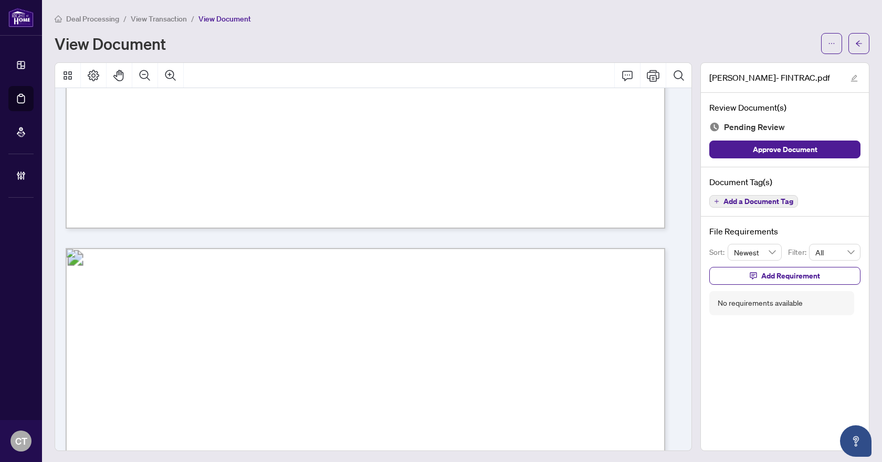
scroll to position [1312, 0]
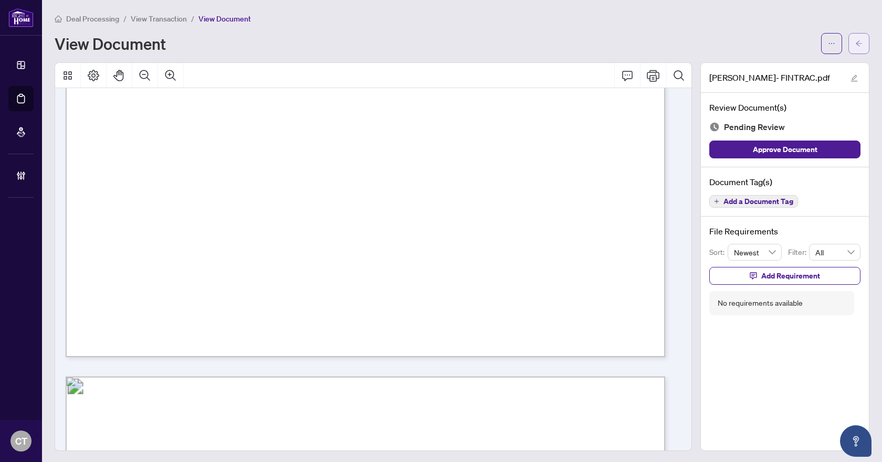
click at [855, 44] on icon "arrow-left" at bounding box center [858, 43] width 7 height 7
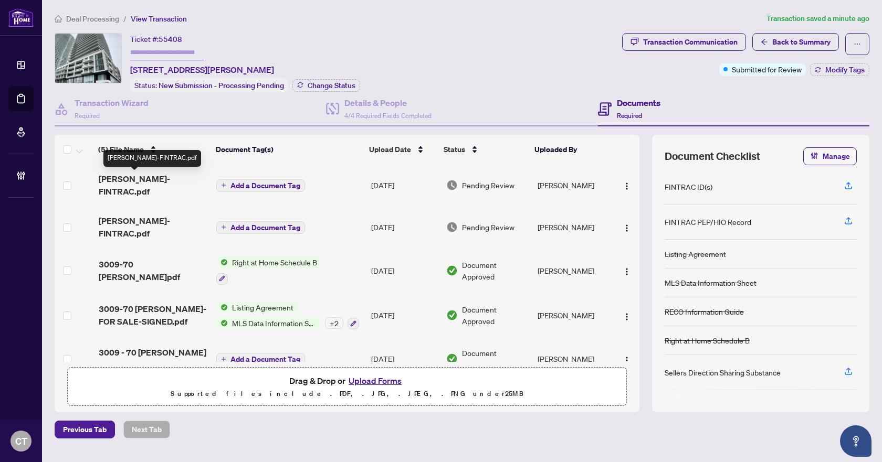
click at [149, 182] on span "LIU T-FINTRAC.pdf" at bounding box center [154, 185] width 110 height 25
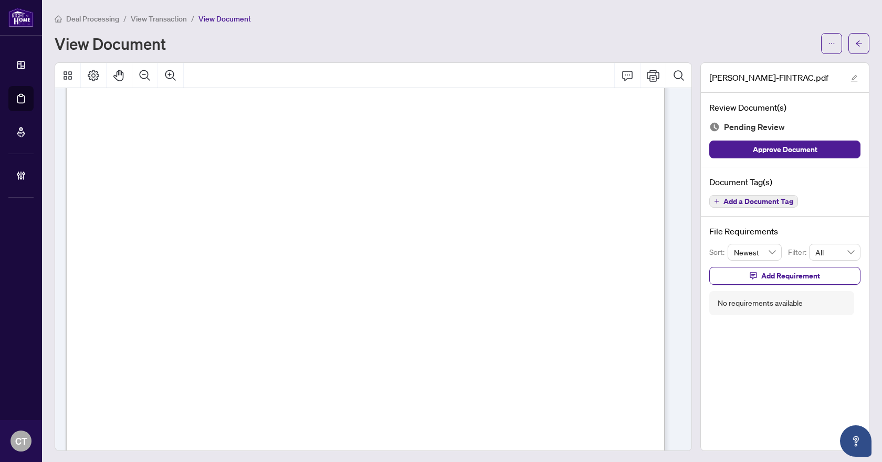
scroll to position [157, 0]
click at [743, 204] on span "Add a Document Tag" at bounding box center [758, 201] width 70 height 7
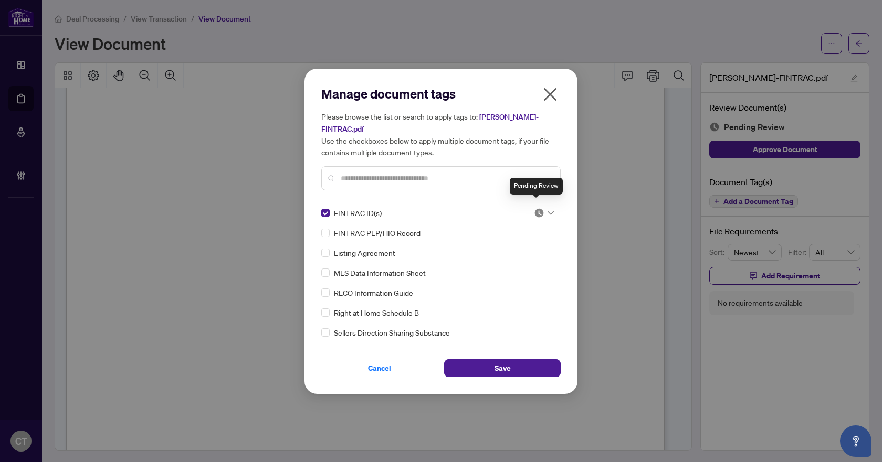
click at [541, 208] on img at bounding box center [539, 213] width 10 height 10
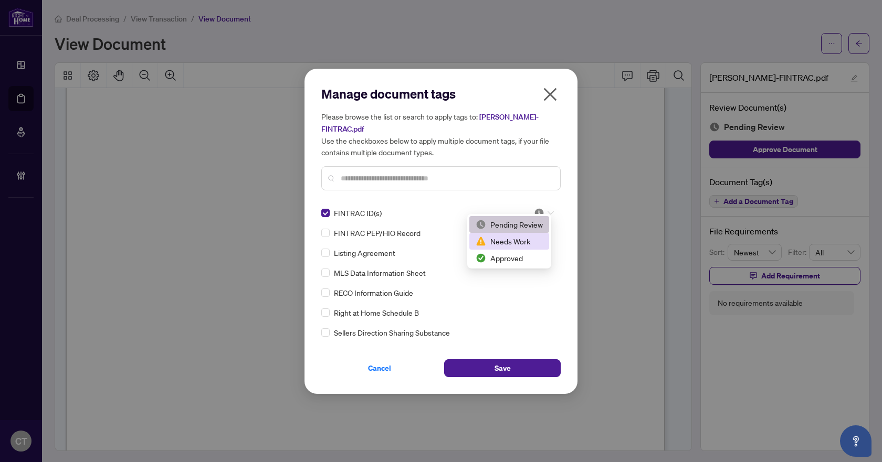
click at [489, 242] on div "Needs Work" at bounding box center [509, 242] width 67 height 12
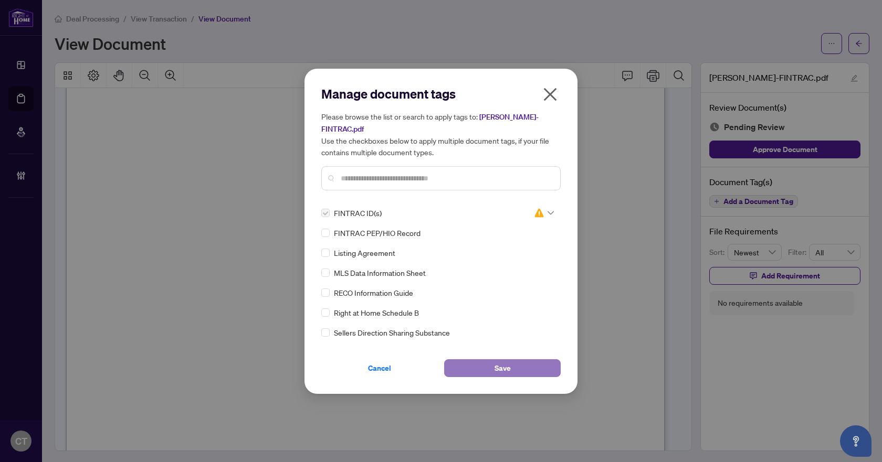
click at [483, 362] on button "Save" at bounding box center [502, 369] width 117 height 18
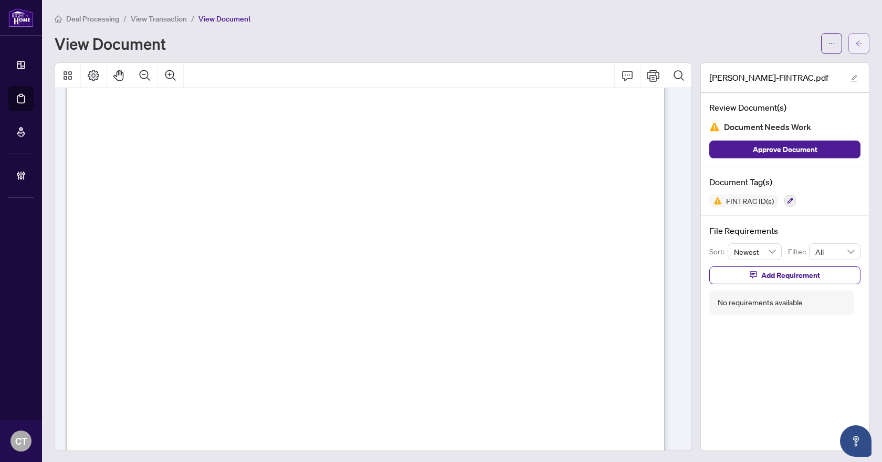
click at [848, 37] on button "button" at bounding box center [858, 43] width 21 height 21
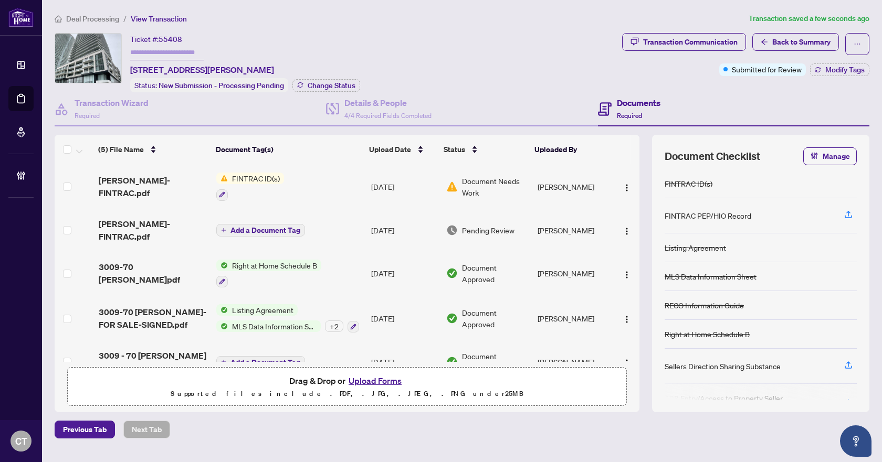
click at [235, 227] on span "Add a Document Tag" at bounding box center [265, 230] width 70 height 7
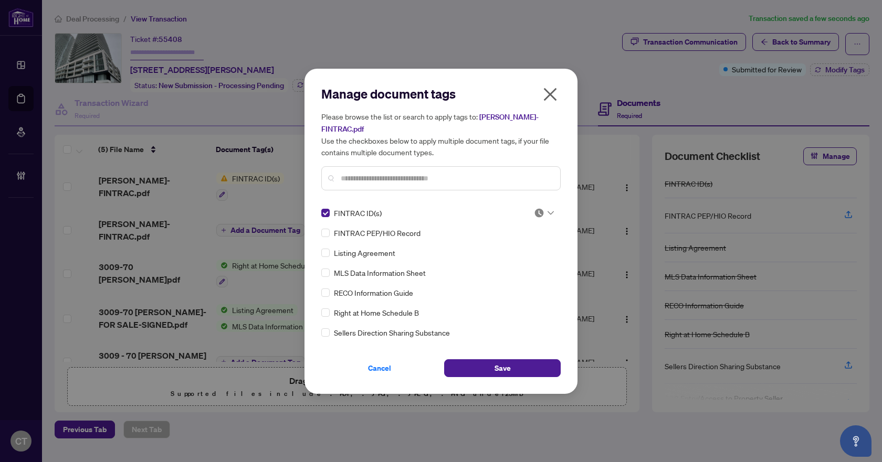
click at [538, 208] on img at bounding box center [539, 213] width 10 height 10
click at [521, 241] on div "Needs Work" at bounding box center [509, 242] width 67 height 12
click at [487, 360] on button "Save" at bounding box center [502, 369] width 117 height 18
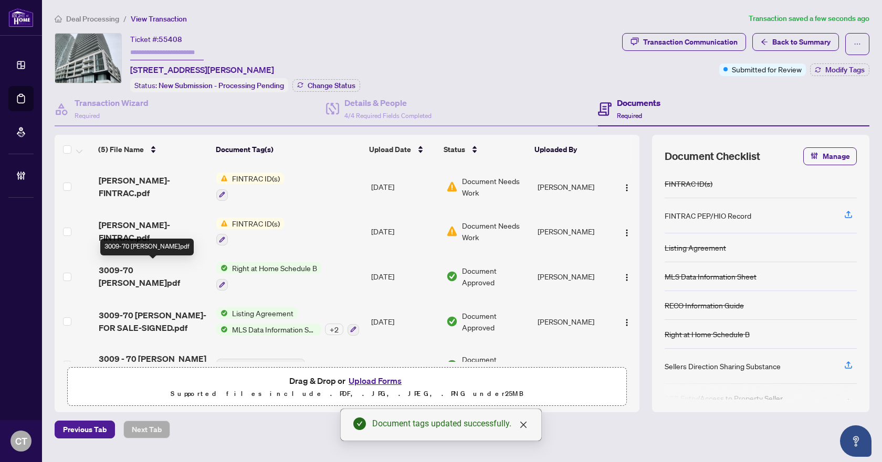
click at [170, 277] on span "3009-70 ANNIE CRAIG-SCH B.pdf" at bounding box center [154, 276] width 110 height 25
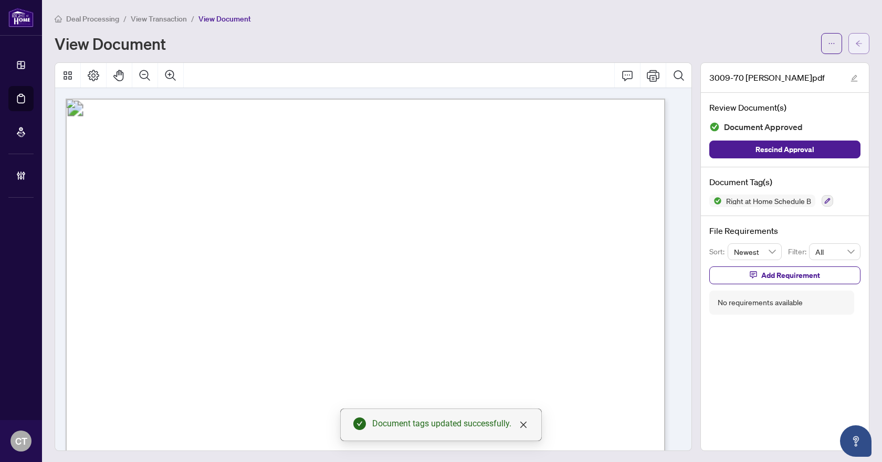
click at [855, 44] on icon "arrow-left" at bounding box center [858, 43] width 7 height 7
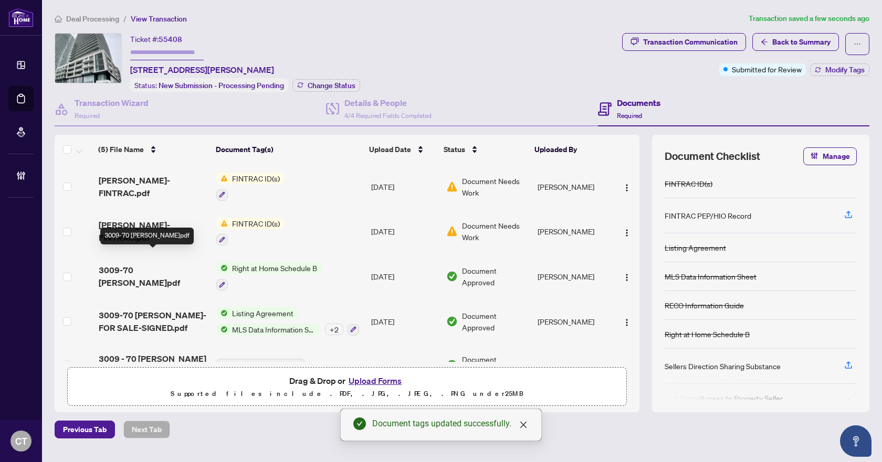
scroll to position [27, 0]
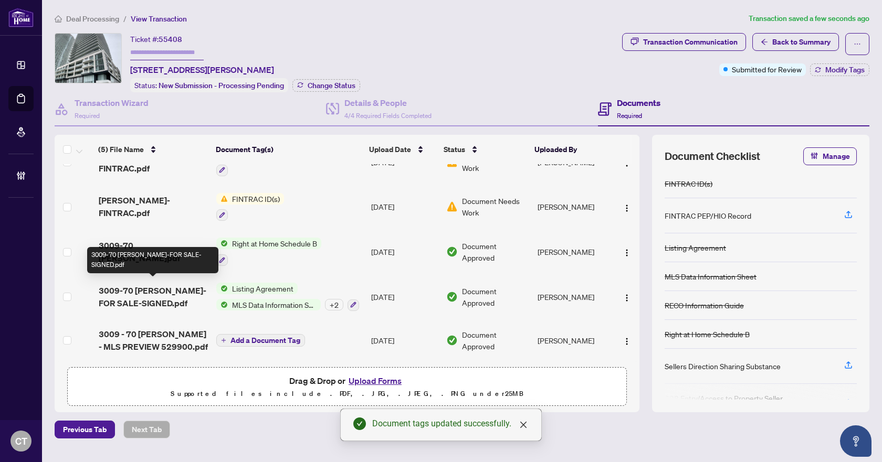
click at [151, 292] on span "3009-70 ANNIE CRAIG-FOR SALE-SIGNED.pdf" at bounding box center [154, 296] width 110 height 25
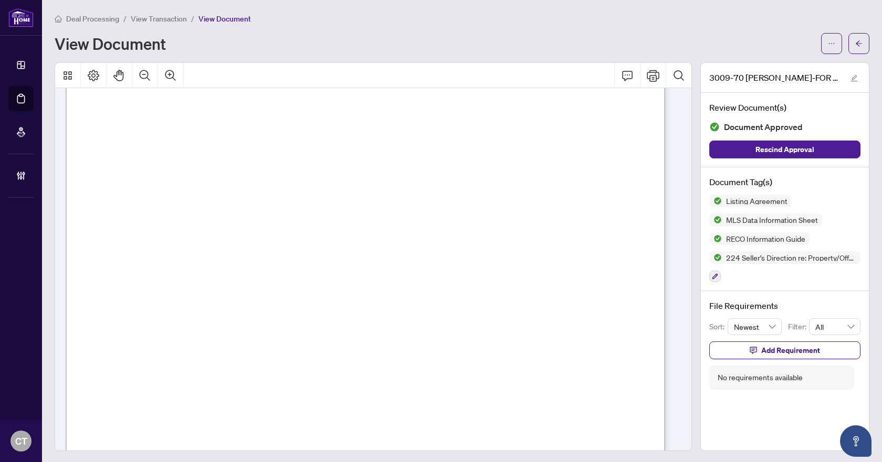
scroll to position [11313, 0]
click at [860, 42] on button "button" at bounding box center [858, 43] width 21 height 21
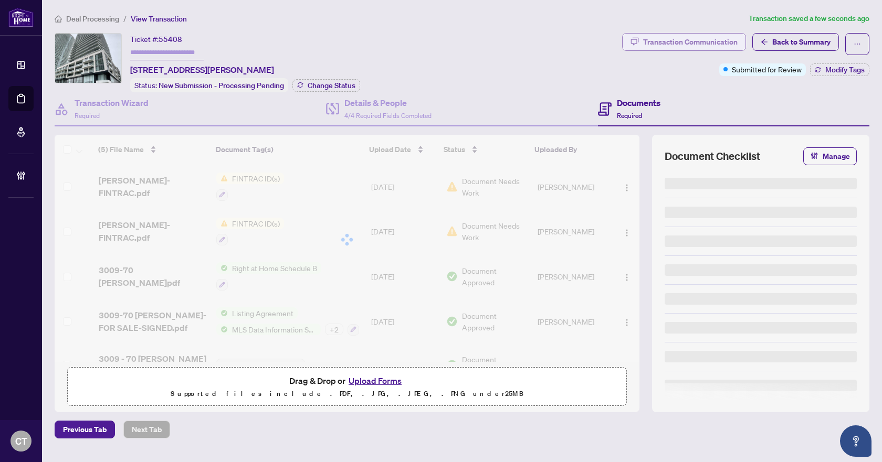
click at [700, 39] on div "Transaction Communication" at bounding box center [690, 42] width 94 height 17
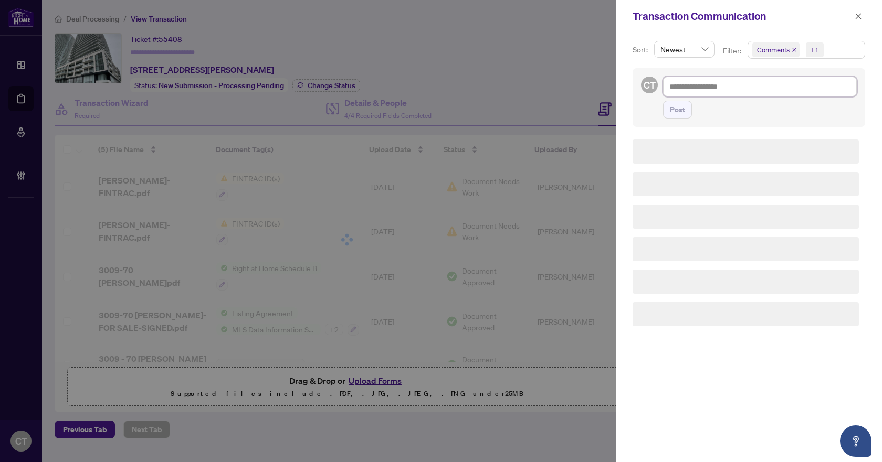
click at [712, 89] on textarea at bounding box center [760, 87] width 194 height 20
type textarea "*"
type textarea "**"
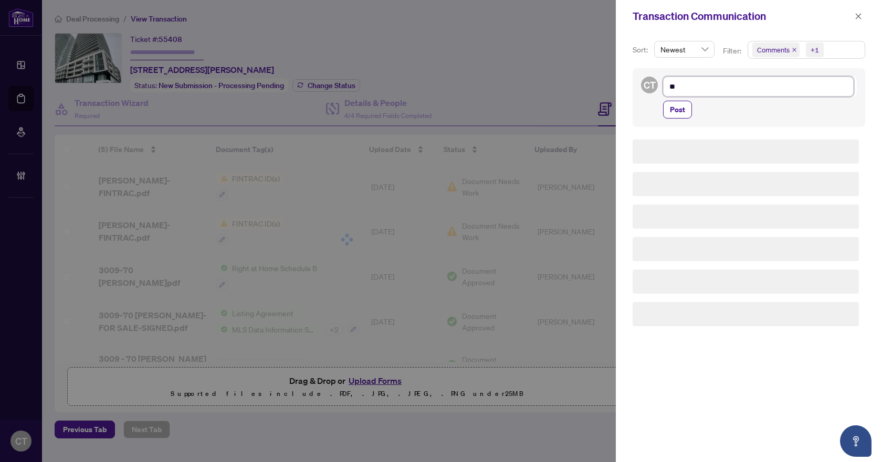
type textarea "***"
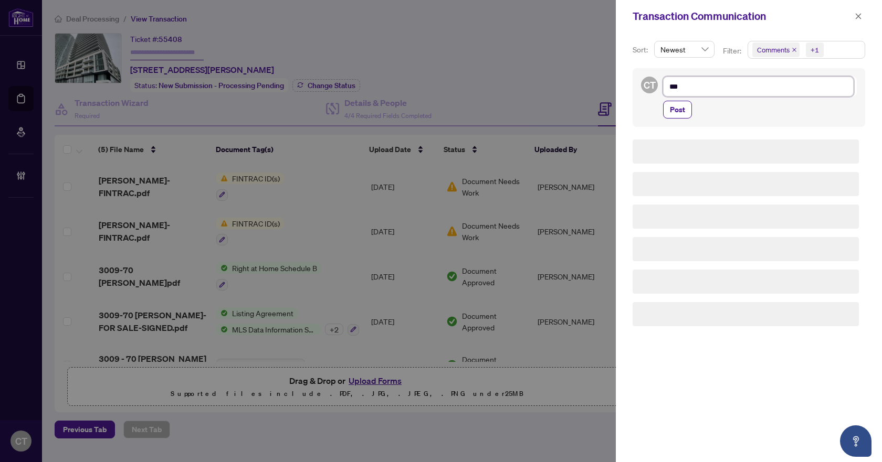
type textarea "****"
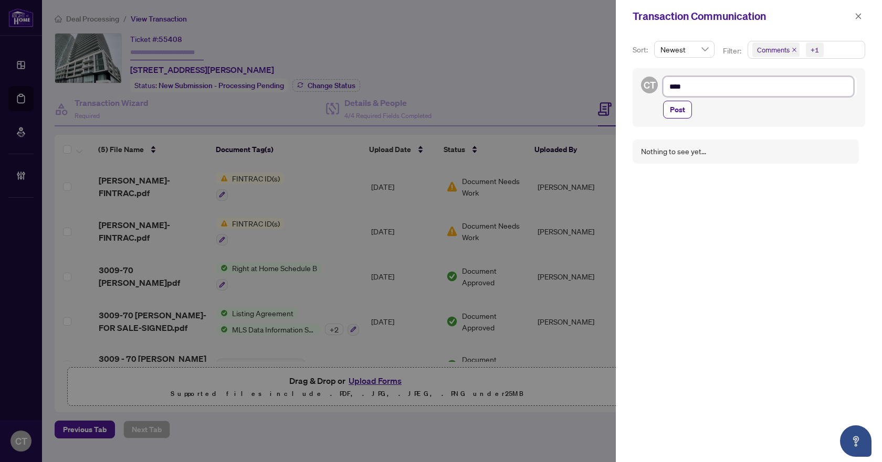
type textarea "*****"
type textarea "******"
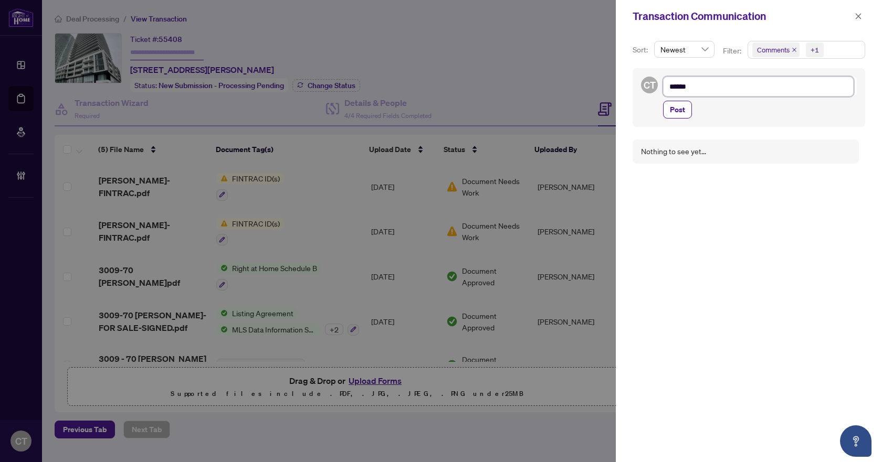
type textarea "******"
type textarea "*****"
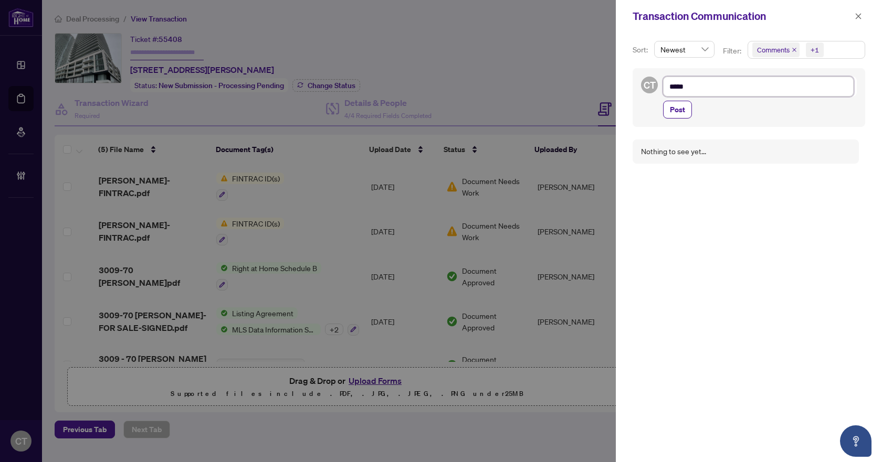
type textarea "******"
type textarea "*******"
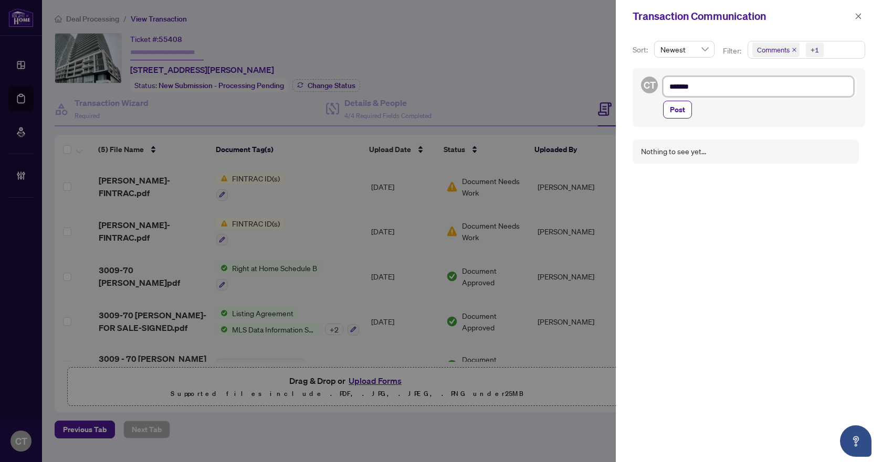
type textarea "*******"
type textarea "*********"
type textarea "**********"
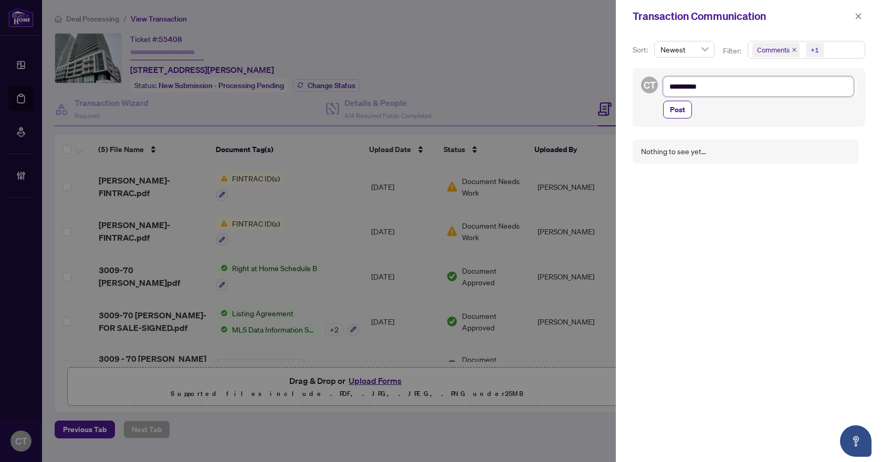
type textarea "**********"
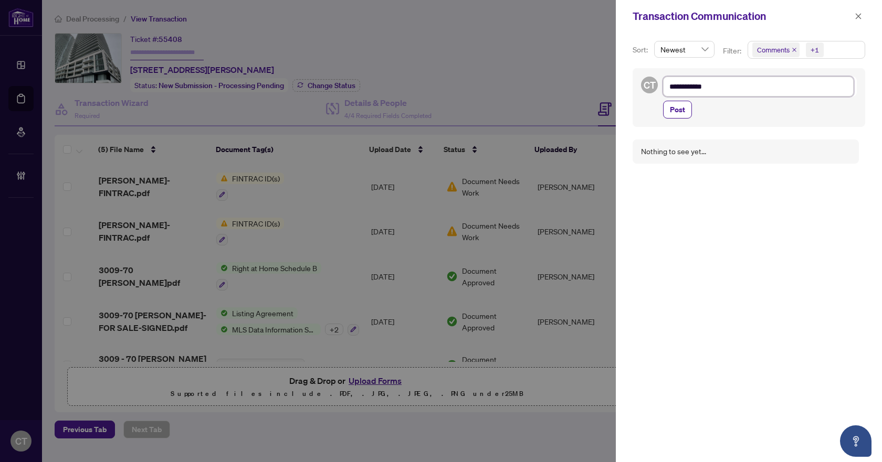
type textarea "**********"
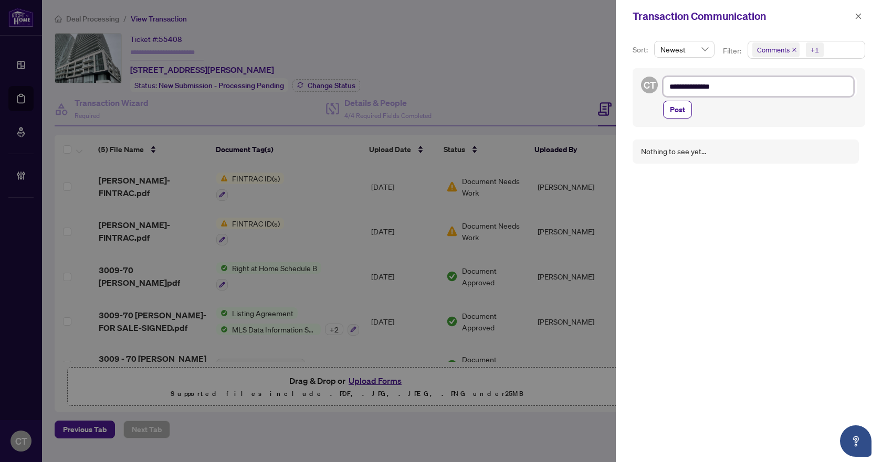
type textarea "**********"
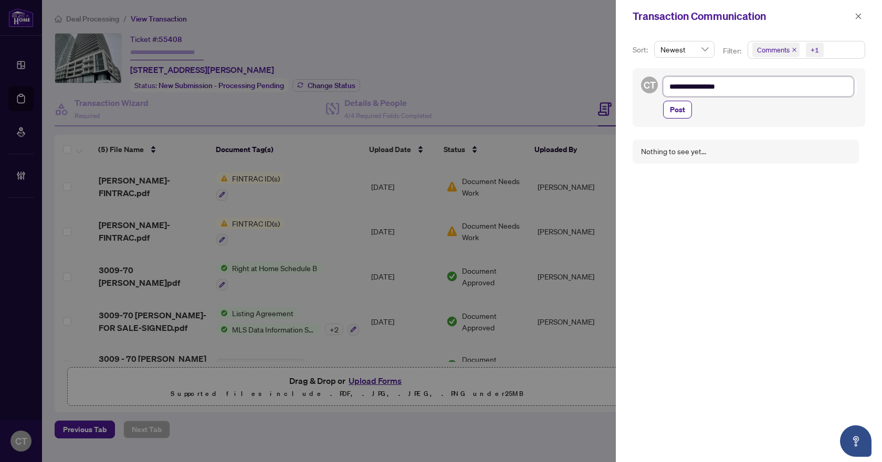
type textarea "**********"
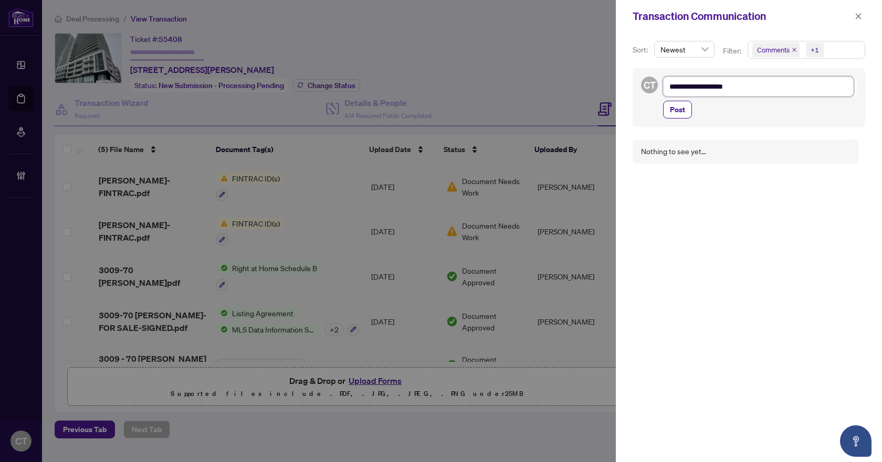
type textarea "**********"
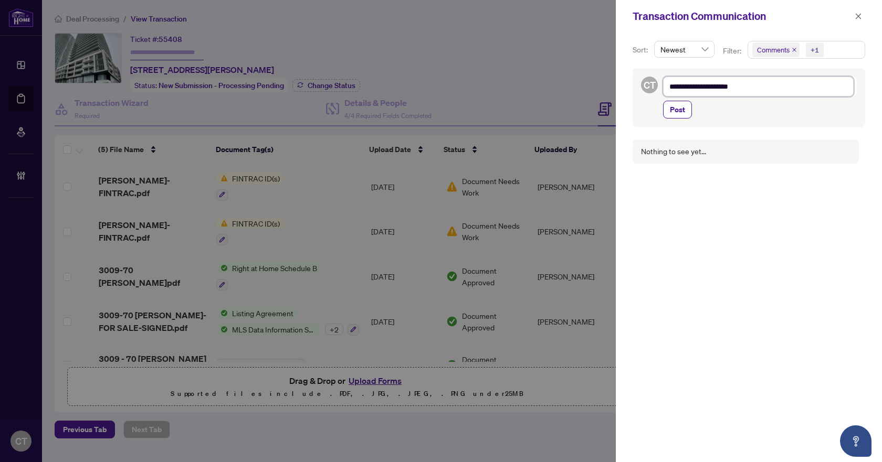
type textarea "**********"
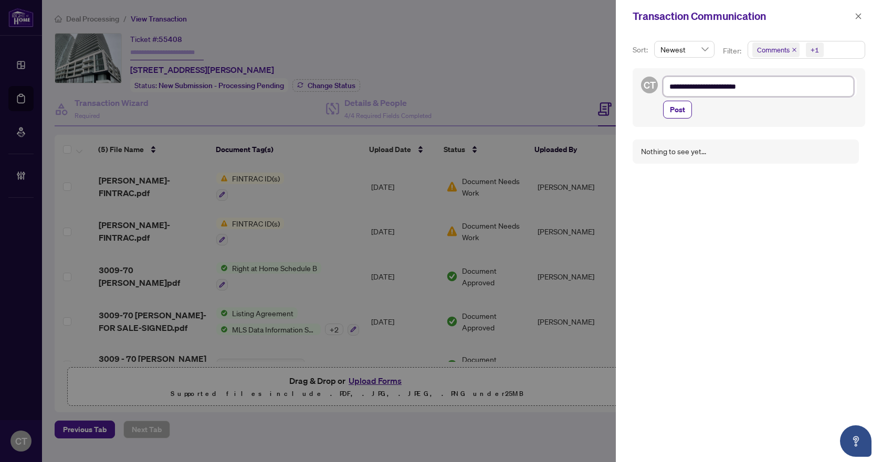
type textarea "**********"
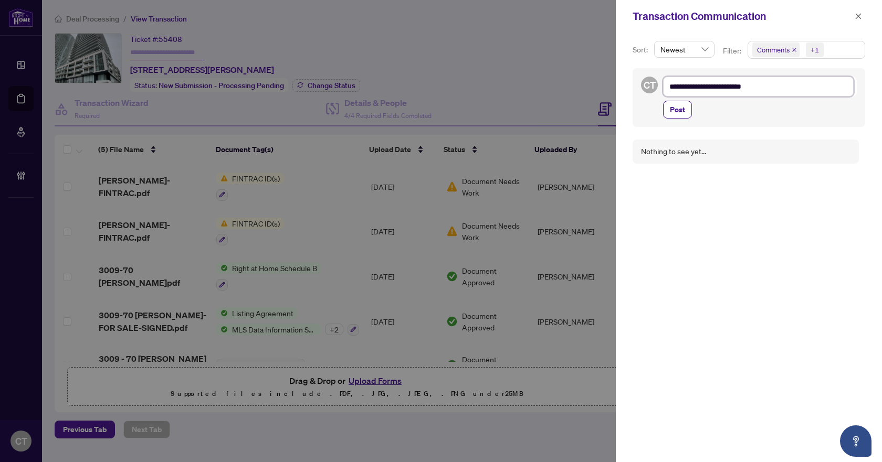
type textarea "**********"
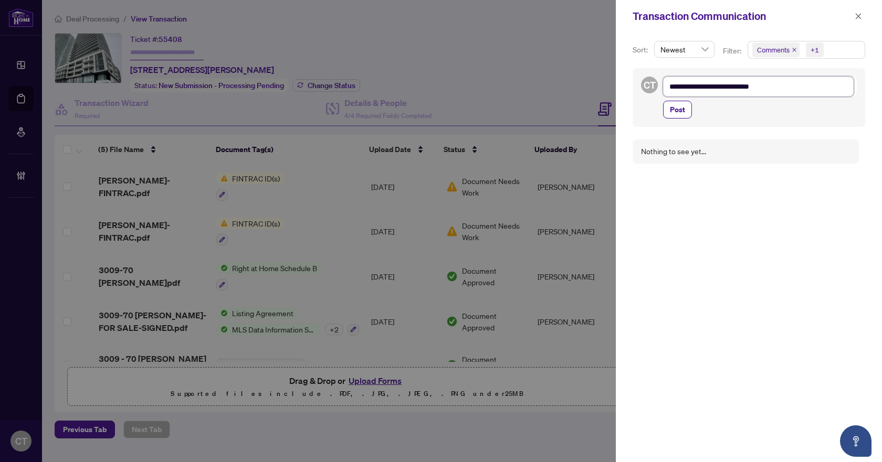
type textarea "**********"
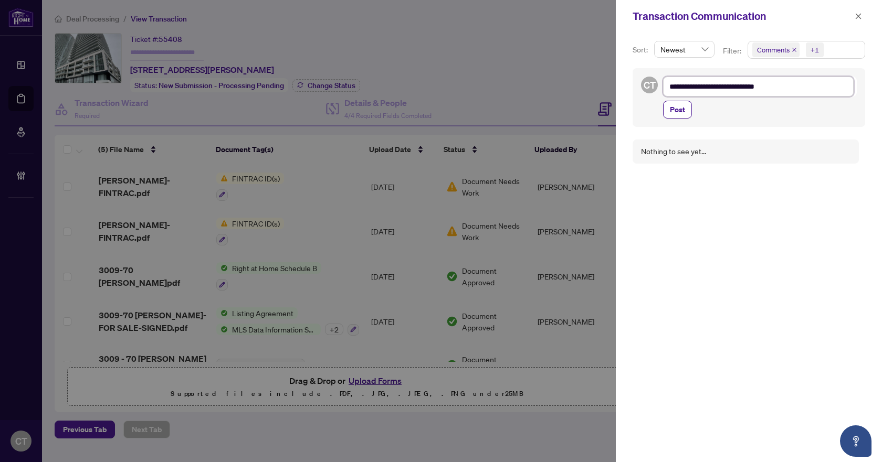
type textarea "**********"
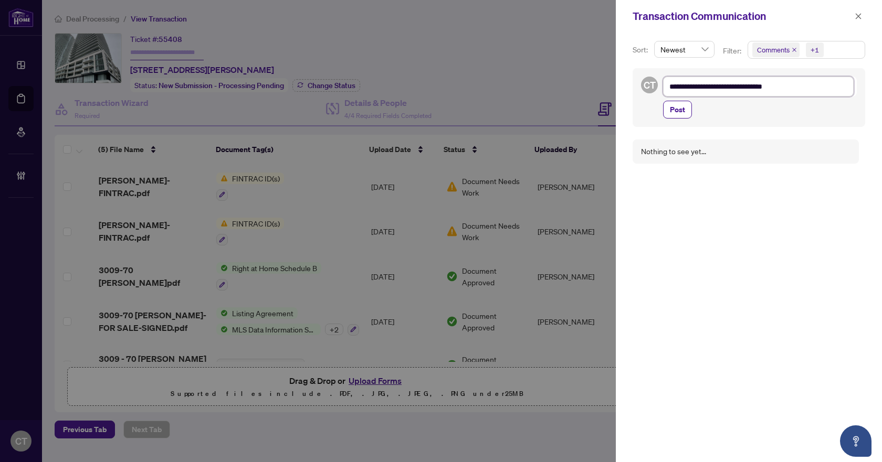
type textarea "**********"
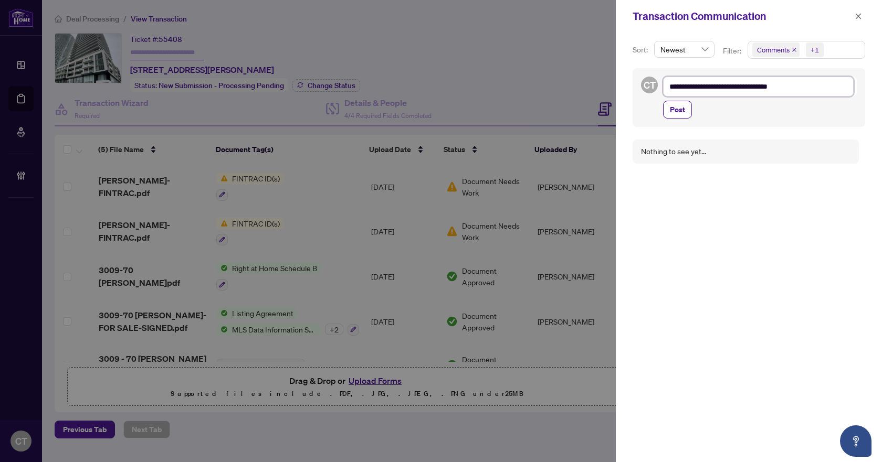
type textarea "**********"
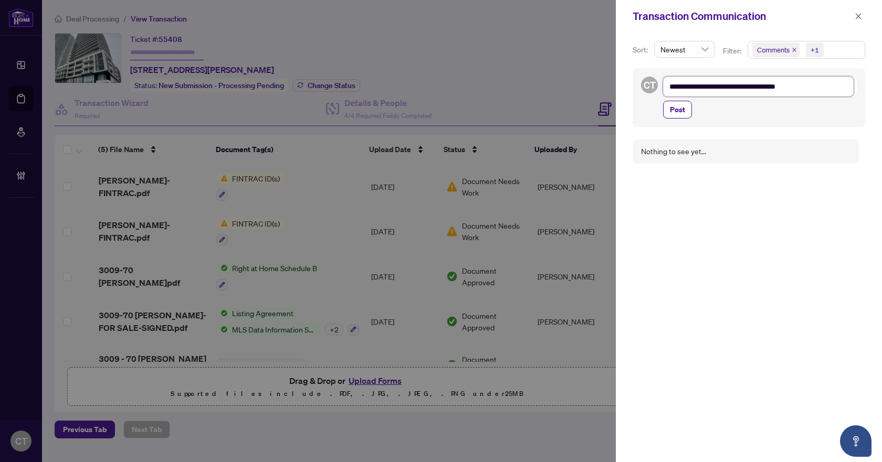
type textarea "**********"
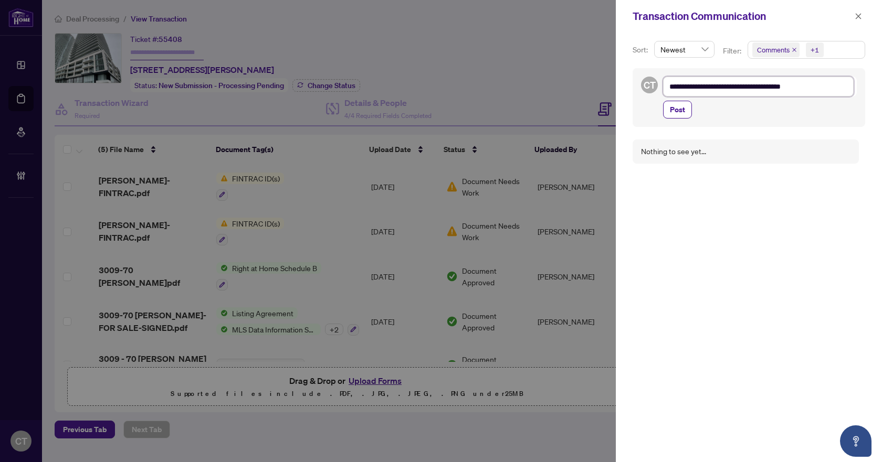
type textarea "**********"
click at [681, 111] on span "Post" at bounding box center [677, 109] width 15 height 17
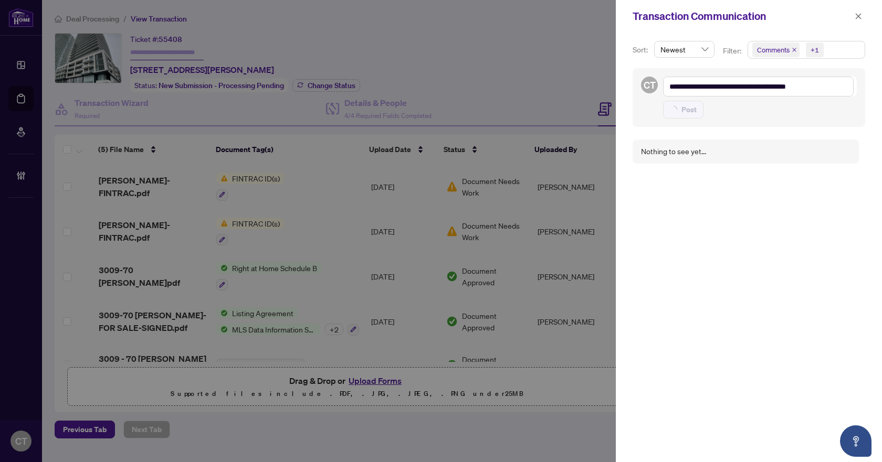
type textarea "**********"
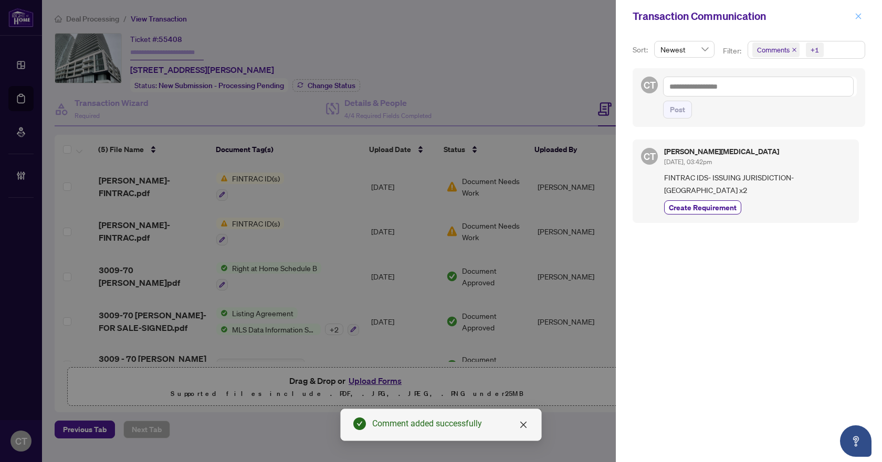
click at [860, 16] on icon "close" at bounding box center [858, 16] width 7 height 7
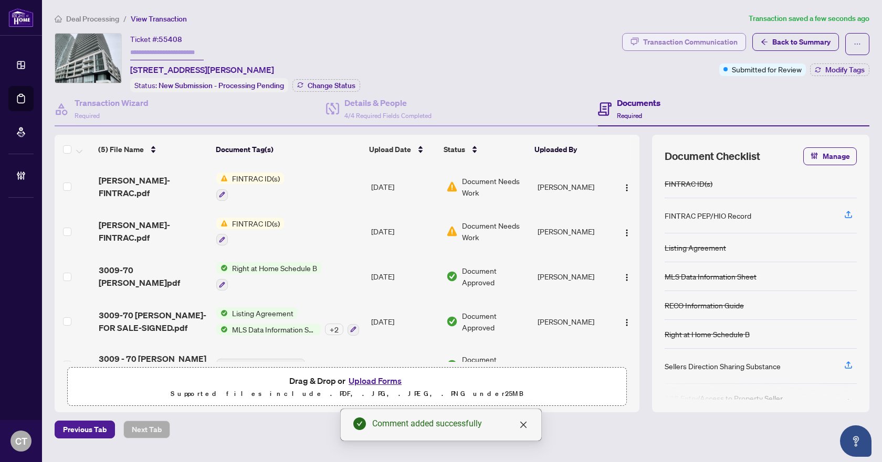
click at [695, 39] on div "Transaction Communication" at bounding box center [690, 42] width 94 height 17
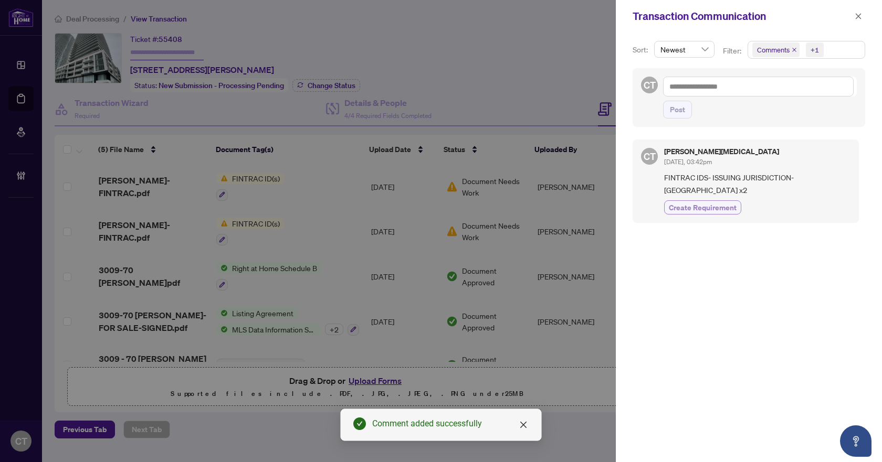
click at [710, 201] on button "Create Requirement" at bounding box center [702, 208] width 77 height 14
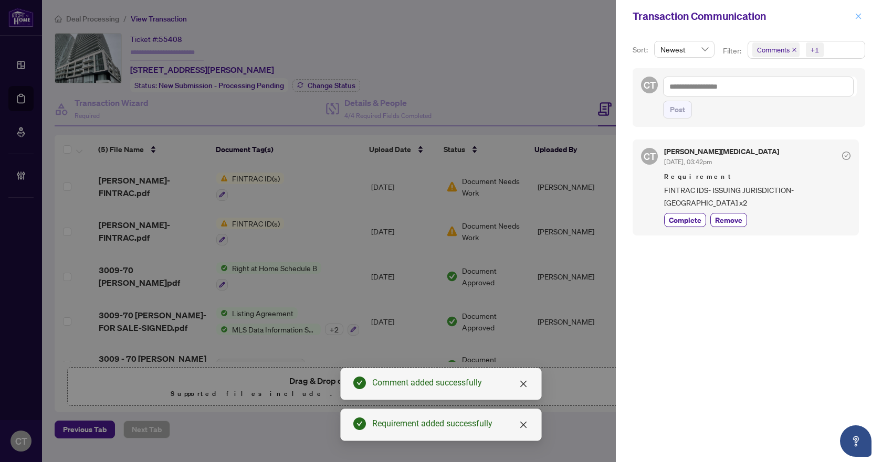
click at [856, 14] on icon "close" at bounding box center [858, 16] width 7 height 7
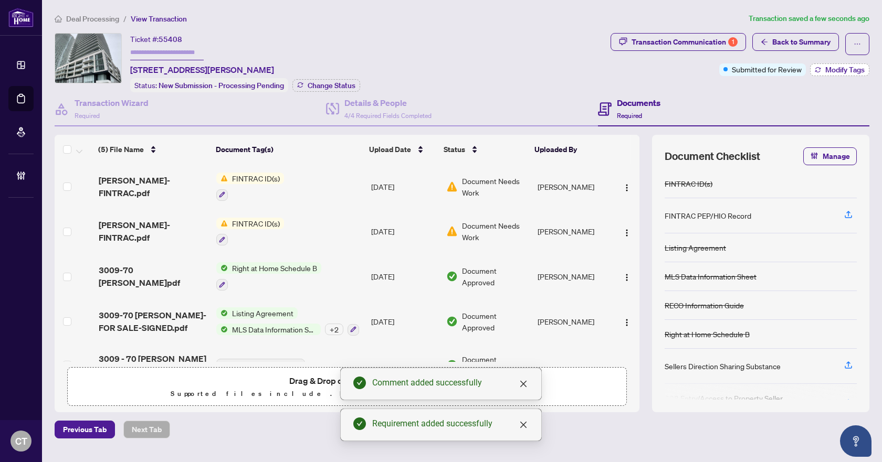
click at [827, 71] on span "Modify Tags" at bounding box center [844, 69] width 39 height 7
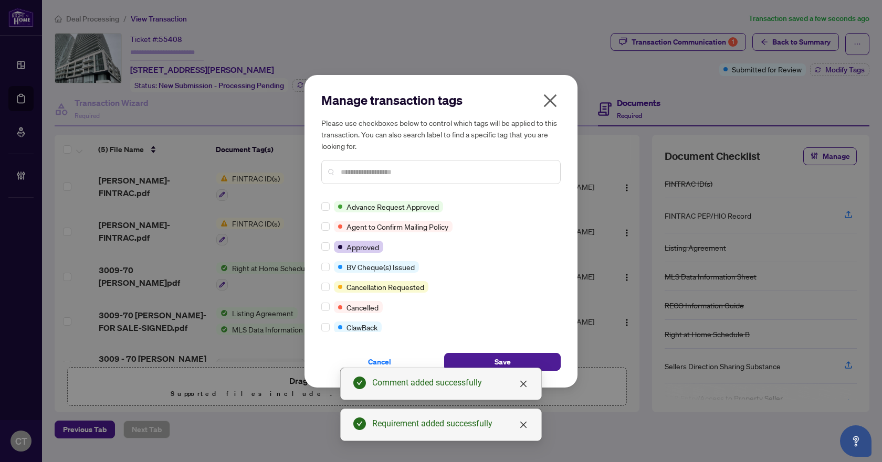
click at [367, 168] on input "text" at bounding box center [446, 172] width 211 height 12
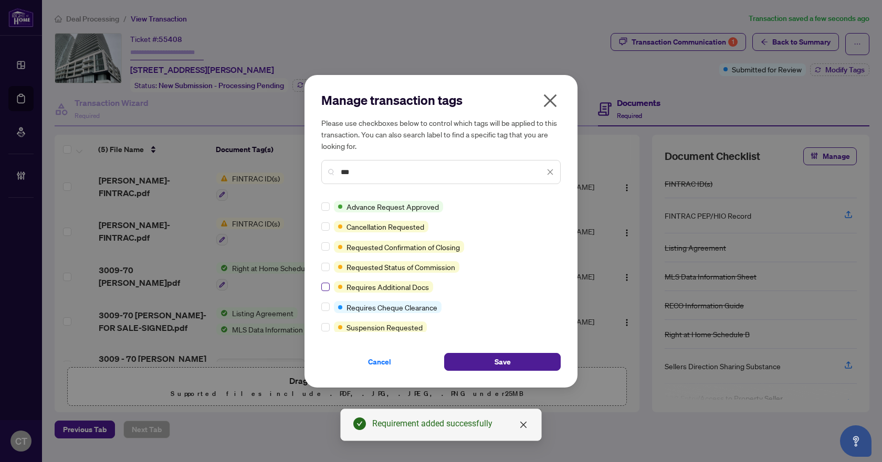
type input "***"
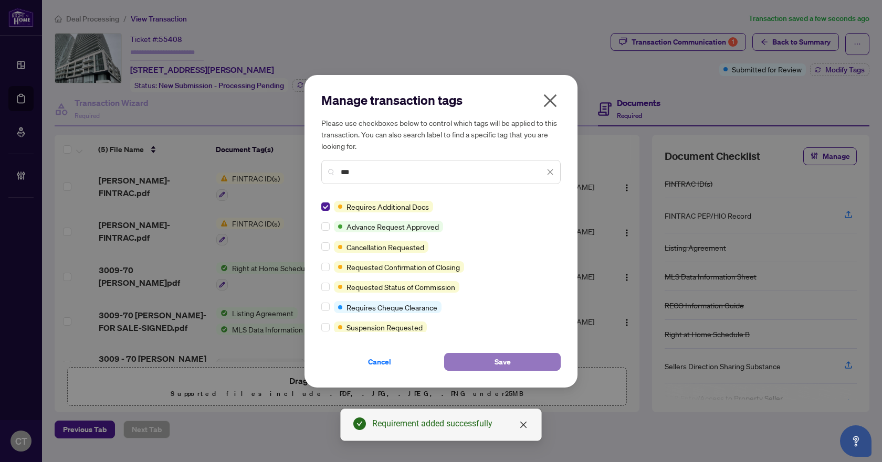
click at [499, 356] on span "Save" at bounding box center [502, 362] width 16 height 17
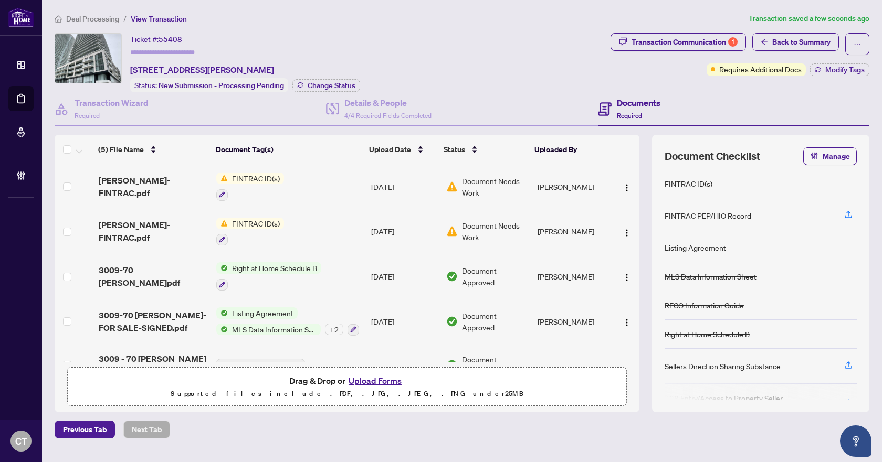
click at [103, 16] on span "Deal Processing" at bounding box center [92, 18] width 53 height 9
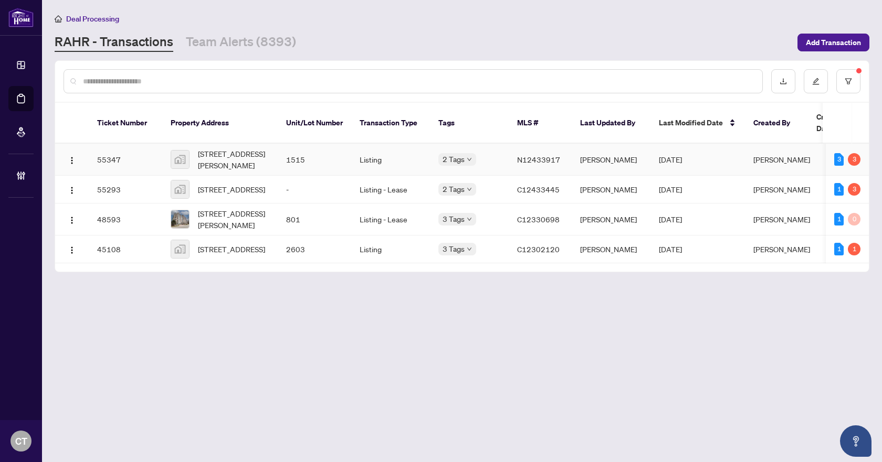
click at [290, 154] on td "1515" at bounding box center [314, 160] width 73 height 32
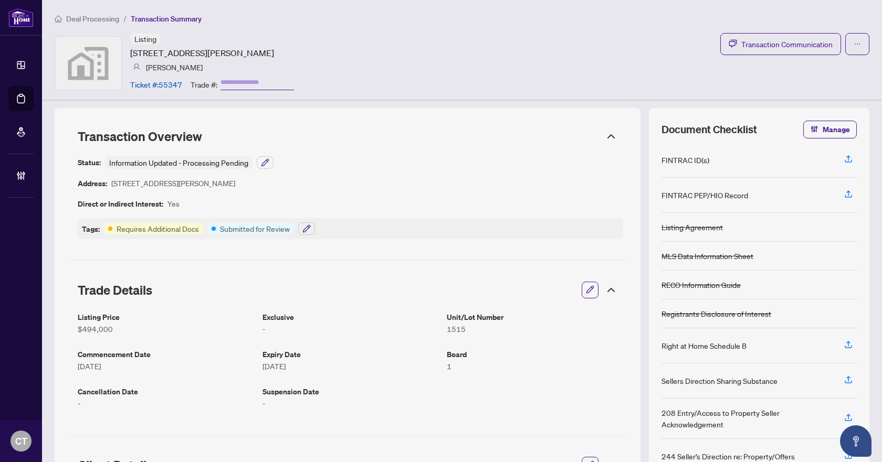
click at [586, 289] on icon "button" at bounding box center [589, 290] width 7 height 7
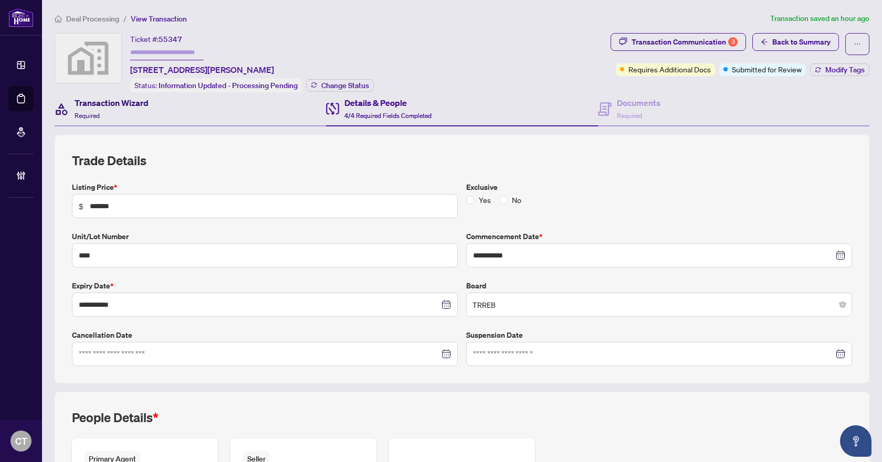
click at [107, 99] on h4 "Transaction Wizard" at bounding box center [112, 103] width 74 height 13
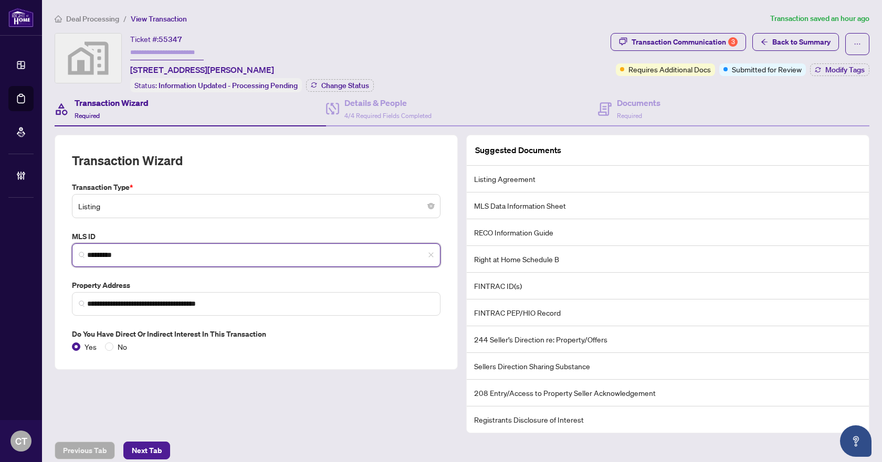
click at [144, 255] on input "*********" at bounding box center [260, 255] width 346 height 11
click at [184, 250] on input "*********" at bounding box center [260, 255] width 346 height 11
click at [146, 254] on input "*********" at bounding box center [260, 255] width 346 height 11
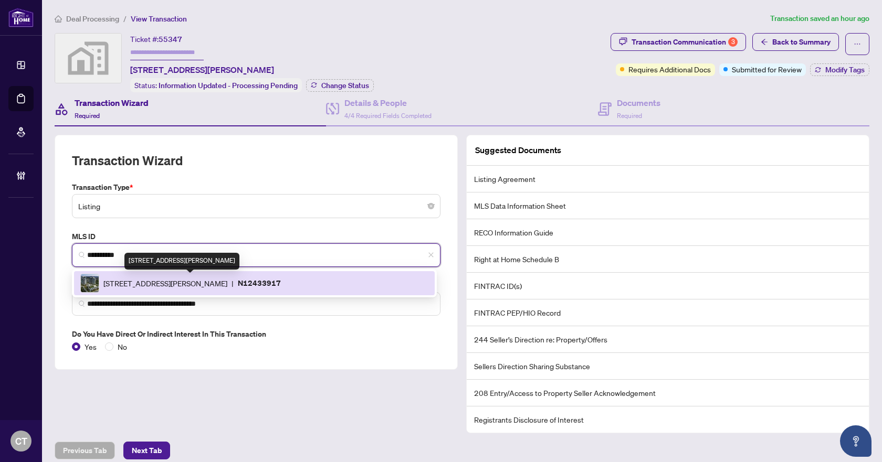
click at [135, 285] on span "[STREET_ADDRESS][PERSON_NAME]" at bounding box center [165, 284] width 124 height 12
type input "*********"
type input "**********"
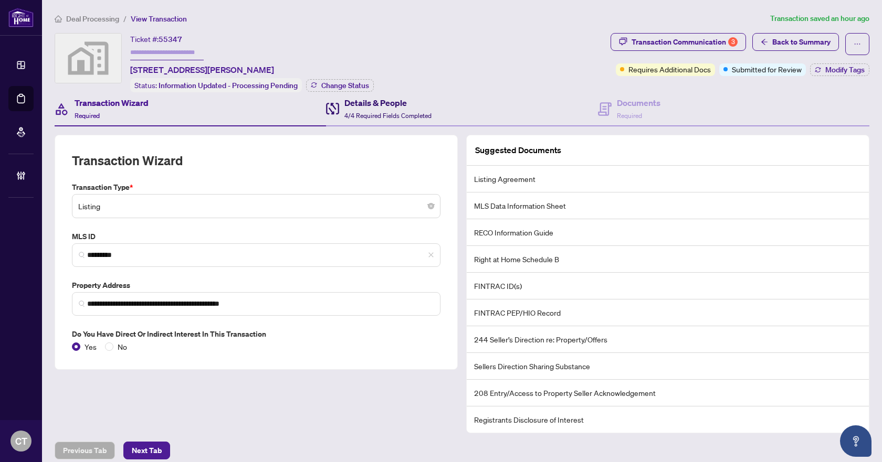
click at [403, 113] on span "4/4 Required Fields Completed" at bounding box center [387, 116] width 87 height 8
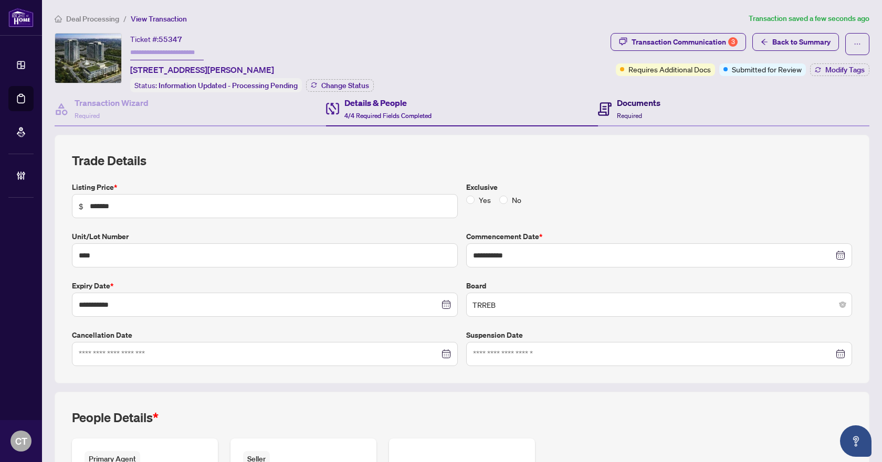
click at [617, 112] on span "Required" at bounding box center [629, 116] width 25 height 8
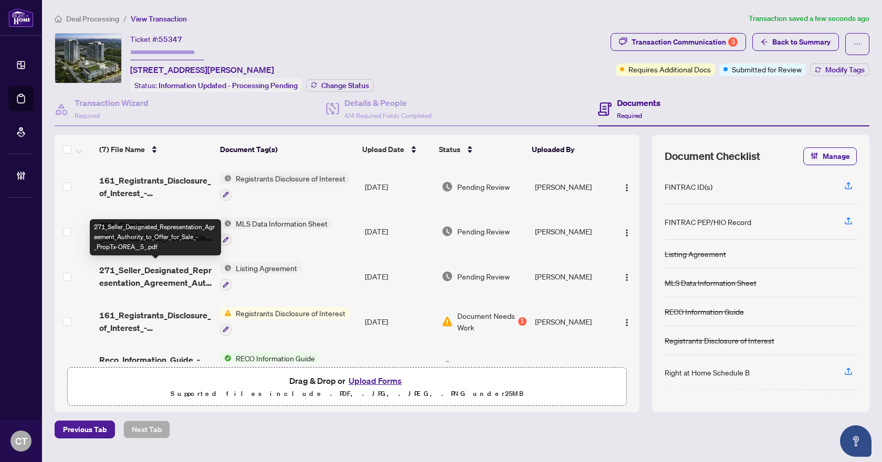
click at [147, 271] on span "271_Seller_Designated_Representation_Agreement_Authority_to_Offer_for_Sale_-_Pr…" at bounding box center [155, 276] width 112 height 25
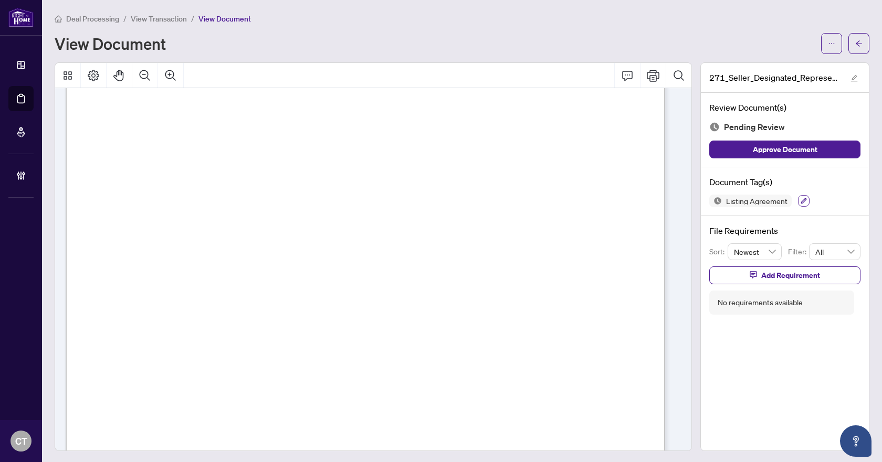
scroll to position [3616, 0]
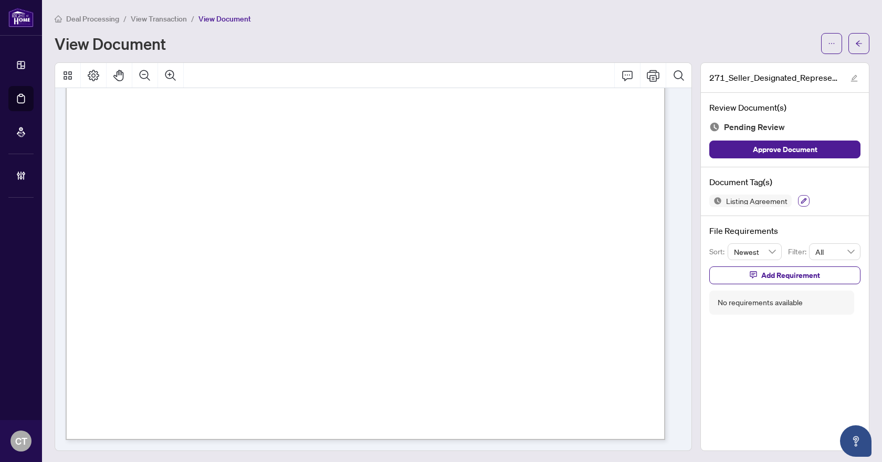
click at [800, 200] on icon "button" at bounding box center [803, 201] width 6 height 6
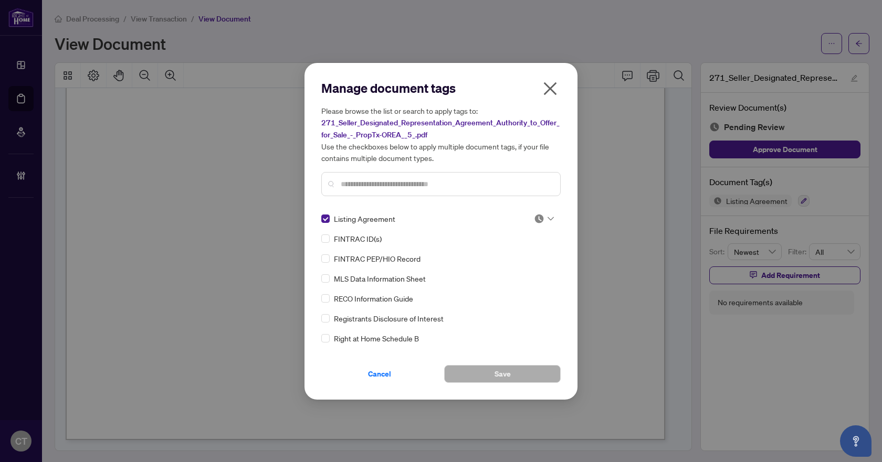
click at [536, 218] on img at bounding box center [539, 219] width 10 height 10
click at [505, 270] on div "Approved" at bounding box center [509, 270] width 67 height 12
click at [460, 378] on button "Save" at bounding box center [502, 374] width 117 height 18
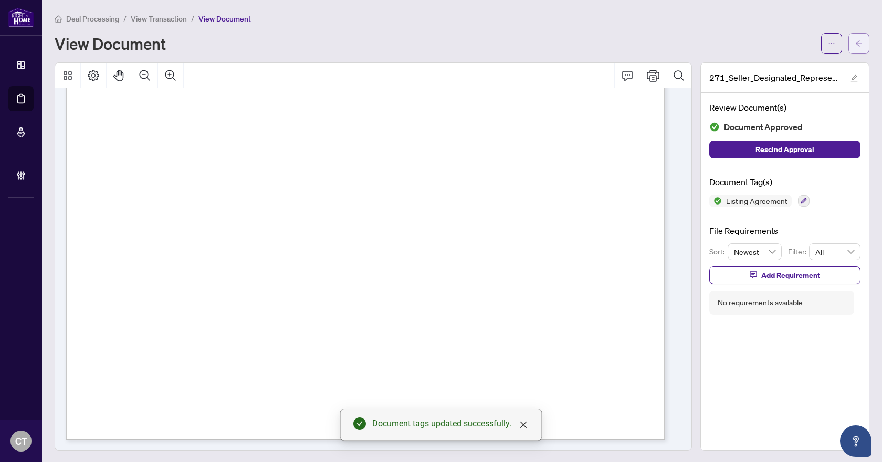
click at [856, 42] on button "button" at bounding box center [858, 43] width 21 height 21
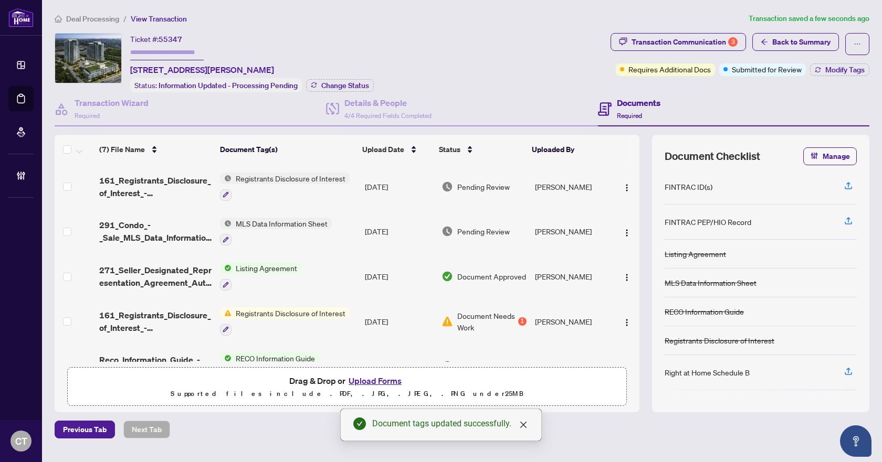
click at [162, 230] on span "291_Condo_-_Sale_MLS_Data_Information_Form_-_PropTx-OREA__5_.pdf" at bounding box center [155, 231] width 112 height 25
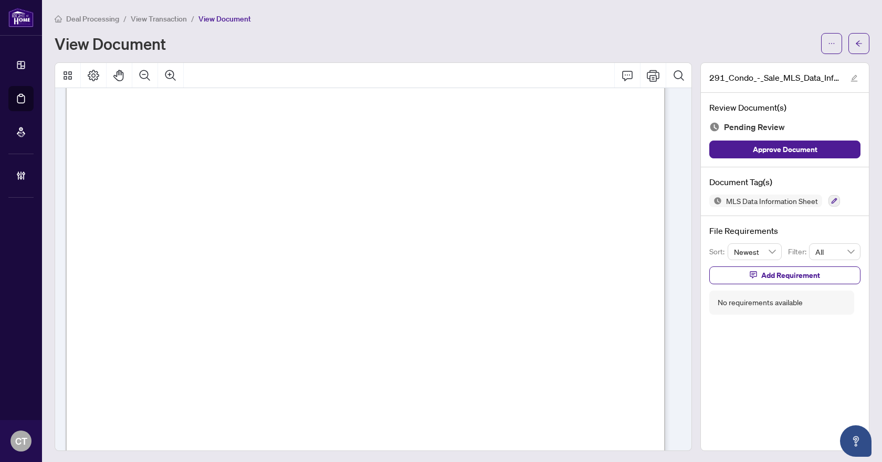
scroll to position [315, 0]
click at [831, 202] on icon "button" at bounding box center [834, 201] width 6 height 6
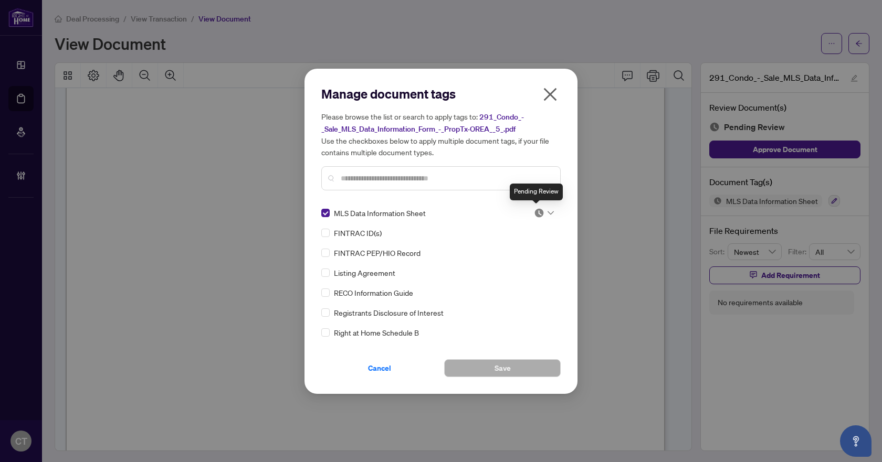
click at [538, 212] on img at bounding box center [539, 213] width 10 height 10
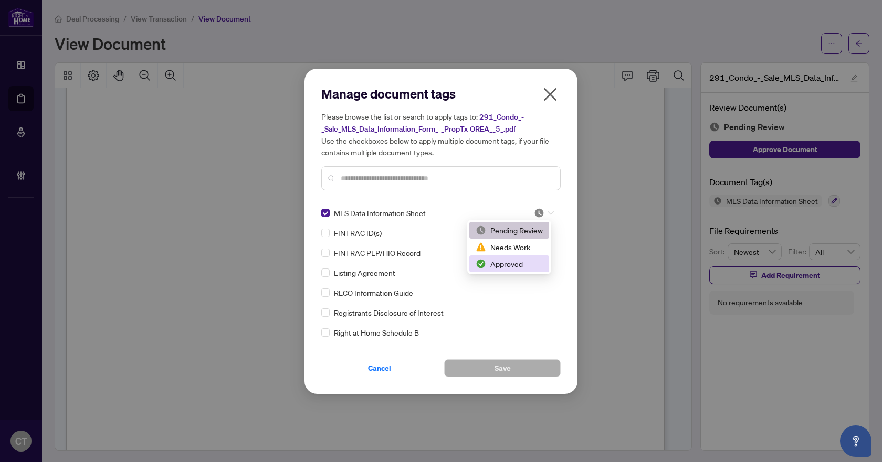
click at [517, 265] on div "Approved" at bounding box center [509, 264] width 67 height 12
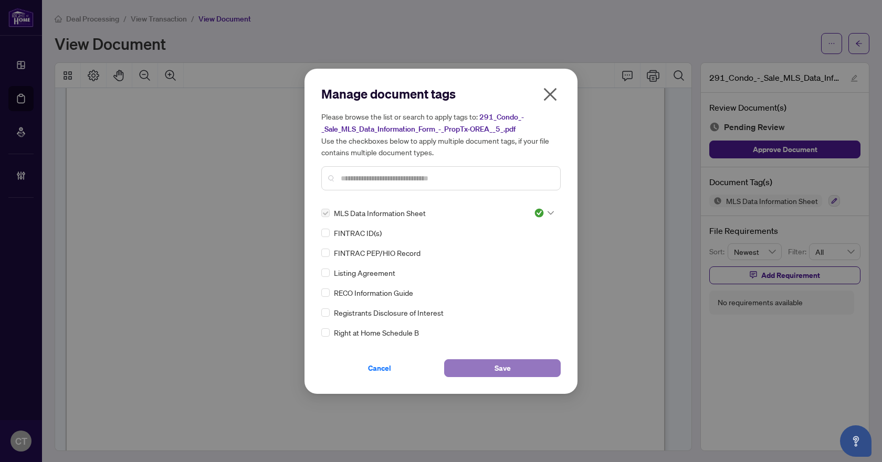
click at [502, 368] on span "Save" at bounding box center [502, 368] width 16 height 17
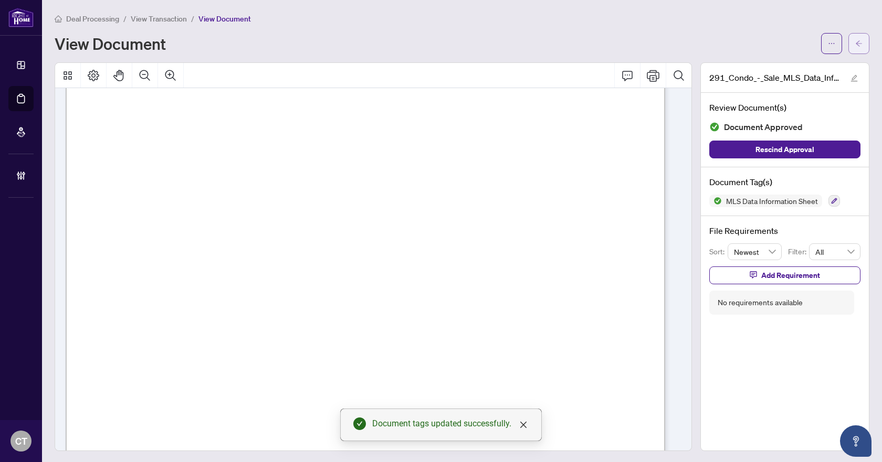
click at [848, 39] on button "button" at bounding box center [858, 43] width 21 height 21
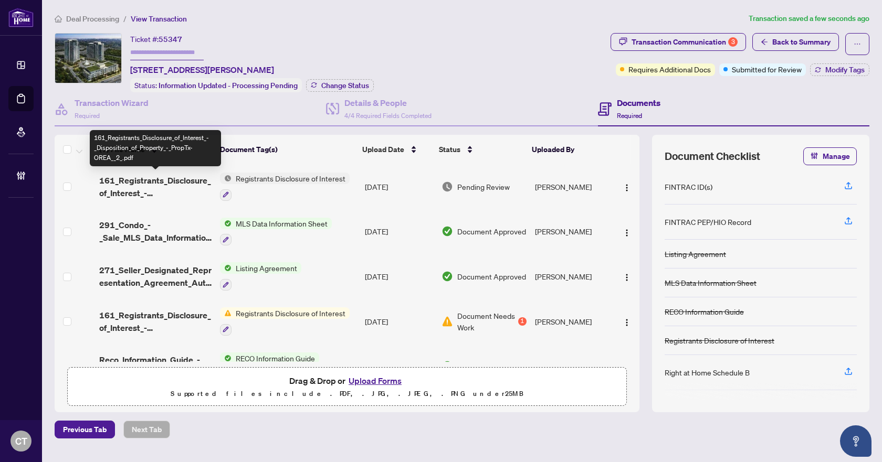
click at [146, 187] on span "161_Registrants_Disclosure_of_Interest_-_Disposition_of_Property_-_PropTx-OREA_…" at bounding box center [155, 186] width 112 height 25
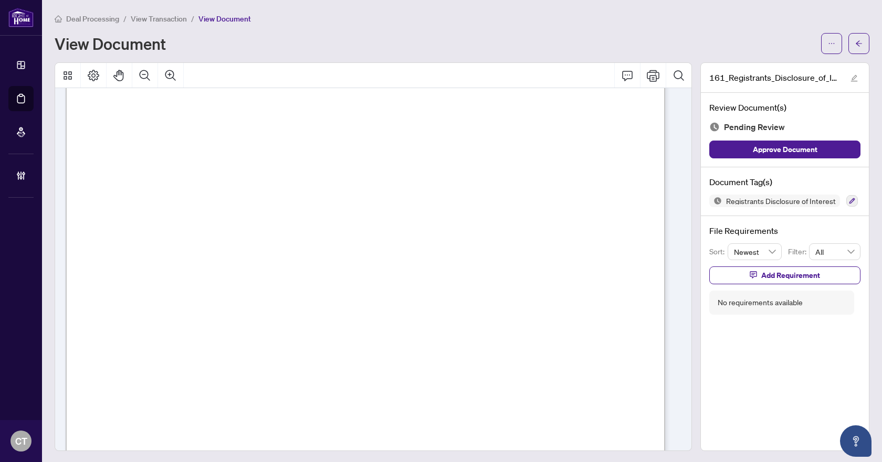
scroll to position [14, 0]
click at [849, 203] on icon "button" at bounding box center [852, 201] width 6 height 6
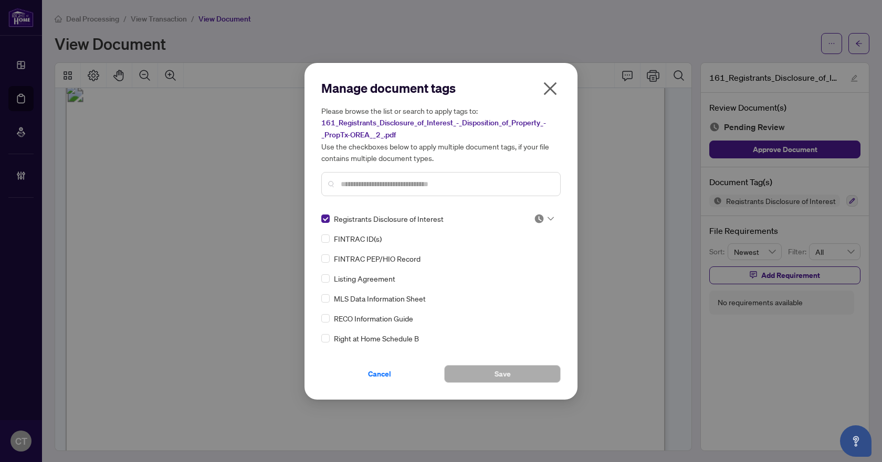
click at [538, 216] on img at bounding box center [539, 219] width 10 height 10
click at [529, 256] on div "Needs Work" at bounding box center [509, 253] width 67 height 12
drag, startPoint x: 474, startPoint y: 368, endPoint x: 367, endPoint y: 320, distance: 117.5
click at [474, 368] on button "Save" at bounding box center [502, 374] width 117 height 18
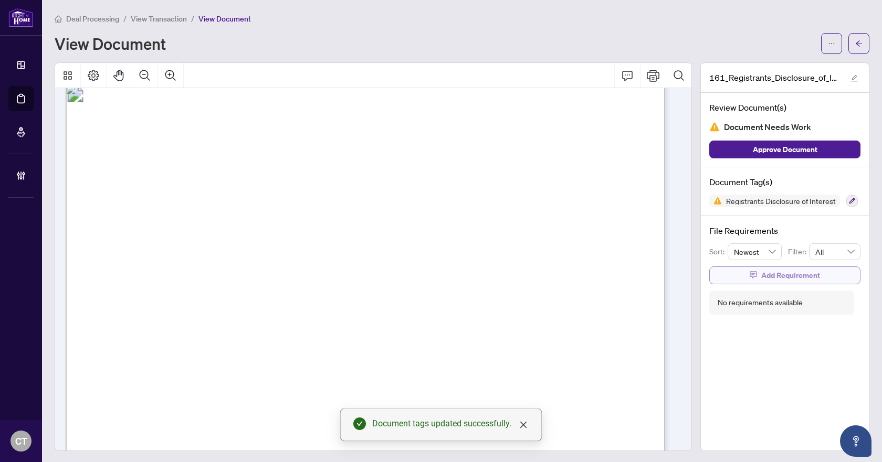
click at [784, 280] on span "Add Requirement" at bounding box center [790, 275] width 59 height 17
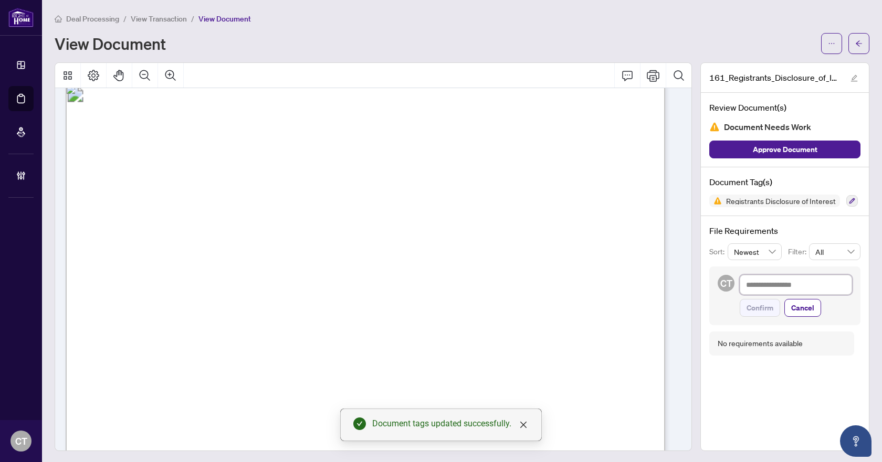
click at [773, 286] on textarea at bounding box center [796, 285] width 112 height 20
paste textarea "**********"
type textarea "**********"
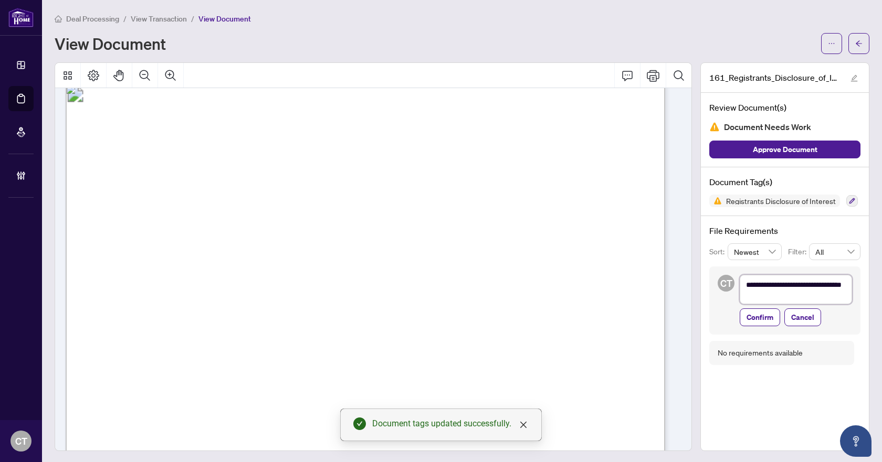
scroll to position [0, 0]
type textarea "**********"
click at [751, 319] on span "Confirm" at bounding box center [759, 319] width 27 height 17
type textarea "**********"
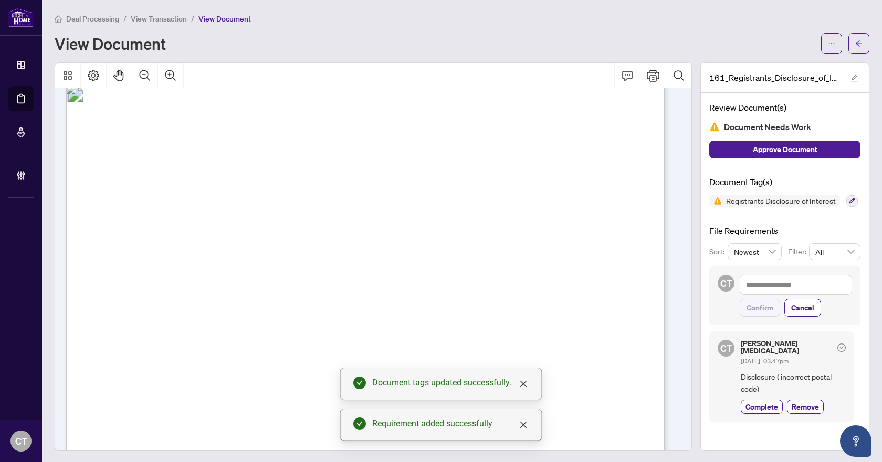
click at [858, 38] on button "button" at bounding box center [858, 43] width 21 height 21
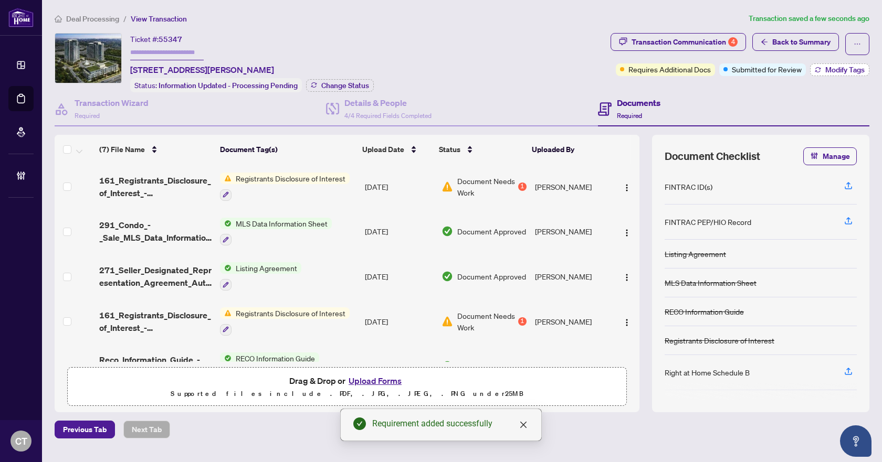
click at [828, 71] on span "Modify Tags" at bounding box center [844, 69] width 39 height 7
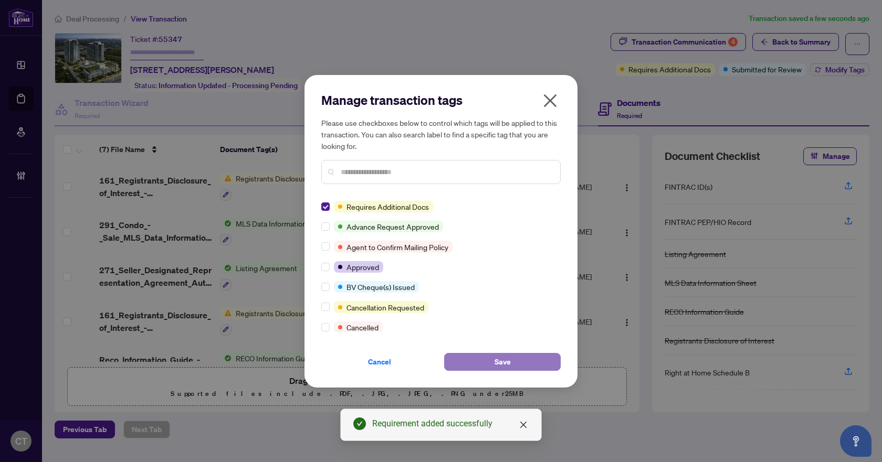
drag, startPoint x: 517, startPoint y: 356, endPoint x: 522, endPoint y: 341, distance: 15.6
click at [518, 356] on button "Save" at bounding box center [502, 362] width 117 height 18
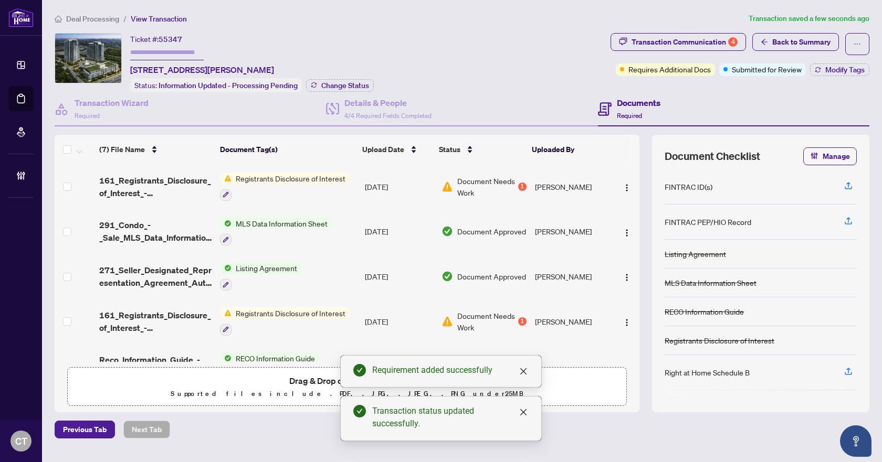
click at [650, 38] on div "Transaction Communication 4" at bounding box center [684, 42] width 106 height 17
type textarea "**********"
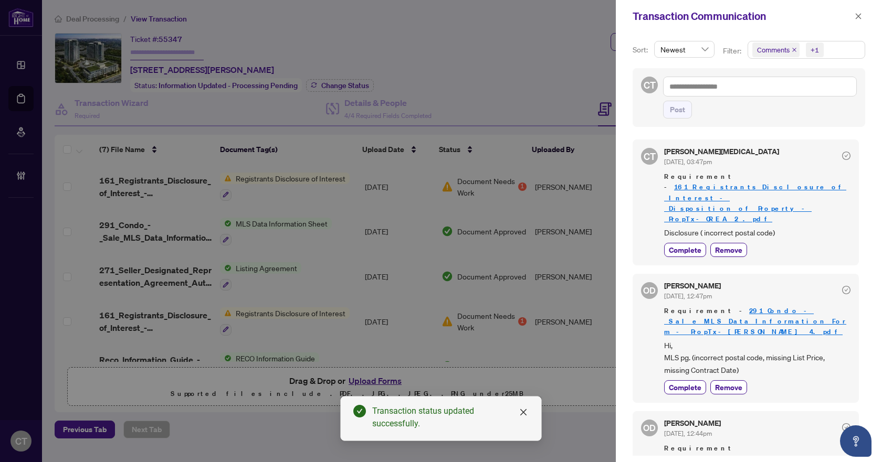
scroll to position [105, 0]
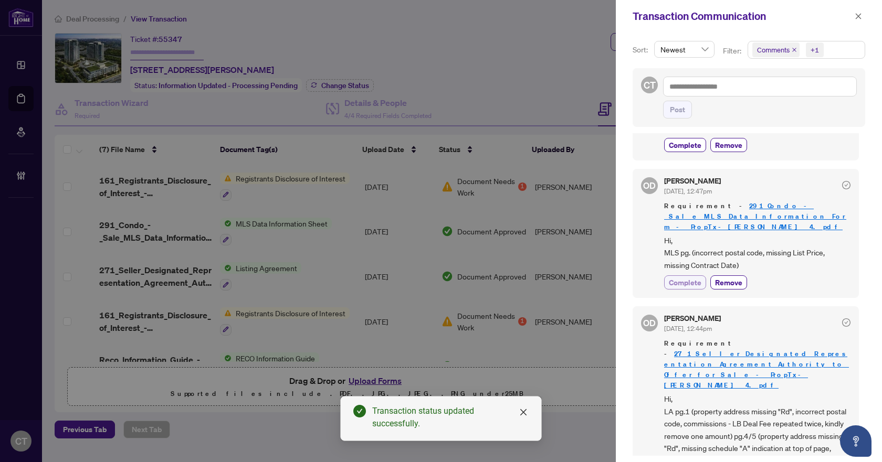
click at [694, 277] on span "Complete" at bounding box center [685, 282] width 33 height 11
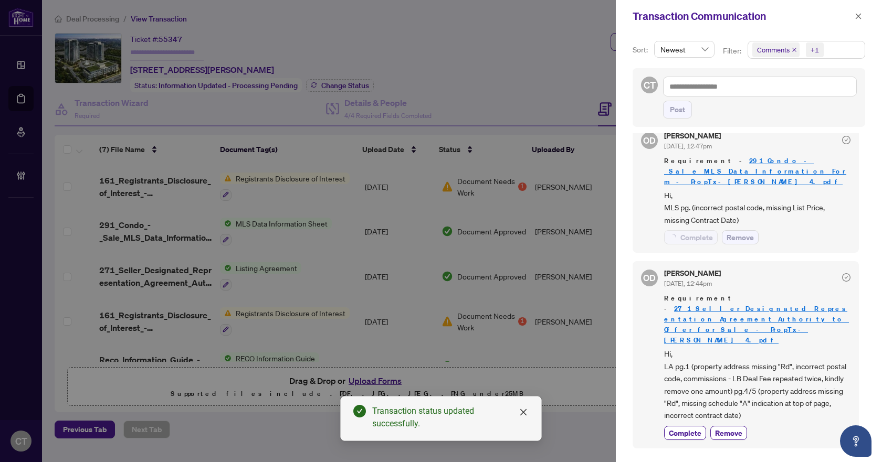
scroll to position [210, 0]
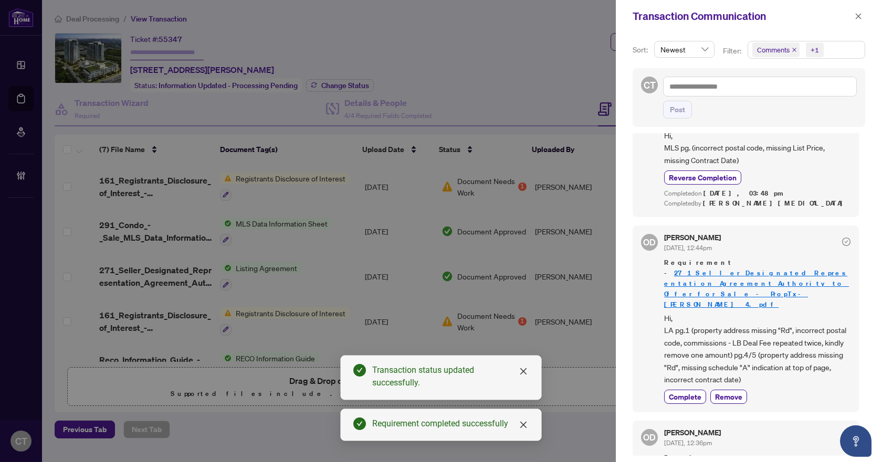
click at [690, 312] on span "Hi, LA pg.1 (property address missing "Rd", incorrect postal code, commissions …" at bounding box center [757, 348] width 186 height 73
click at [693, 392] on span "Complete" at bounding box center [685, 397] width 33 height 11
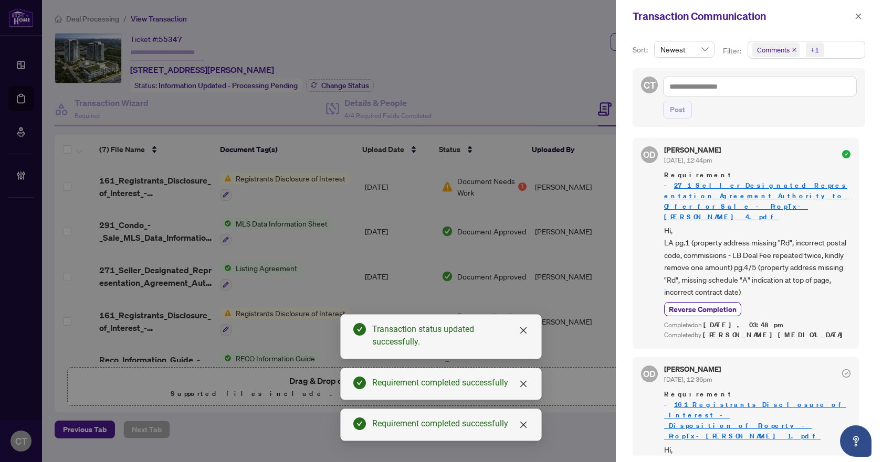
scroll to position [322, 0]
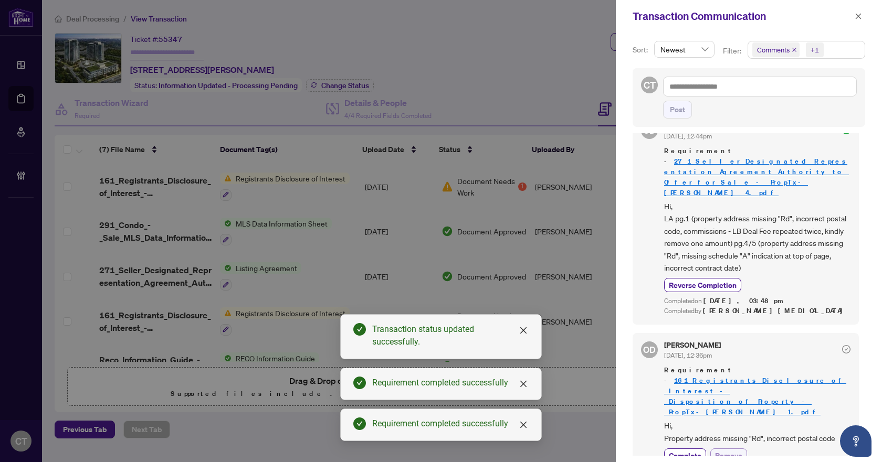
click at [731, 450] on span "Remove" at bounding box center [728, 455] width 27 height 11
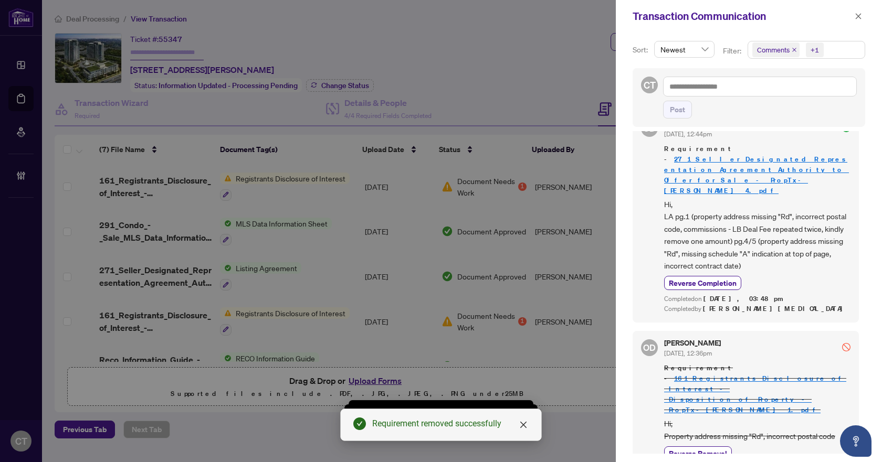
scroll to position [0, 0]
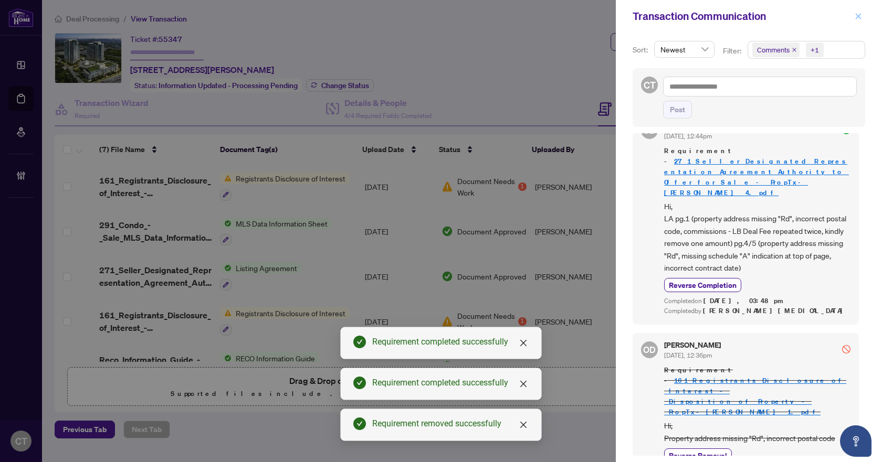
click at [858, 17] on icon "close" at bounding box center [859, 16] width 6 height 6
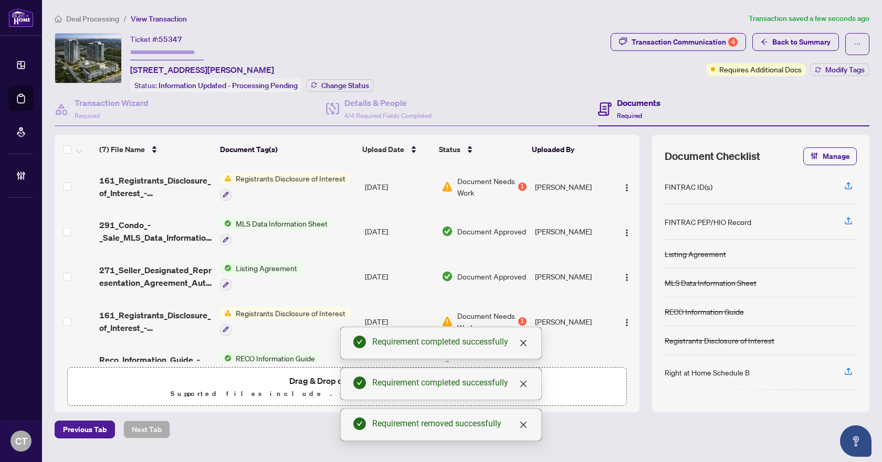
click at [542, 58] on div "Ticket #: 55347 1515-85 North Park Rd, Vaughan, Ontario L4J 0H9, Canada Status:…" at bounding box center [331, 62] width 552 height 59
click at [100, 18] on span "Deal Processing" at bounding box center [92, 18] width 53 height 9
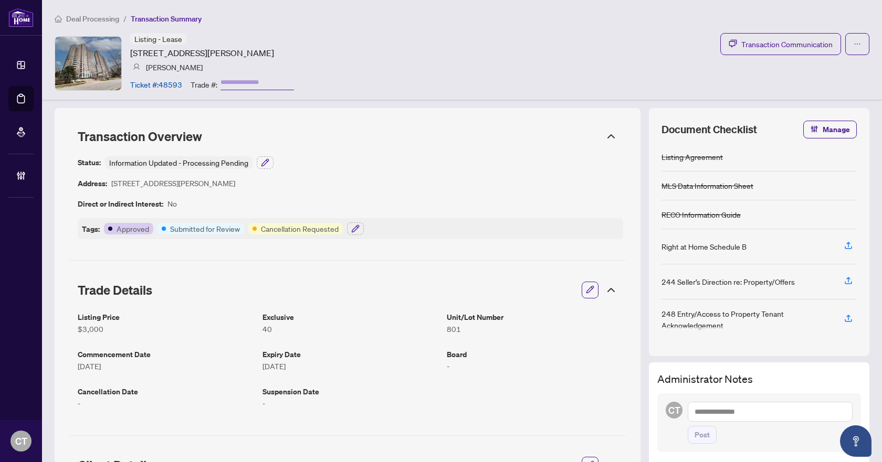
click at [95, 19] on span "Deal Processing" at bounding box center [92, 18] width 53 height 9
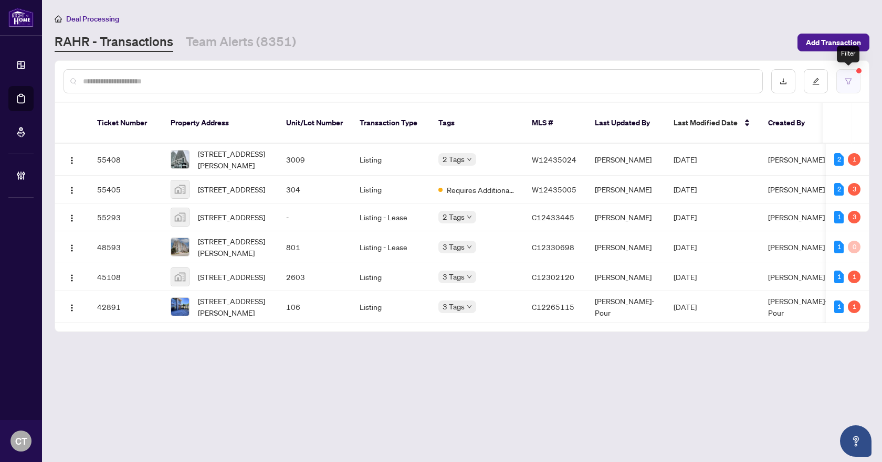
click at [853, 82] on button "button" at bounding box center [848, 81] width 24 height 24
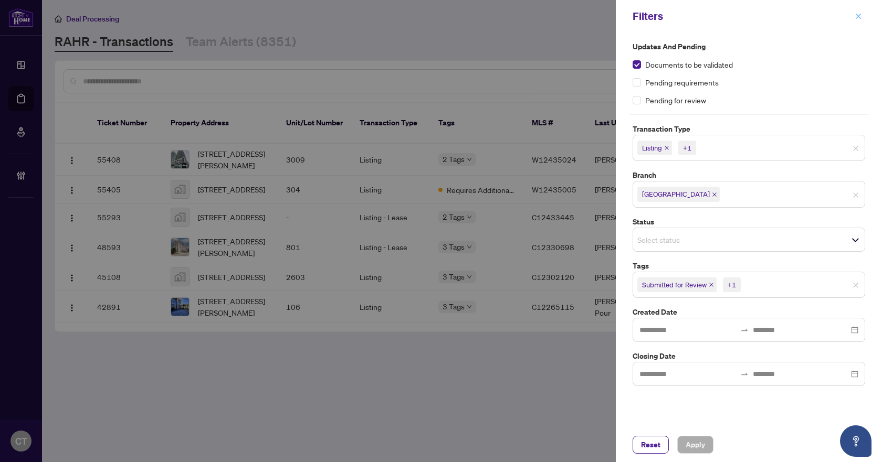
click at [860, 18] on icon "close" at bounding box center [859, 16] width 6 height 6
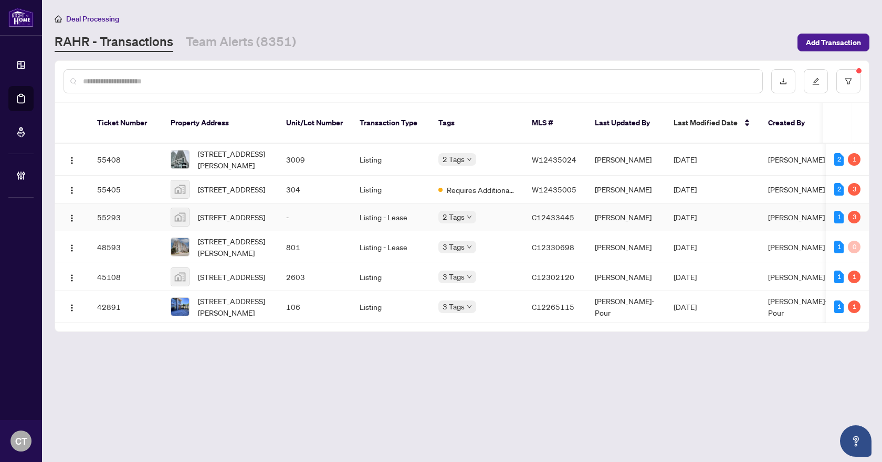
click at [251, 214] on span "[STREET_ADDRESS]" at bounding box center [231, 218] width 67 height 12
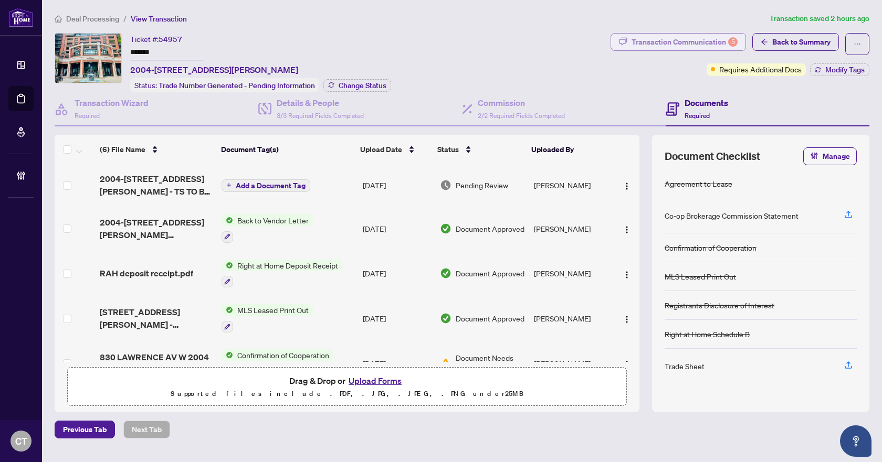
click at [682, 39] on div "Transaction Communication 5" at bounding box center [684, 42] width 106 height 17
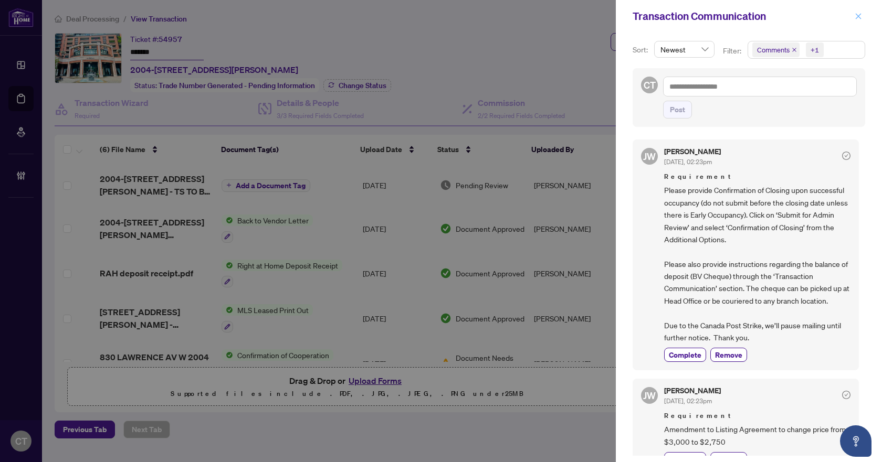
click at [858, 17] on icon "close" at bounding box center [859, 16] width 6 height 6
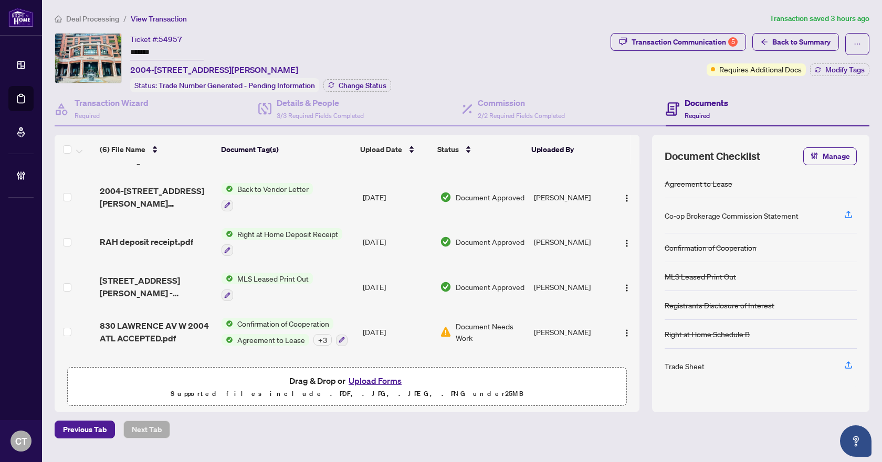
scroll to position [60, 0]
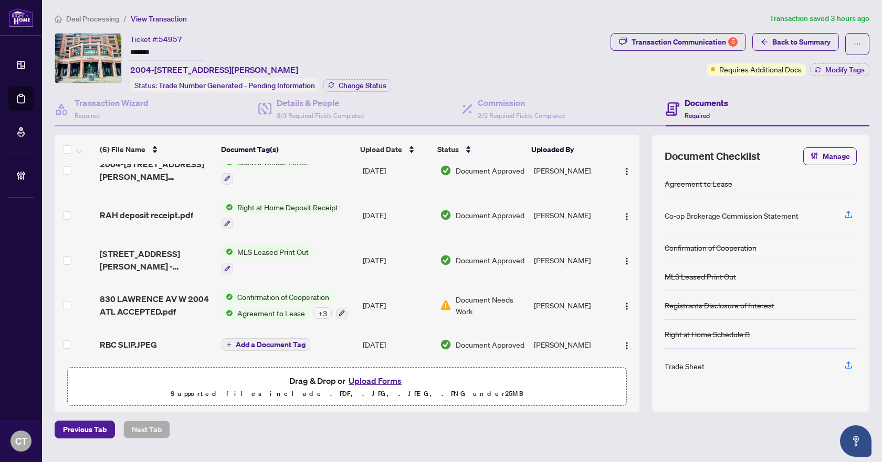
click at [165, 301] on span "830 LAWRENCE AV W 2004 ATL ACCEPTED.pdf" at bounding box center [156, 305] width 113 height 25
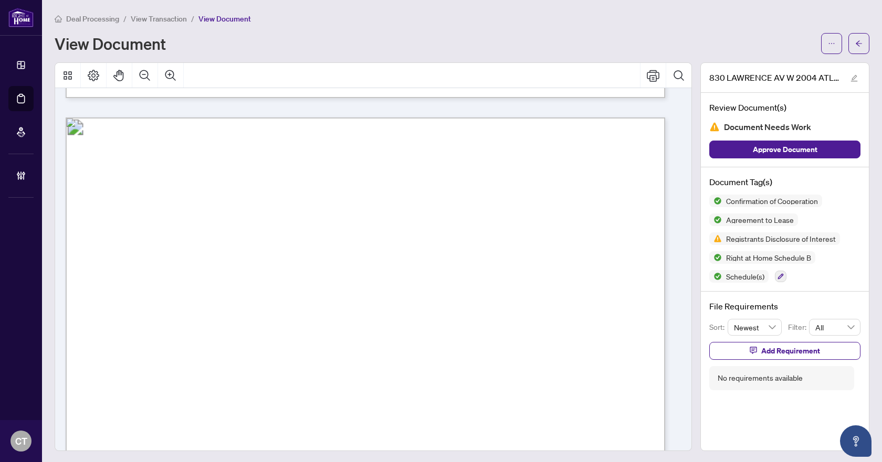
scroll to position [7931, 0]
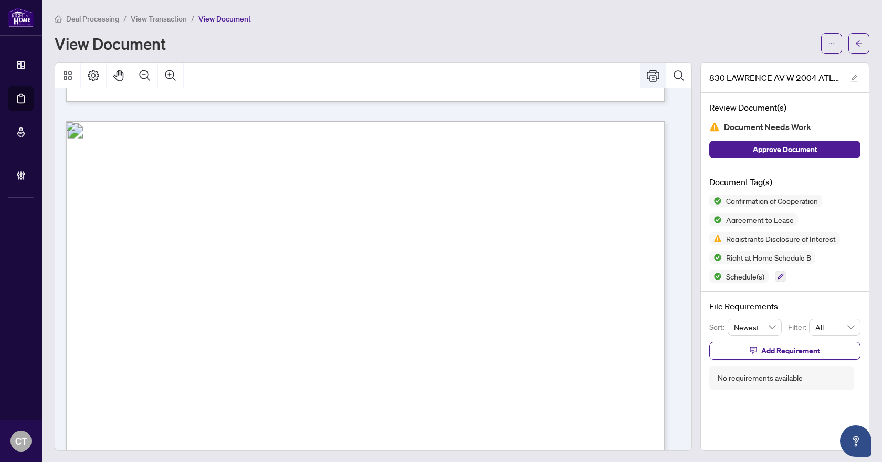
click at [647, 75] on icon "Print" at bounding box center [653, 76] width 13 height 12
click at [856, 43] on button "button" at bounding box center [858, 43] width 21 height 21
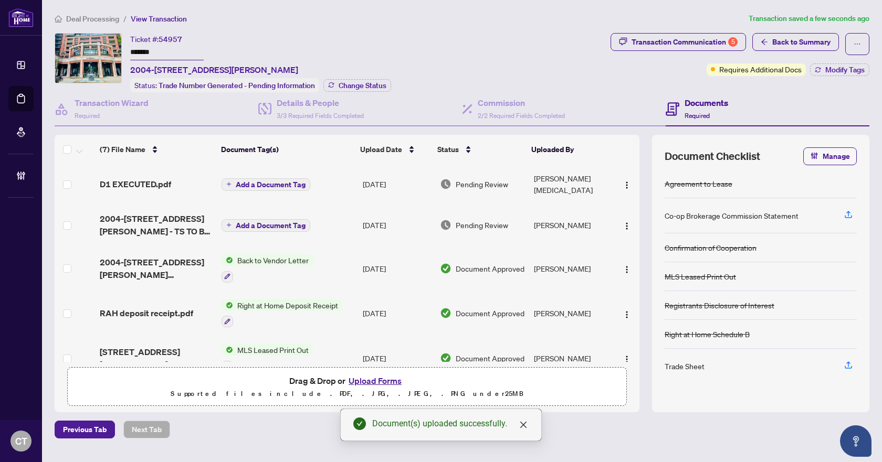
click at [237, 181] on span "Add a Document Tag" at bounding box center [271, 184] width 70 height 7
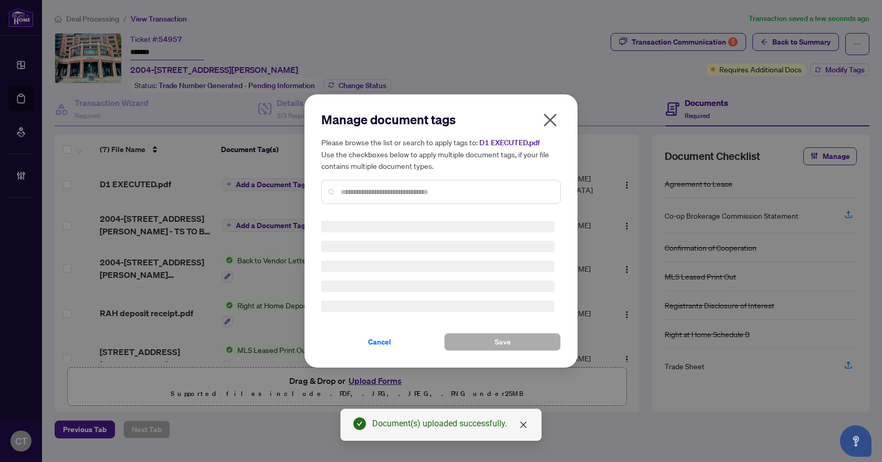
click at [552, 118] on icon "close" at bounding box center [550, 120] width 13 height 13
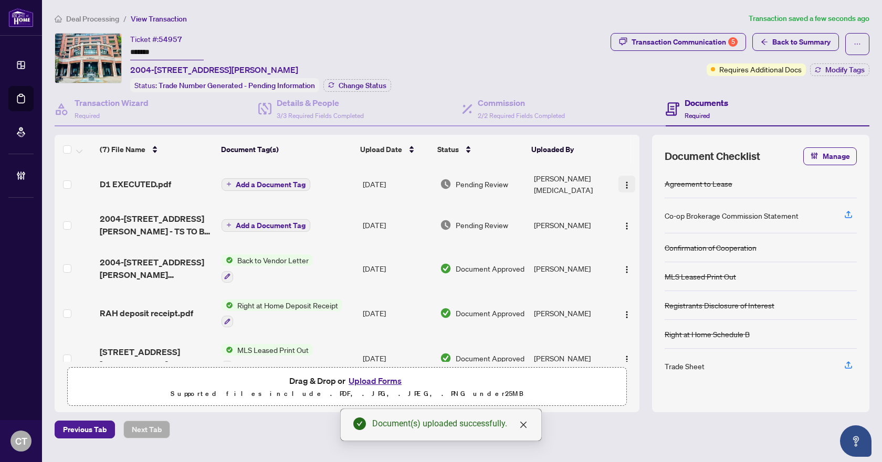
click at [628, 182] on button "button" at bounding box center [626, 184] width 17 height 17
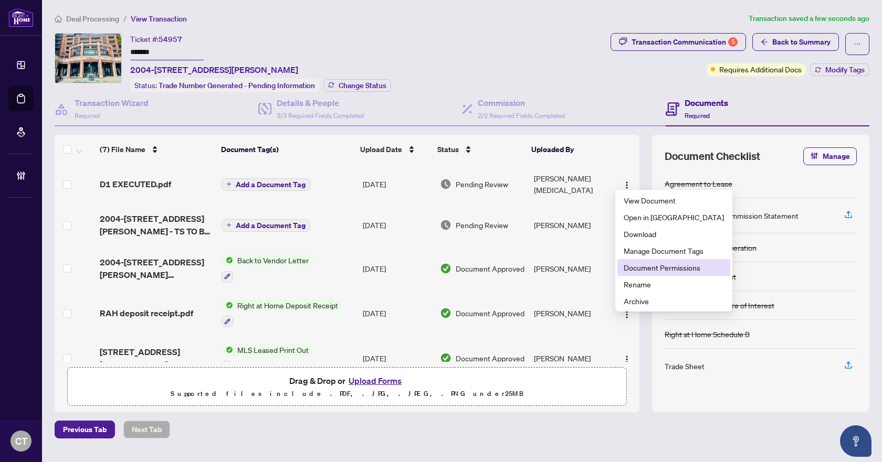
click at [646, 268] on span "Document Permissions" at bounding box center [674, 268] width 100 height 12
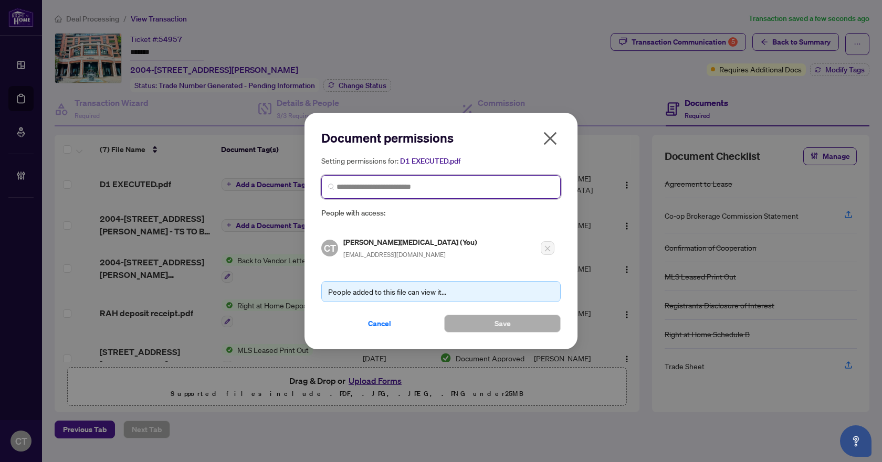
click at [405, 187] on input "search" at bounding box center [444, 187] width 217 height 11
type input "*****"
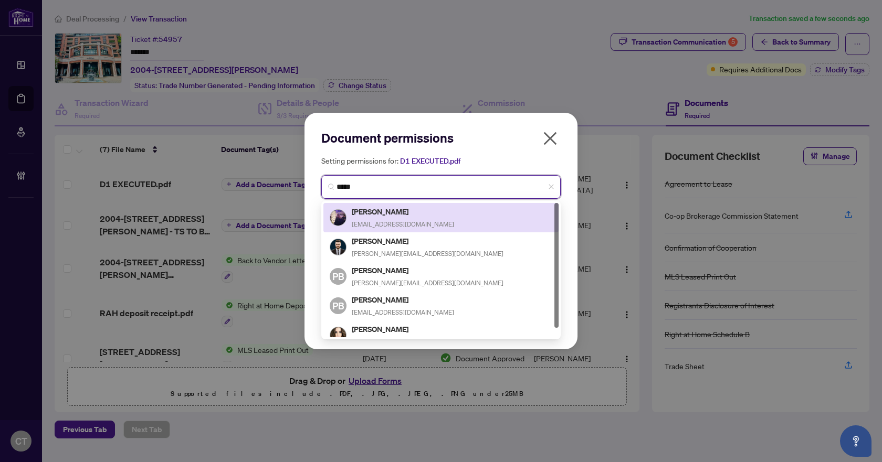
click at [394, 222] on span "[EMAIL_ADDRESS][DOMAIN_NAME]" at bounding box center [403, 224] width 102 height 8
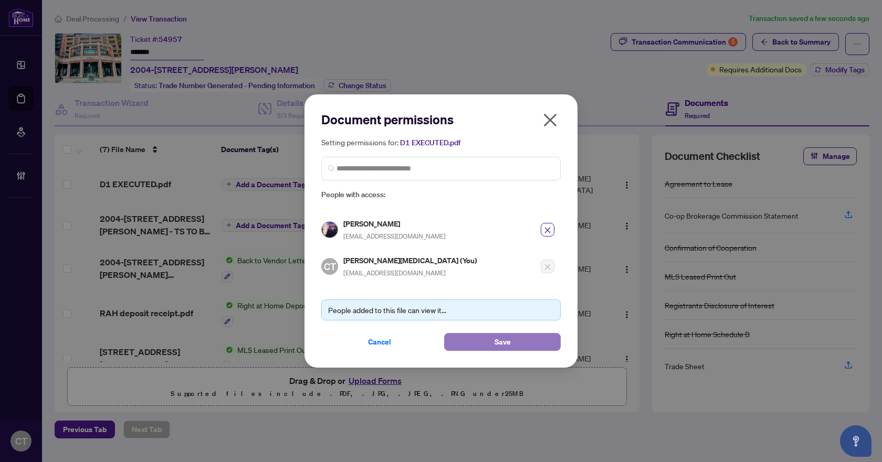
click at [492, 339] on button "Save" at bounding box center [502, 342] width 117 height 18
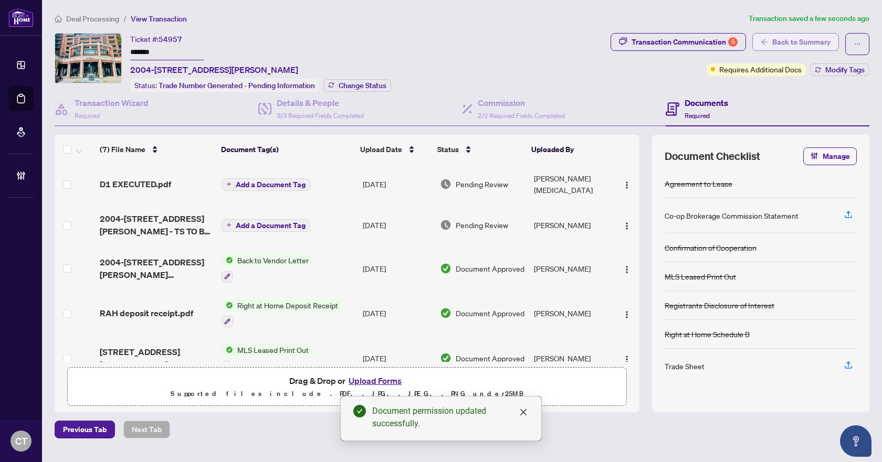
click at [770, 40] on button "Back to Summary" at bounding box center [795, 42] width 87 height 18
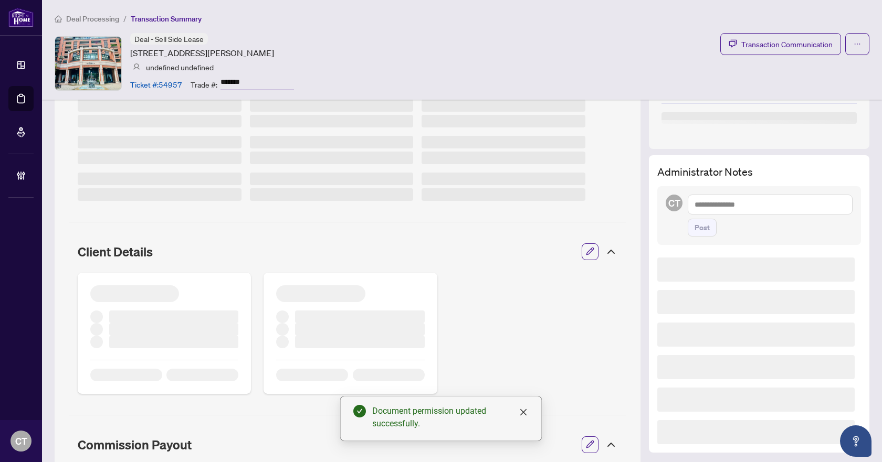
scroll to position [210, 0]
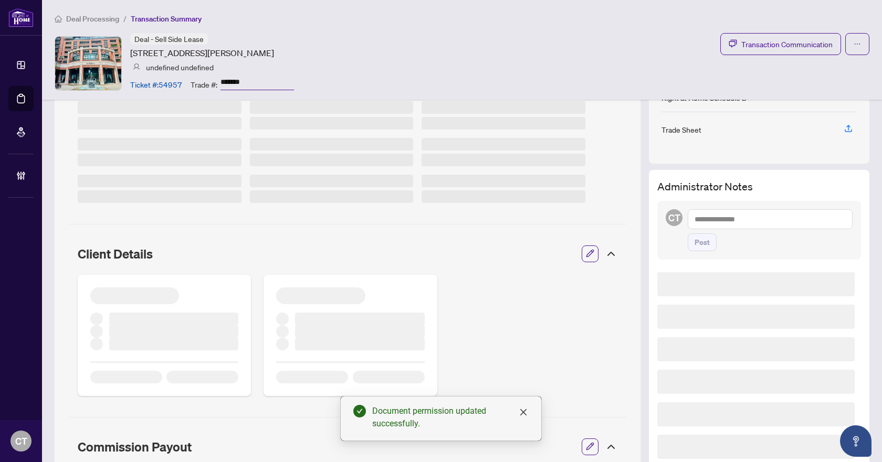
click at [716, 218] on textarea at bounding box center [770, 219] width 165 height 20
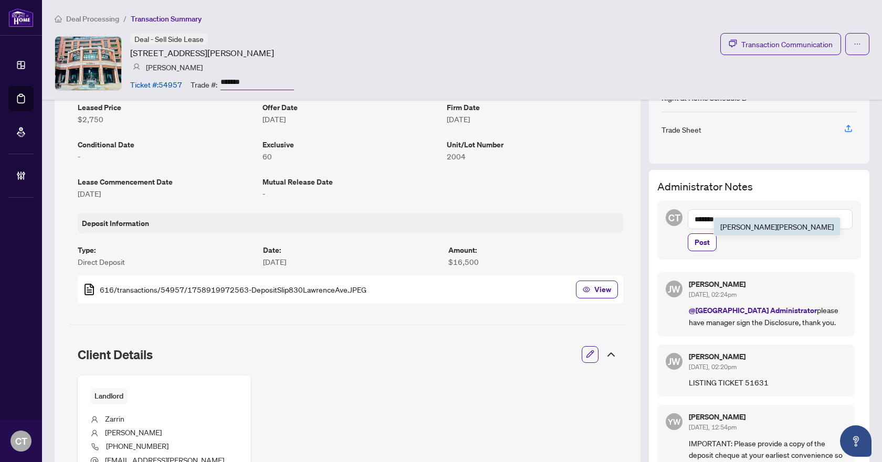
click at [714, 220] on li "[PERSON_NAME]" at bounding box center [777, 227] width 126 height 18
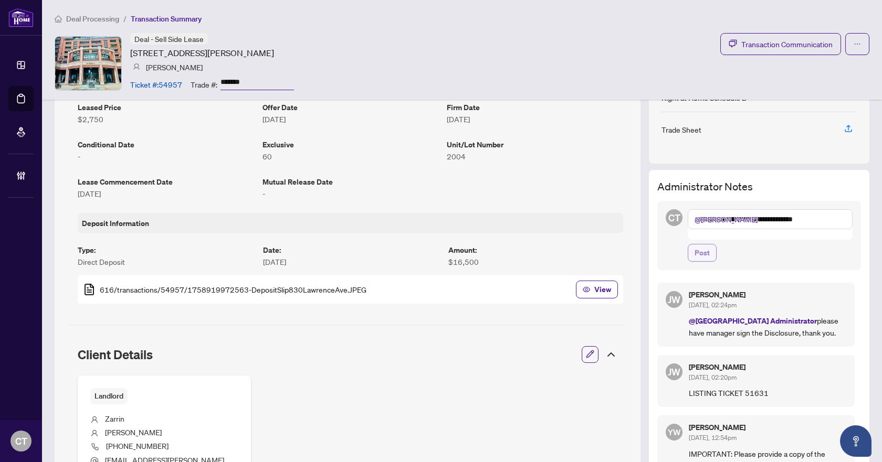
type textarea "**********"
click at [697, 245] on span "Post" at bounding box center [701, 253] width 15 height 17
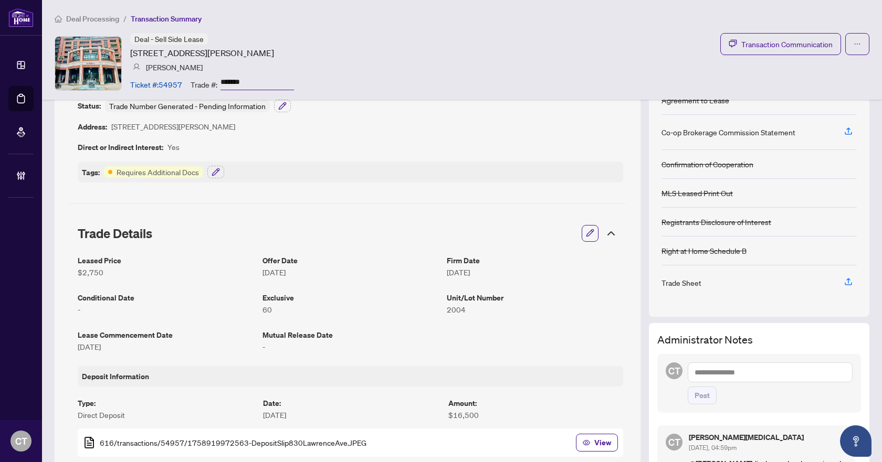
scroll to position [0, 0]
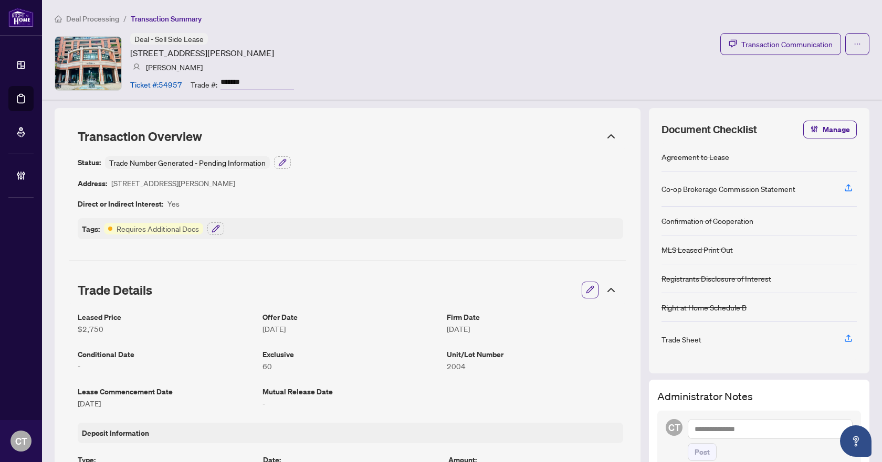
click at [96, 16] on span "Deal Processing" at bounding box center [92, 18] width 53 height 9
